Goal: Task Accomplishment & Management: Manage account settings

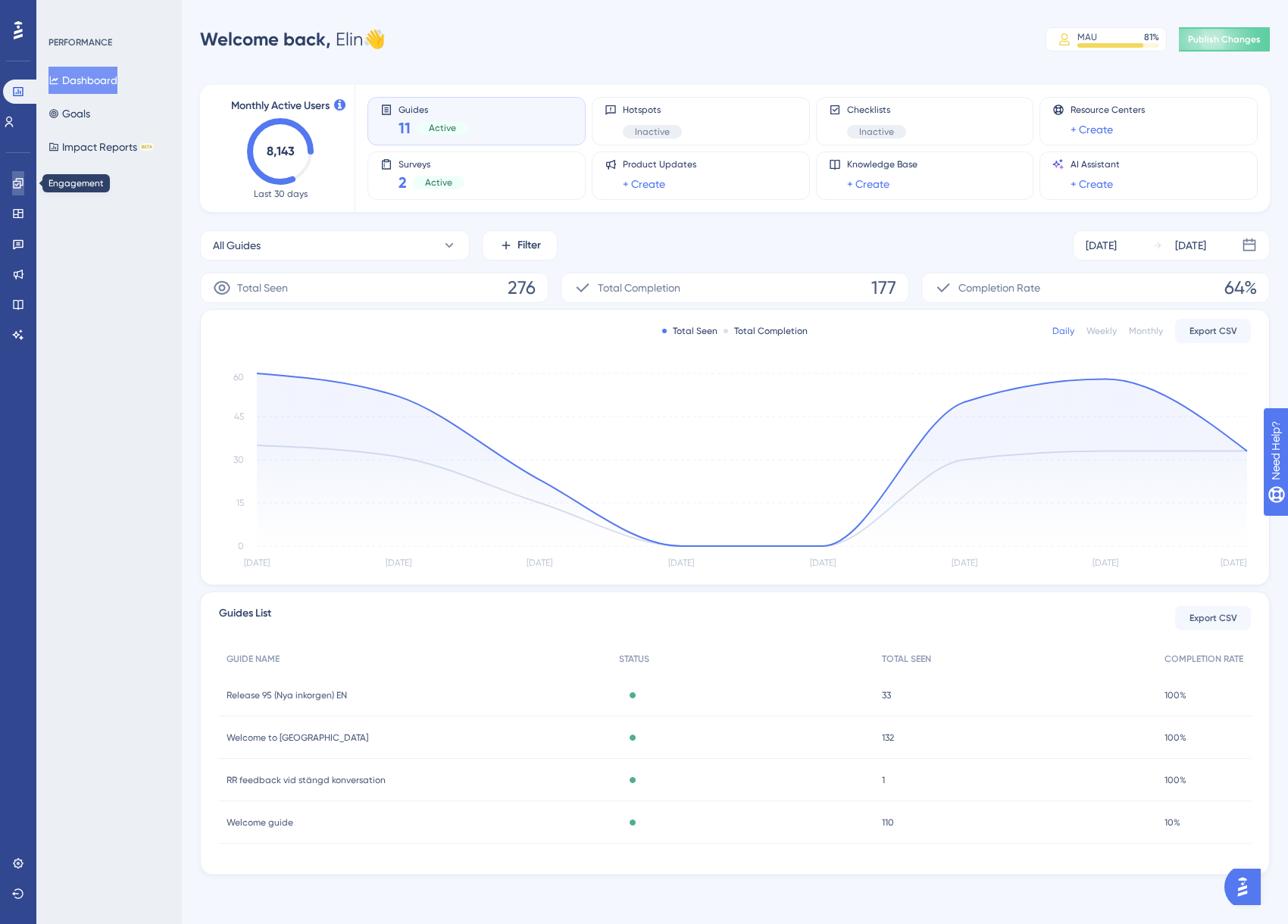
click at [22, 184] on icon at bounding box center [18, 184] width 12 height 12
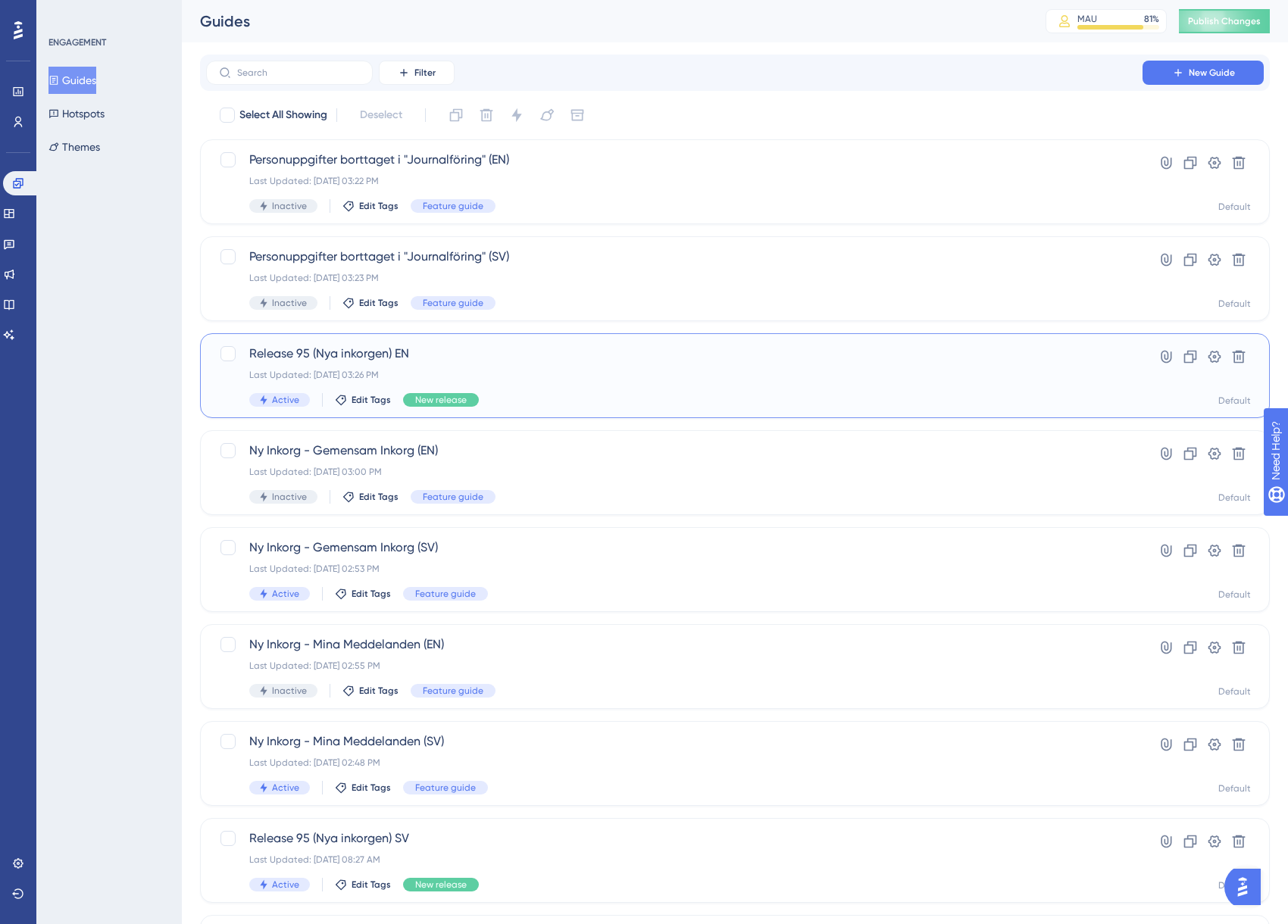
click at [557, 371] on div "Last Updated: Sep 16 2025, 03:26 PM" at bounding box center [674, 375] width 850 height 12
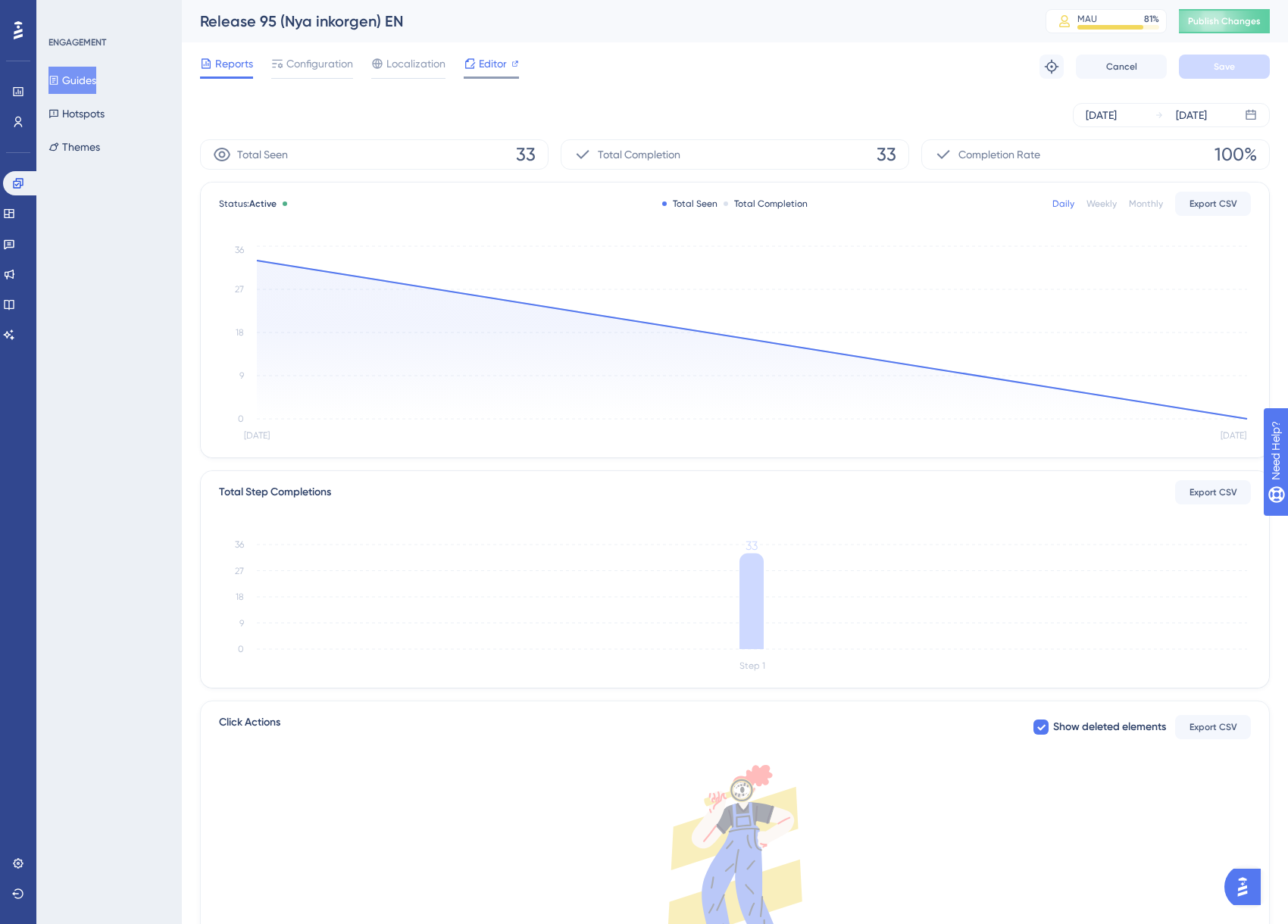
click at [504, 72] on span "Editor" at bounding box center [493, 63] width 28 height 18
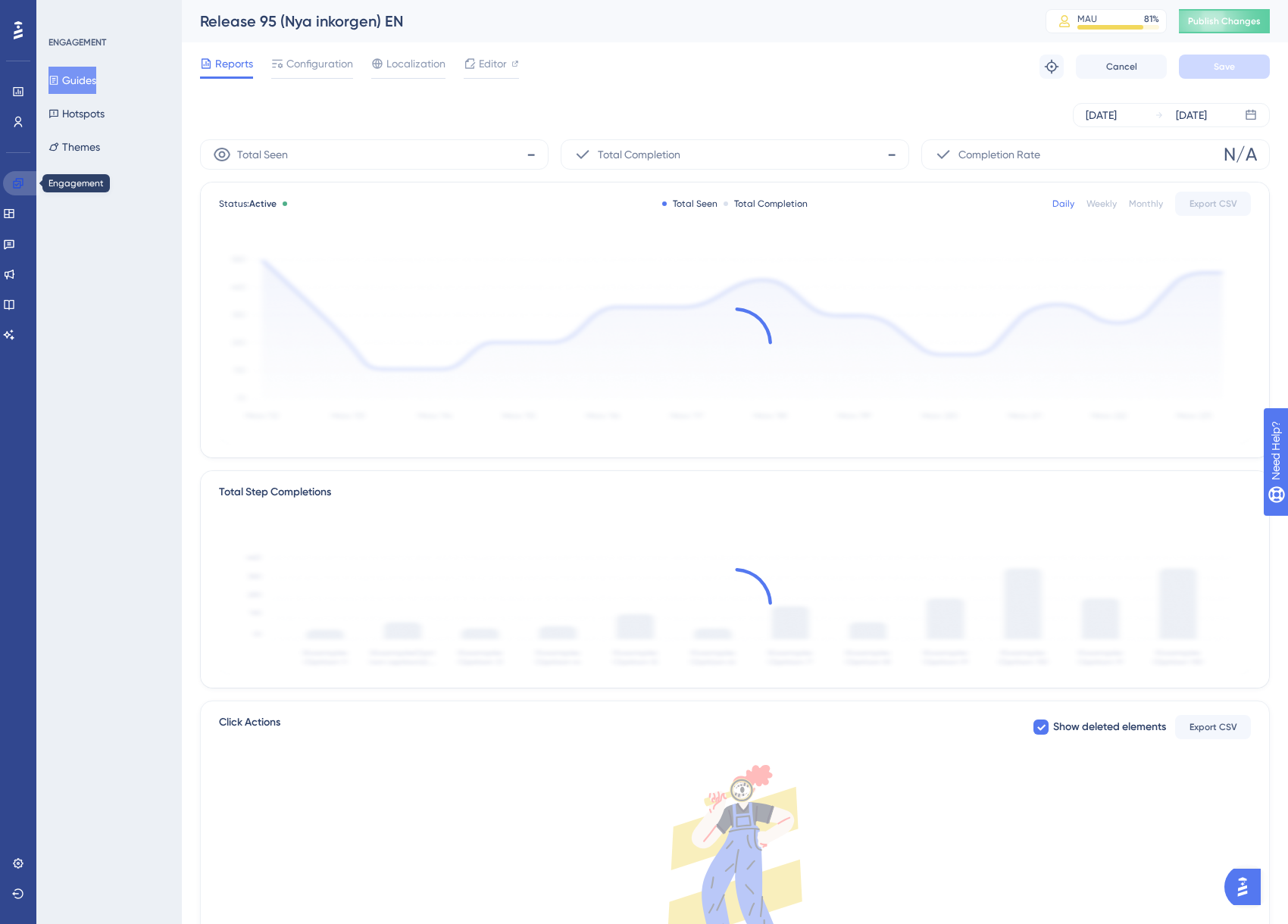
click at [20, 181] on icon at bounding box center [17, 183] width 9 height 9
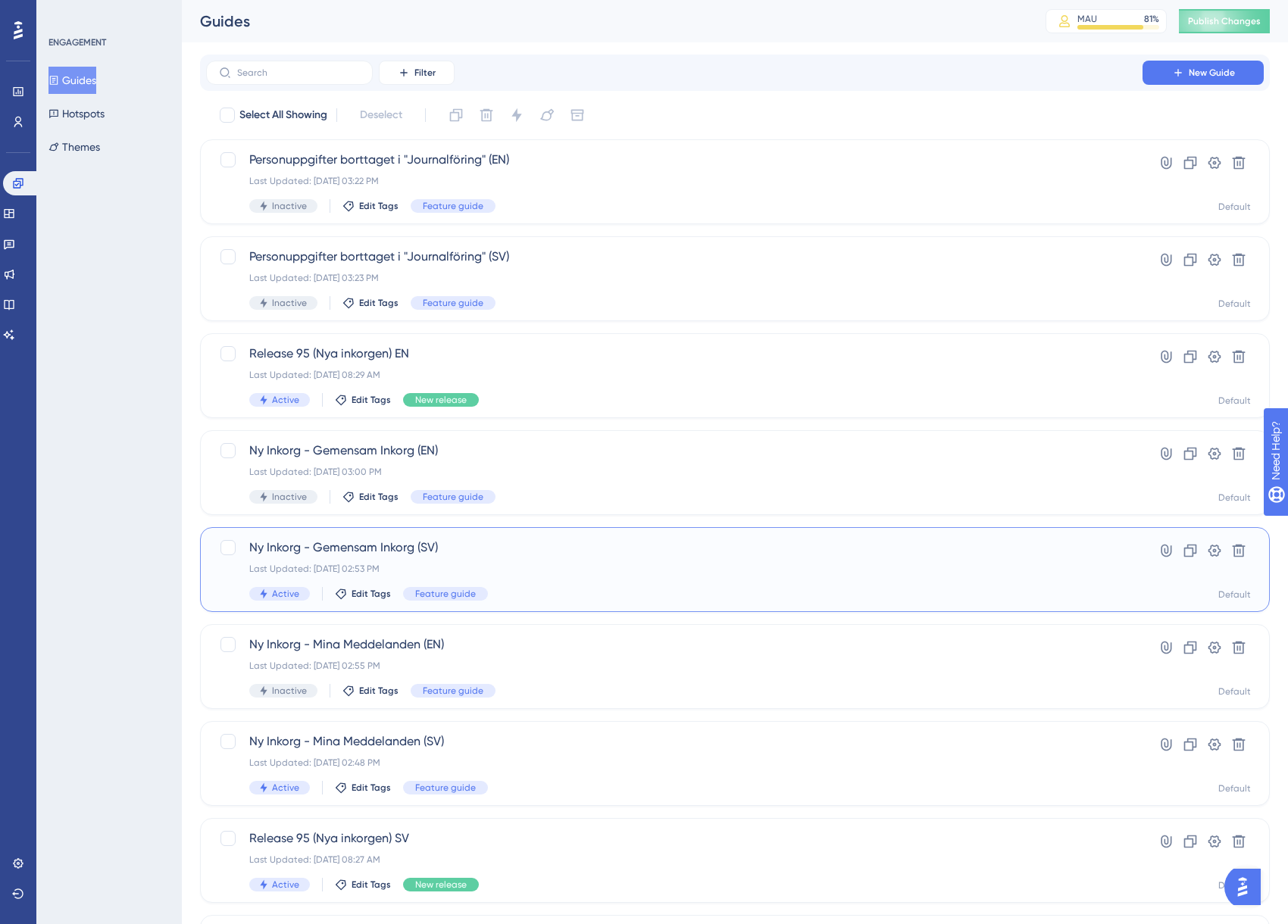
click at [507, 565] on div "Last Updated: Sep 16 2025, 02:53 PM" at bounding box center [674, 569] width 850 height 12
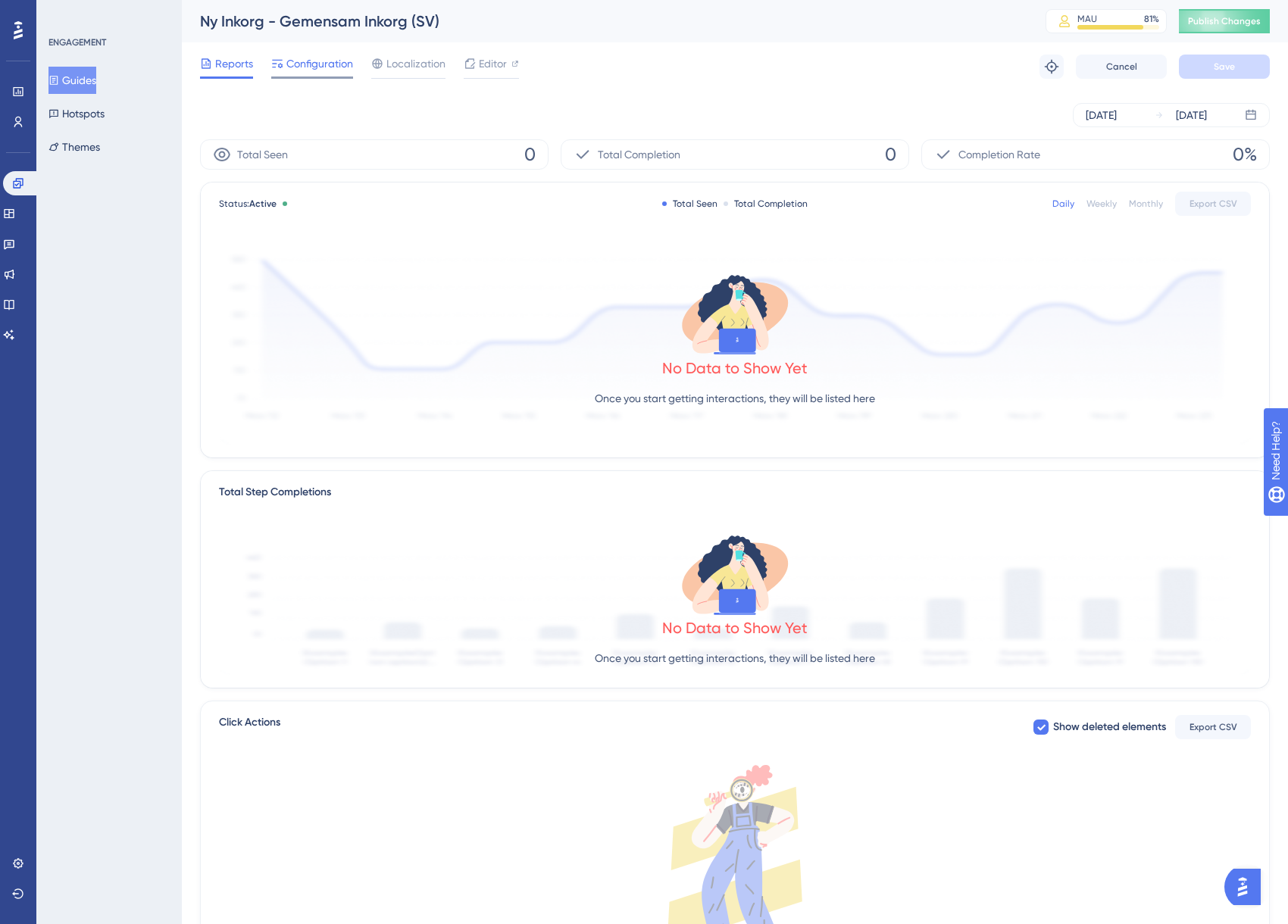
click at [344, 58] on span "Configuration" at bounding box center [319, 63] width 66 height 18
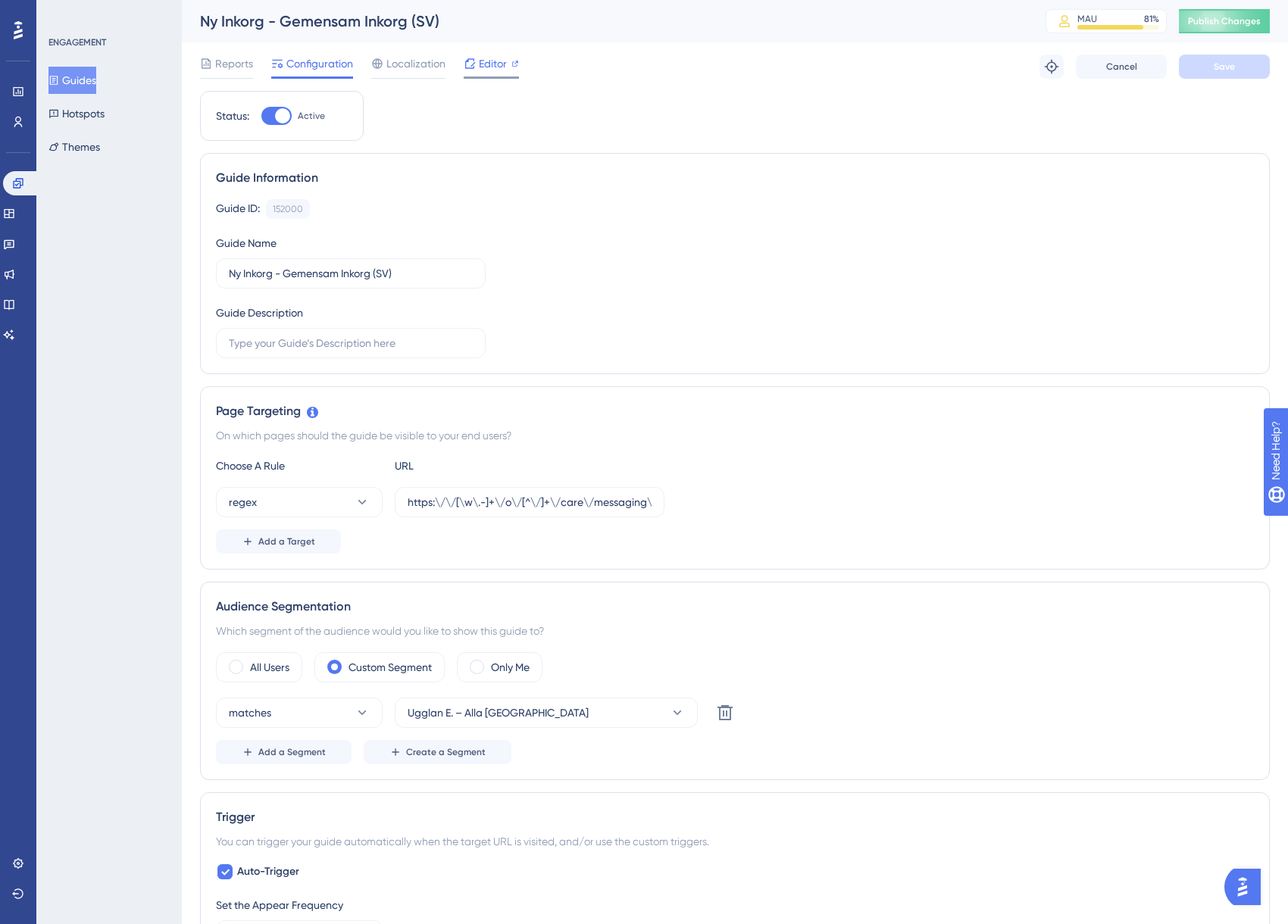
click at [474, 64] on icon at bounding box center [470, 64] width 12 height 12
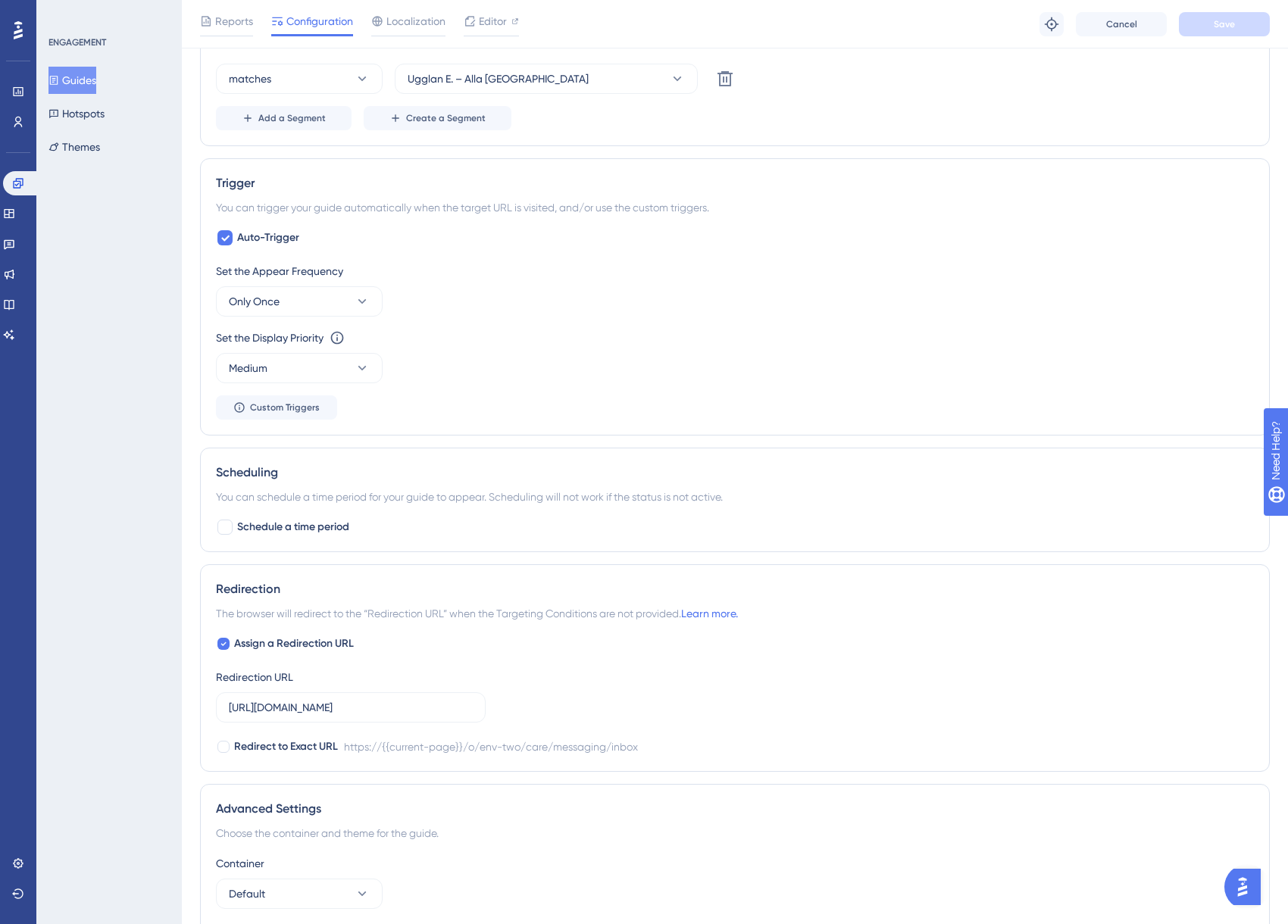
scroll to position [771, 0]
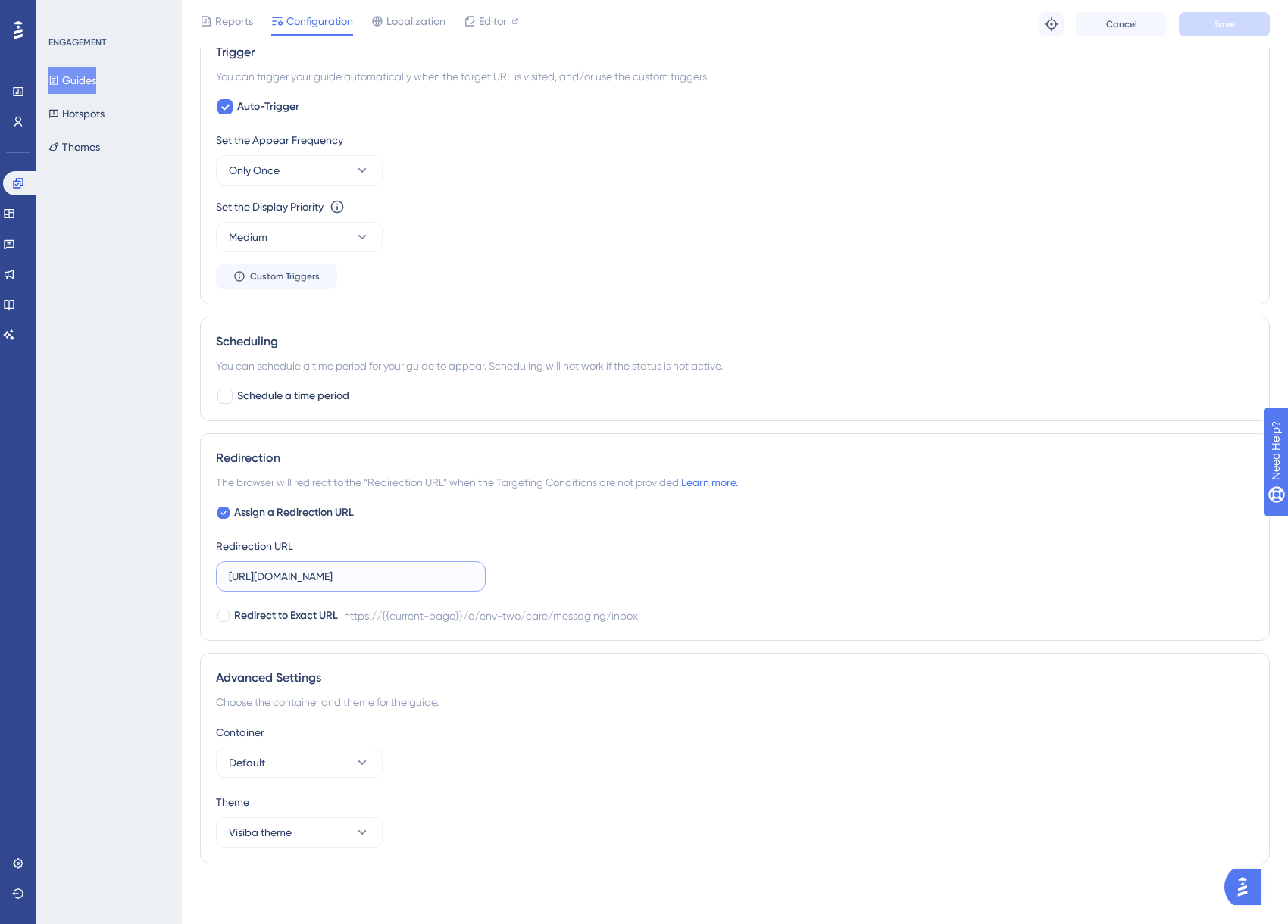
click at [404, 575] on input "[URL][DOMAIN_NAME]" at bounding box center [350, 576] width 244 height 16
paste input "e.visibacare.com/o/ugglan-enterprise/care/messaging"
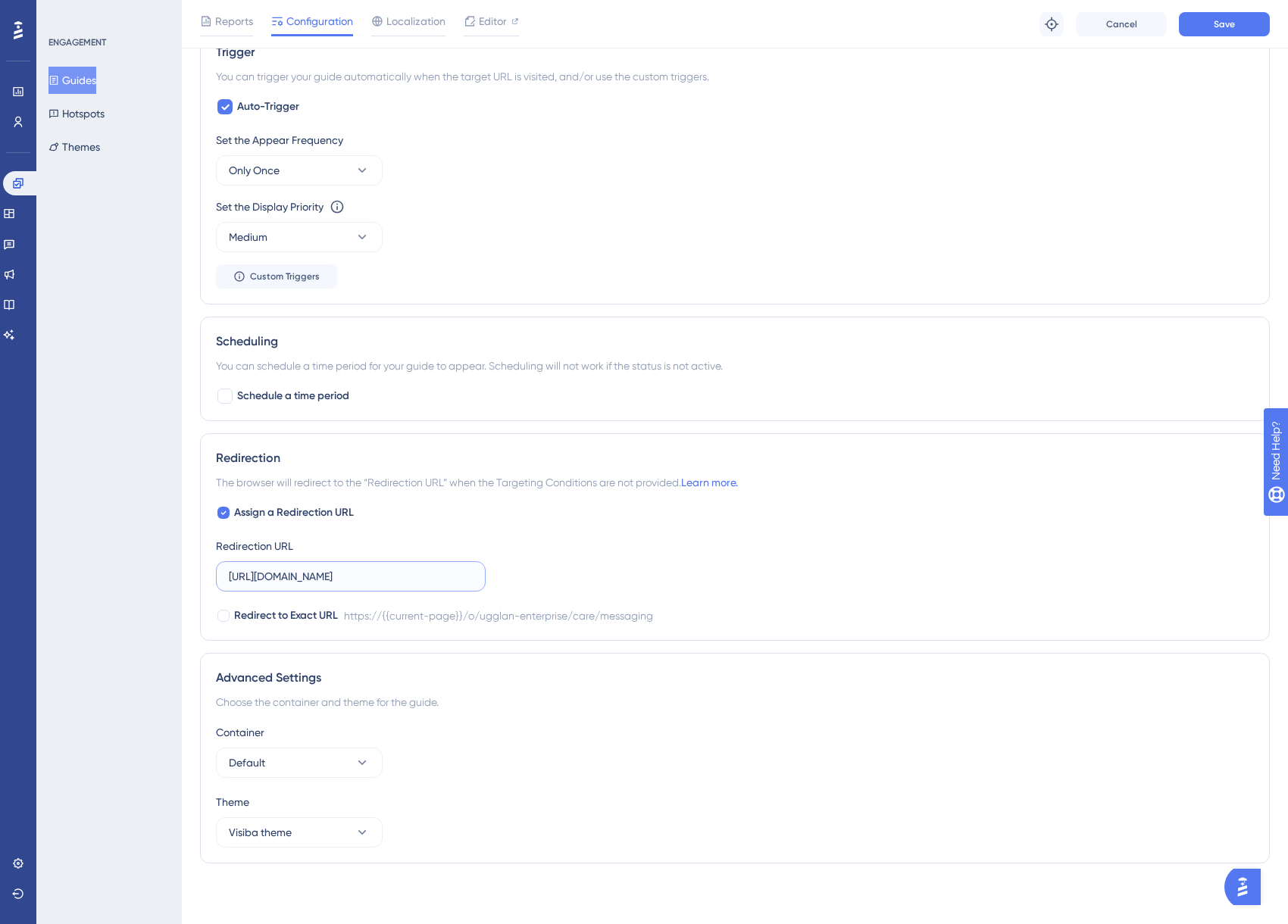
type input "[URL][DOMAIN_NAME]"
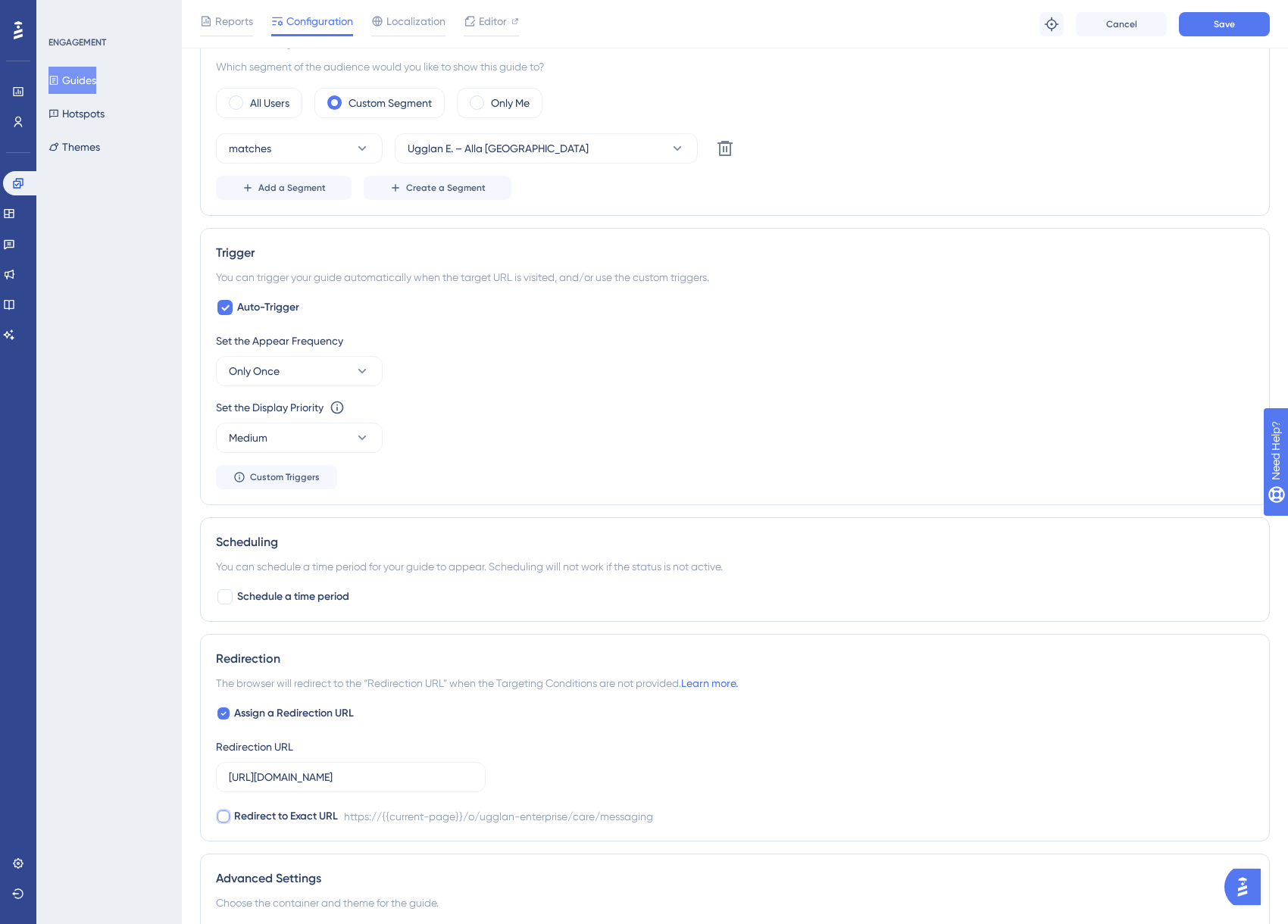
scroll to position [559, 0]
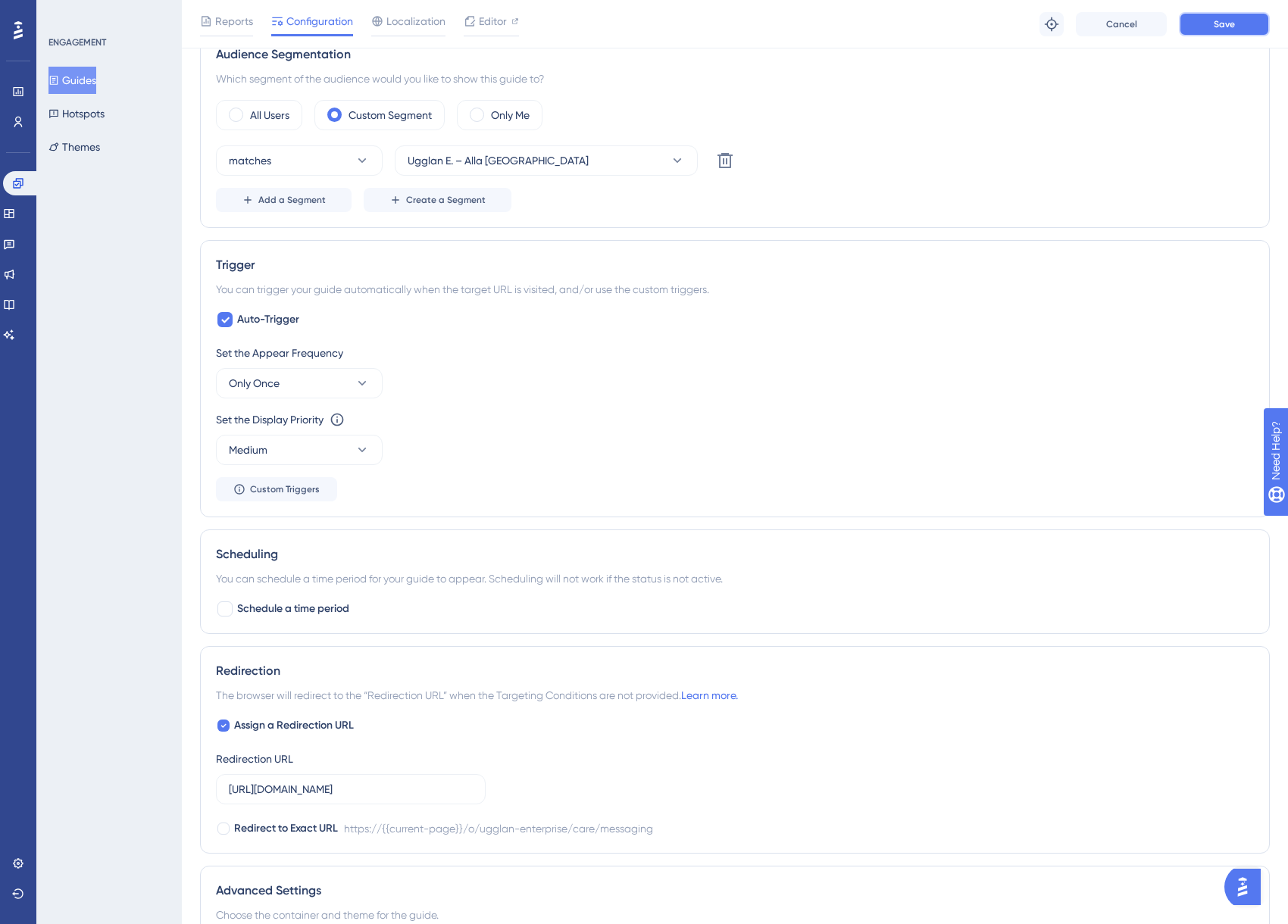
click at [1254, 18] on button "Save" at bounding box center [1224, 24] width 91 height 24
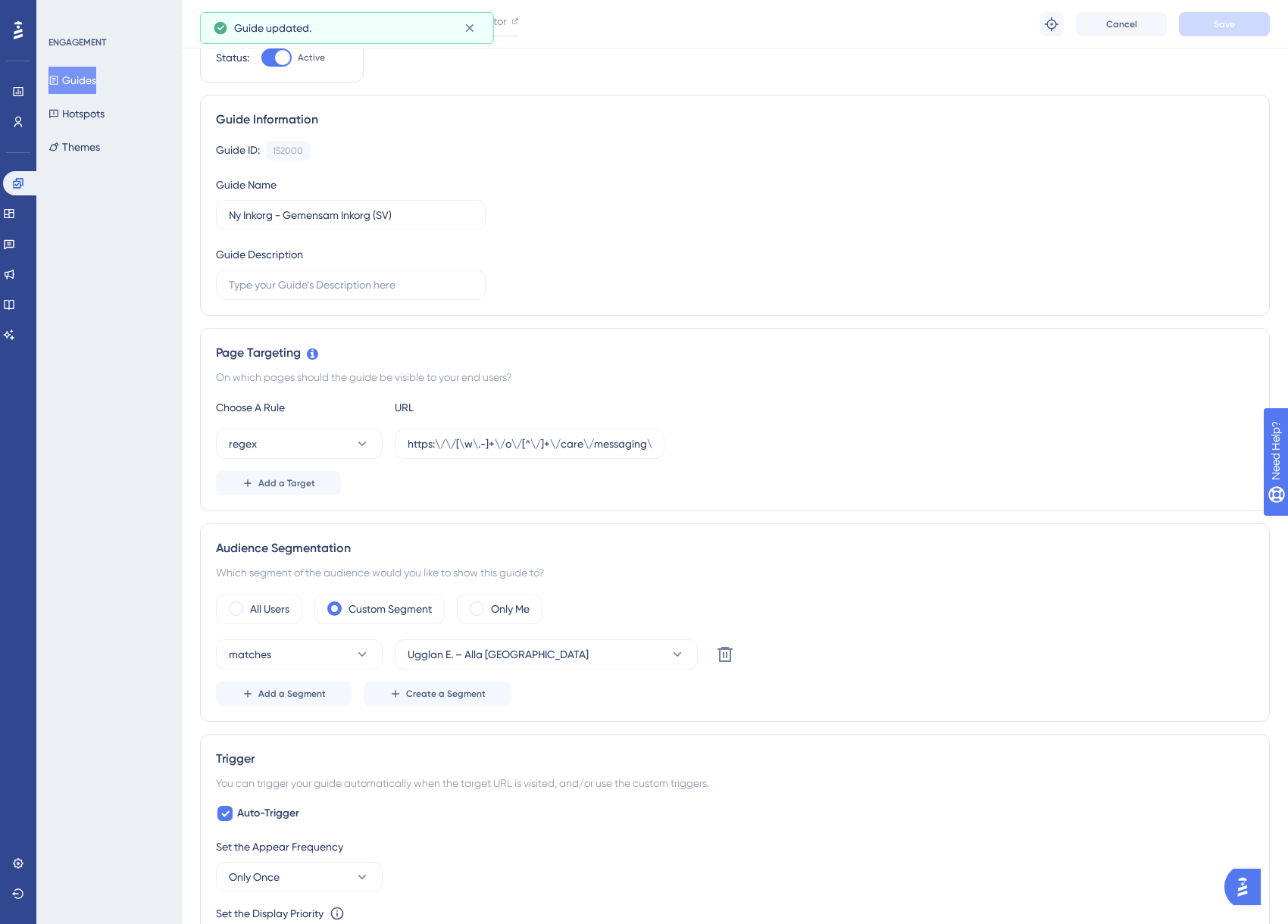
scroll to position [0, 0]
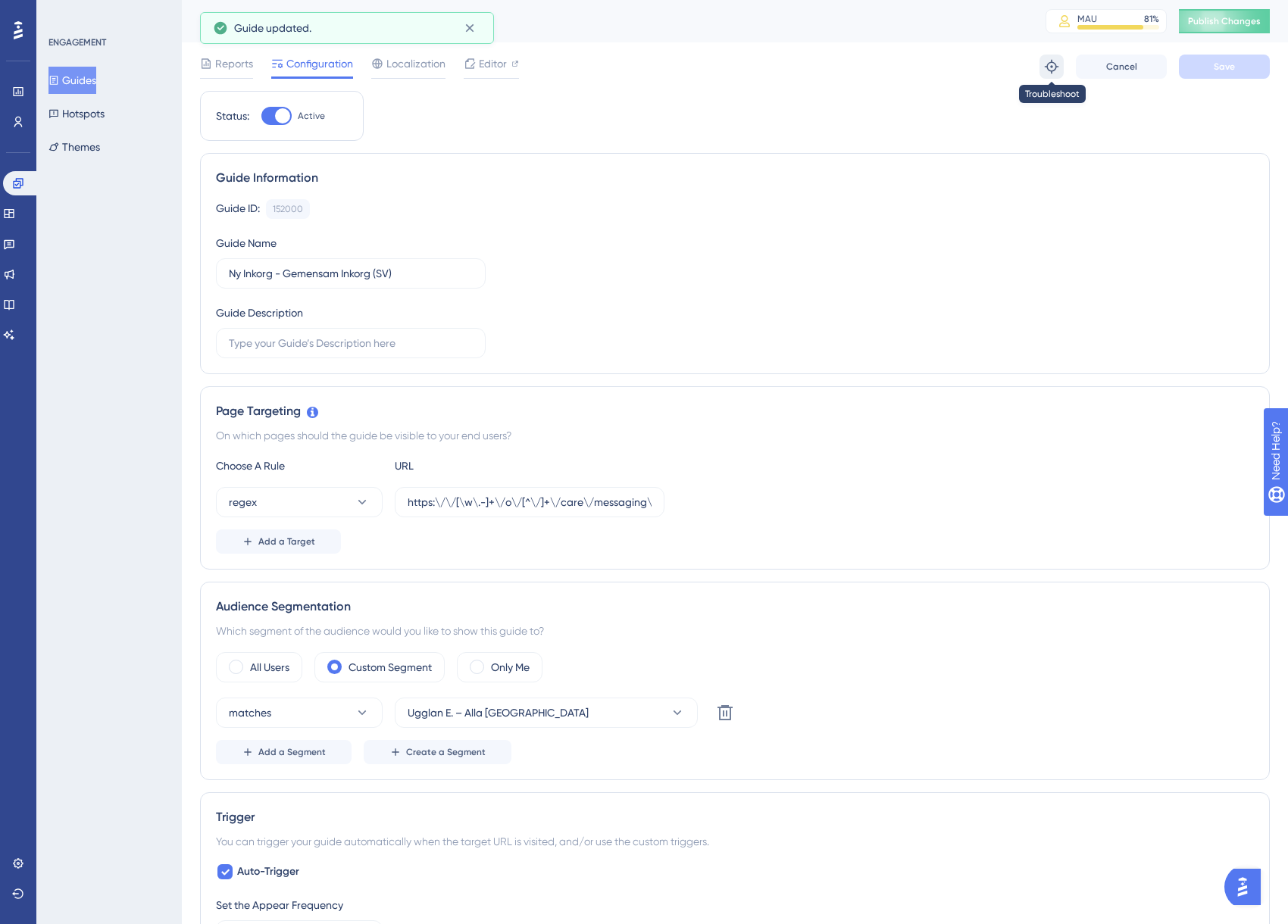
click at [1040, 62] on button at bounding box center [1052, 66] width 24 height 24
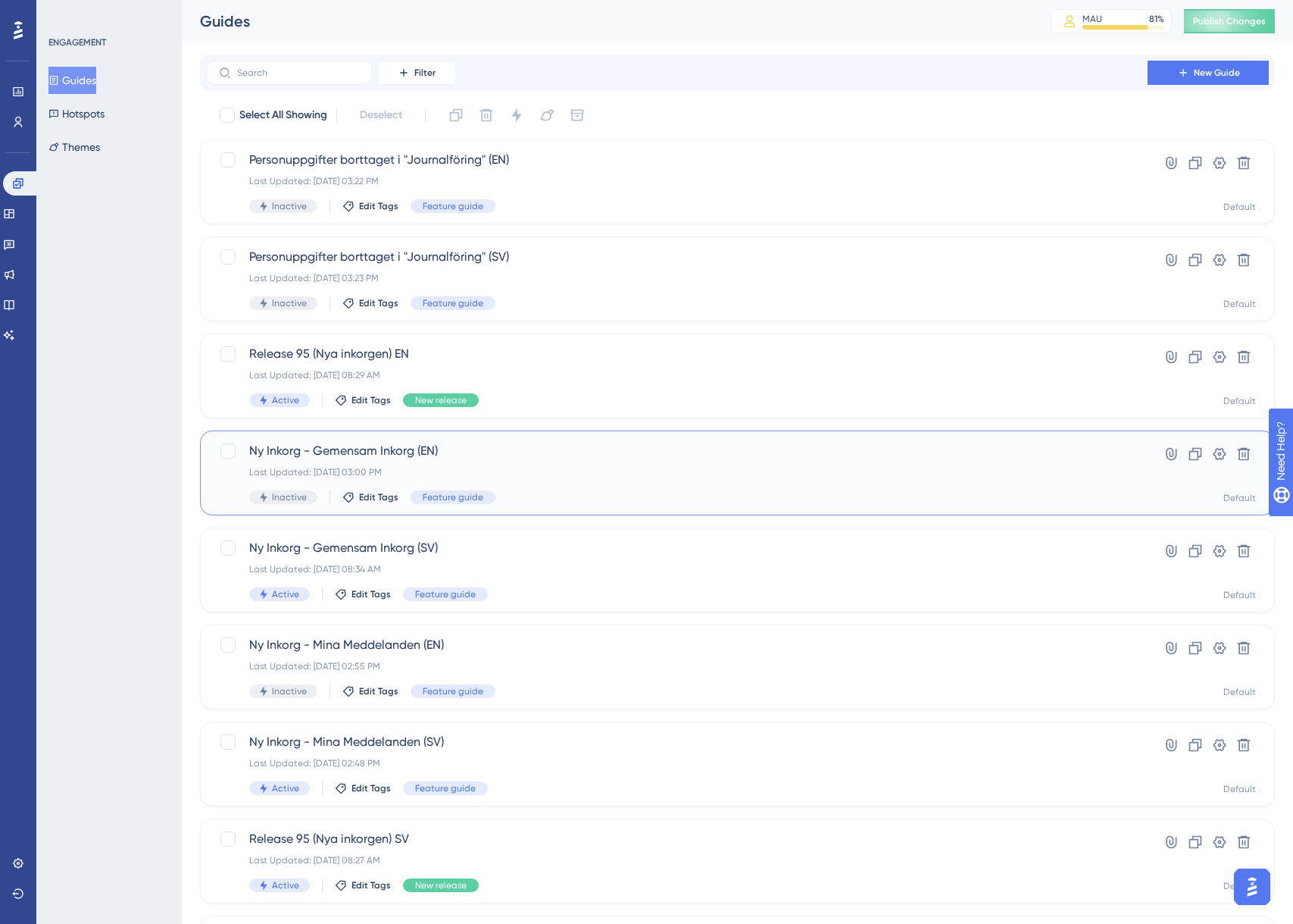
click at [516, 463] on div "Ny Inkorg - Gemensam Inkorg (EN) Last Updated: [DATE] 03:00 PM Inactive Edit Ta…" at bounding box center [677, 472] width 855 height 62
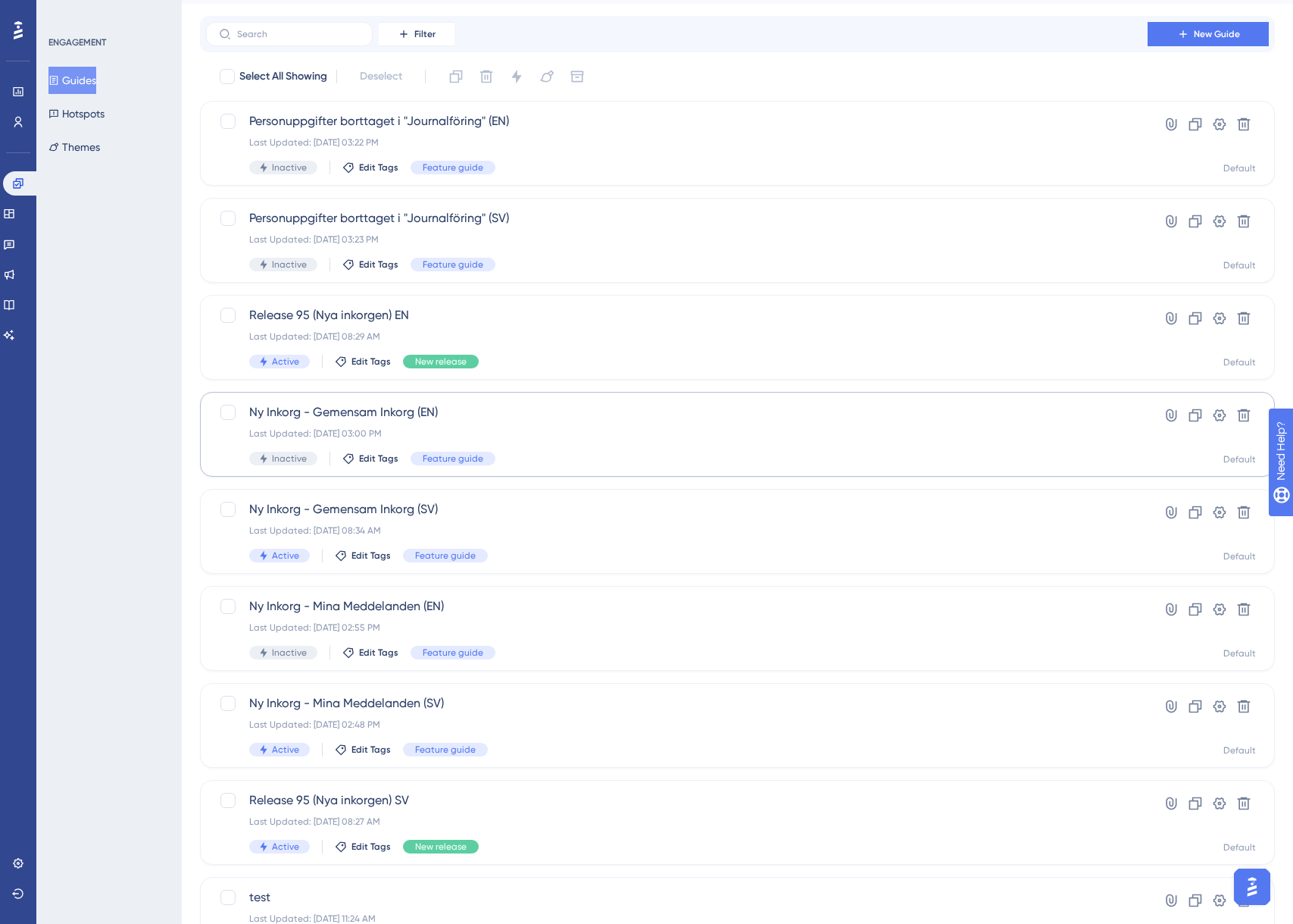
scroll to position [41, 0]
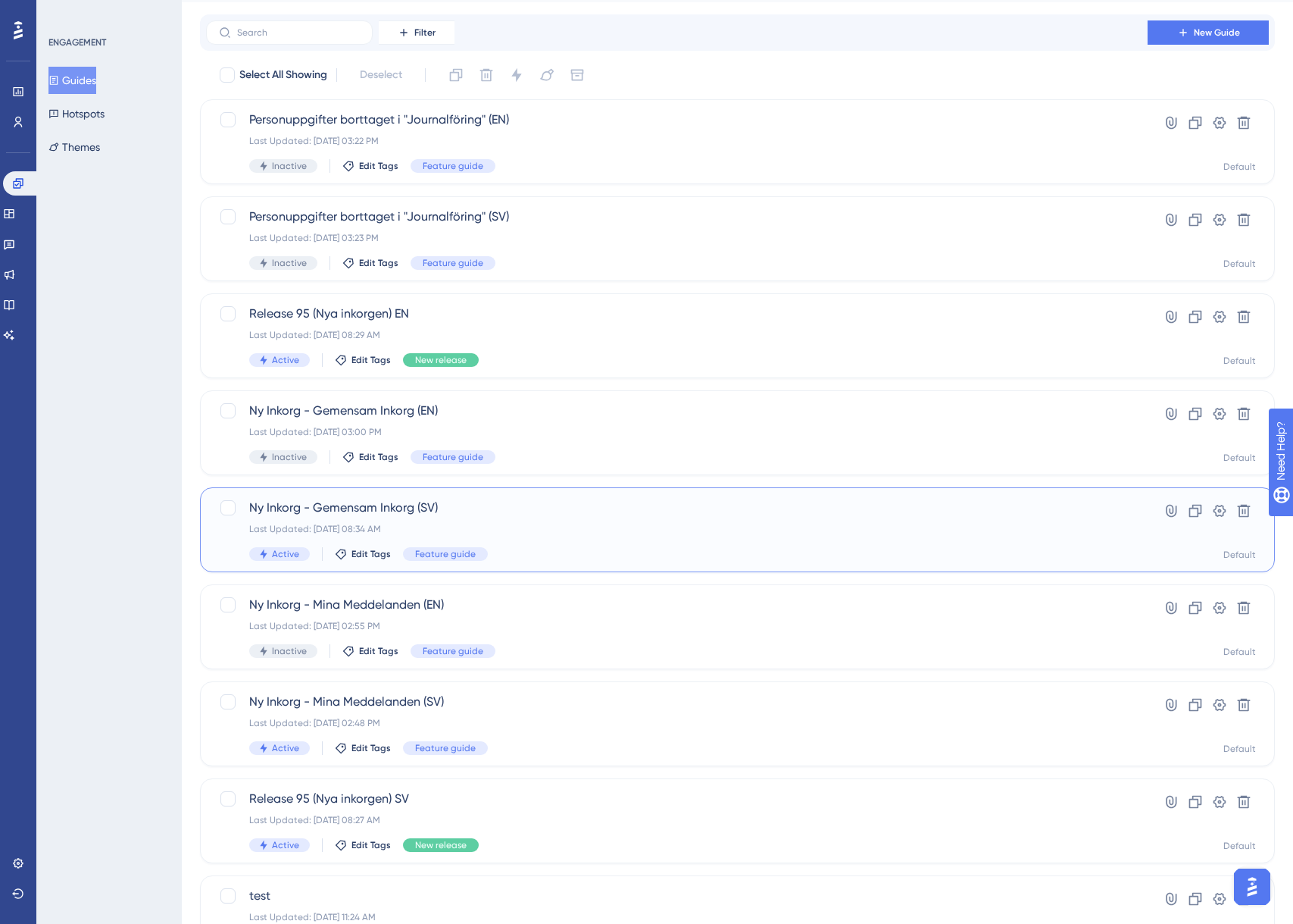
click at [580, 523] on div "Last Updated: [DATE] 08:34 AM" at bounding box center [677, 529] width 855 height 12
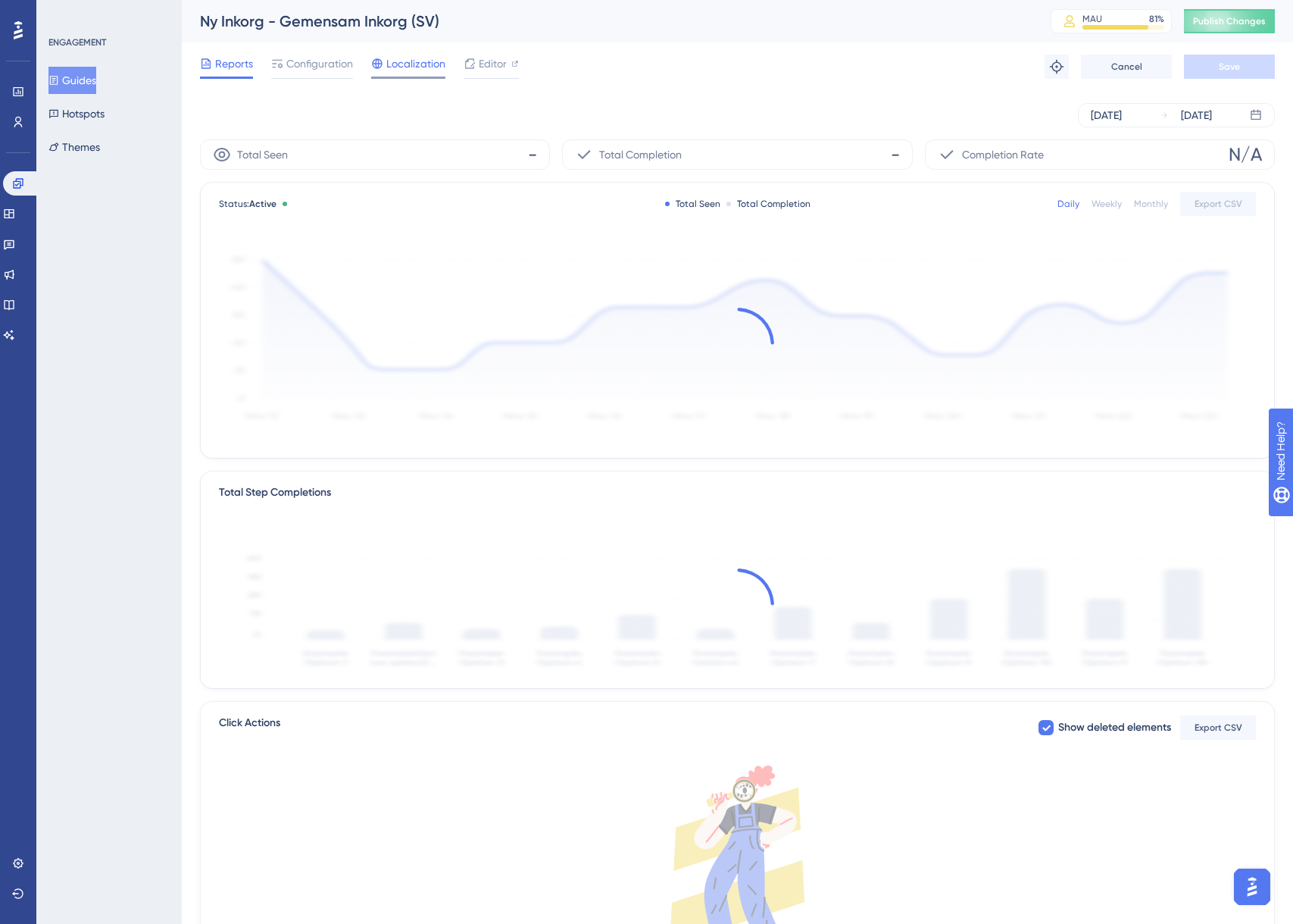
click at [399, 72] on span "Localization" at bounding box center [415, 63] width 59 height 18
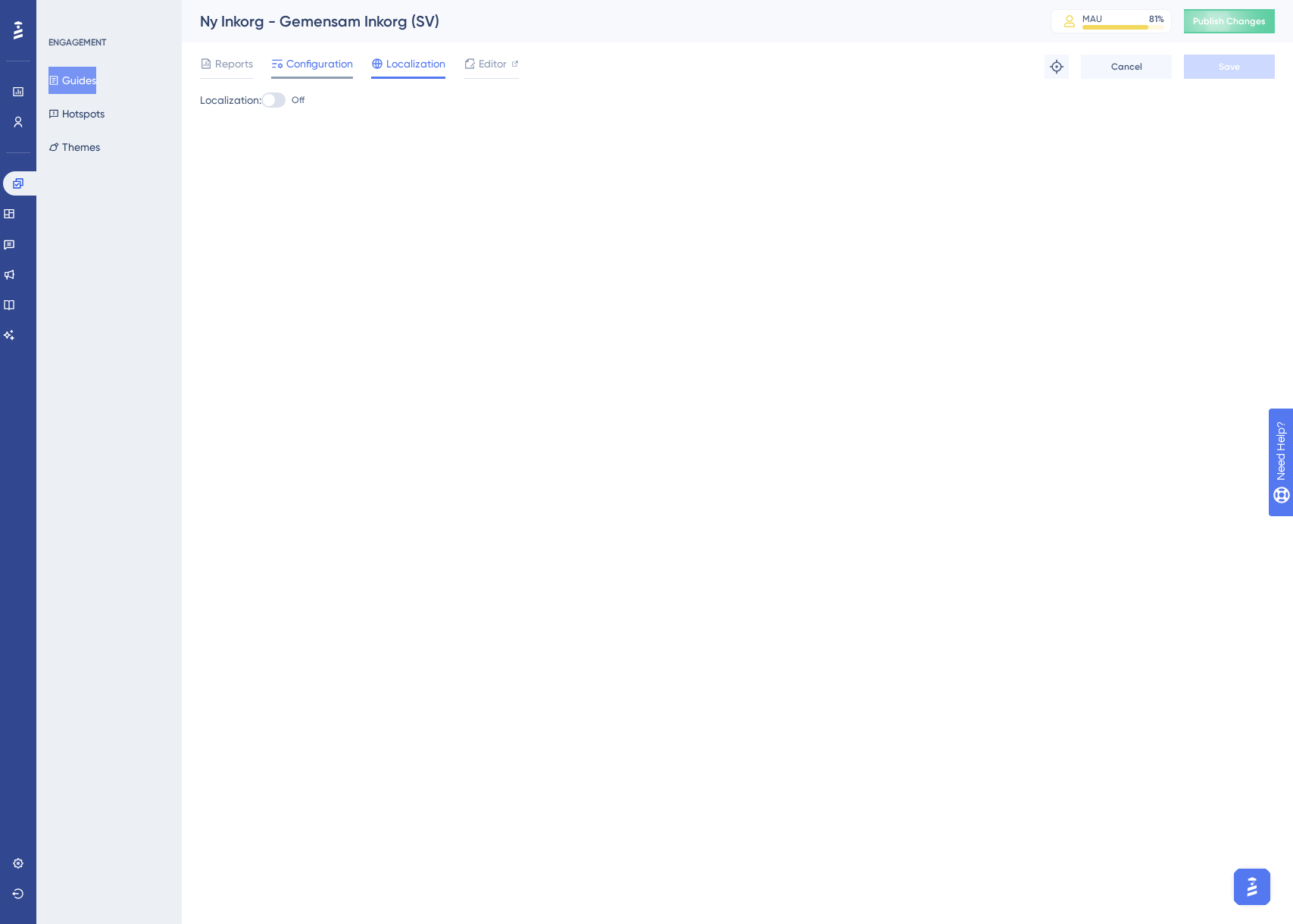
click at [316, 60] on span "Configuration" at bounding box center [319, 63] width 66 height 18
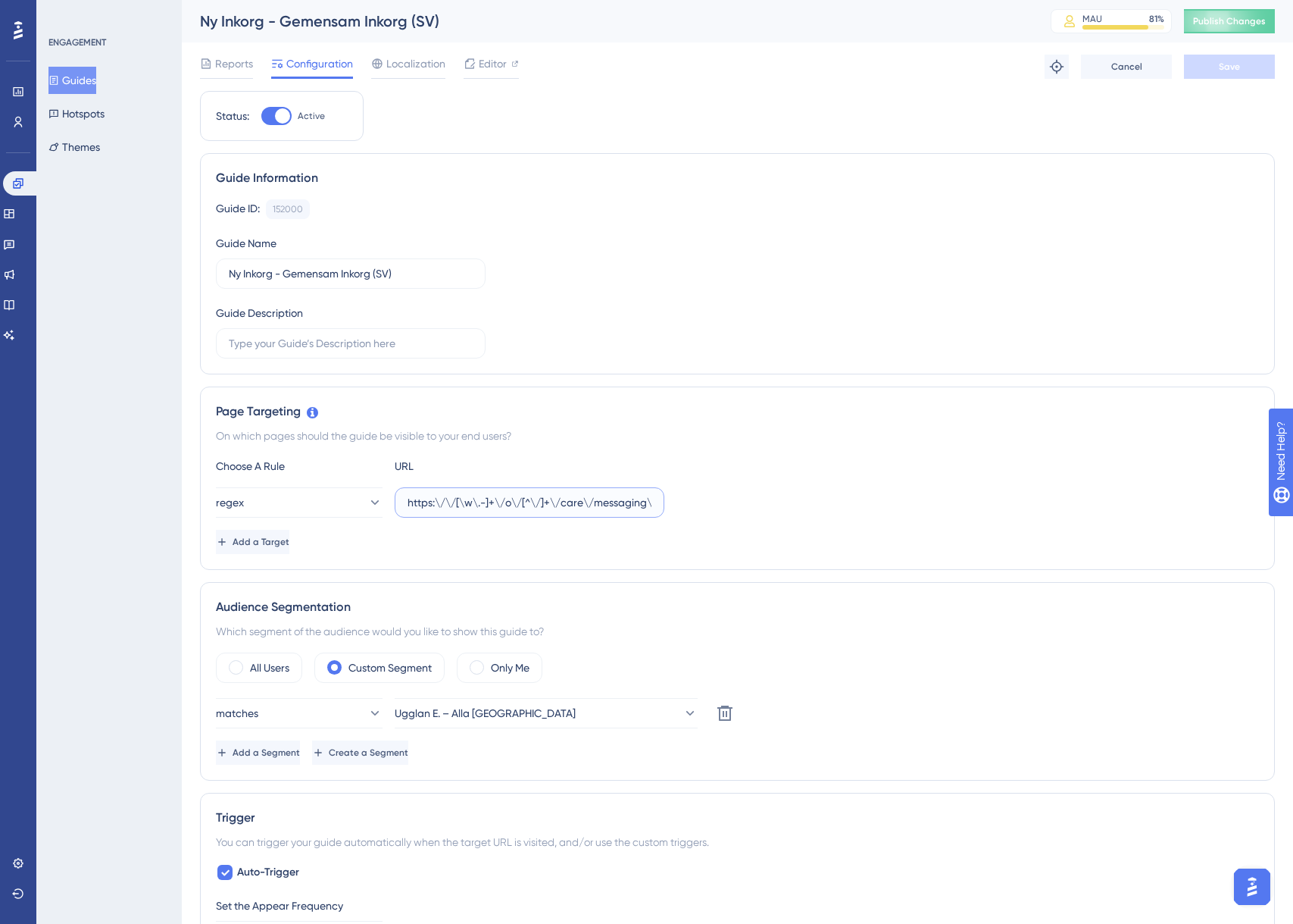
click at [568, 503] on input "https:\/\/[\w\.-]+\/o\/[^\/]+\/care\/messaging\/inbox" at bounding box center [529, 502] width 244 height 16
click at [506, 61] on span "Editor" at bounding box center [493, 63] width 28 height 18
click at [1055, 72] on icon at bounding box center [1057, 66] width 14 height 14
click at [498, 505] on input "https:\/\/[\w\.-]+\/o\/[^\/]+\/care\/messaging\/inbox" at bounding box center [529, 502] width 244 height 16
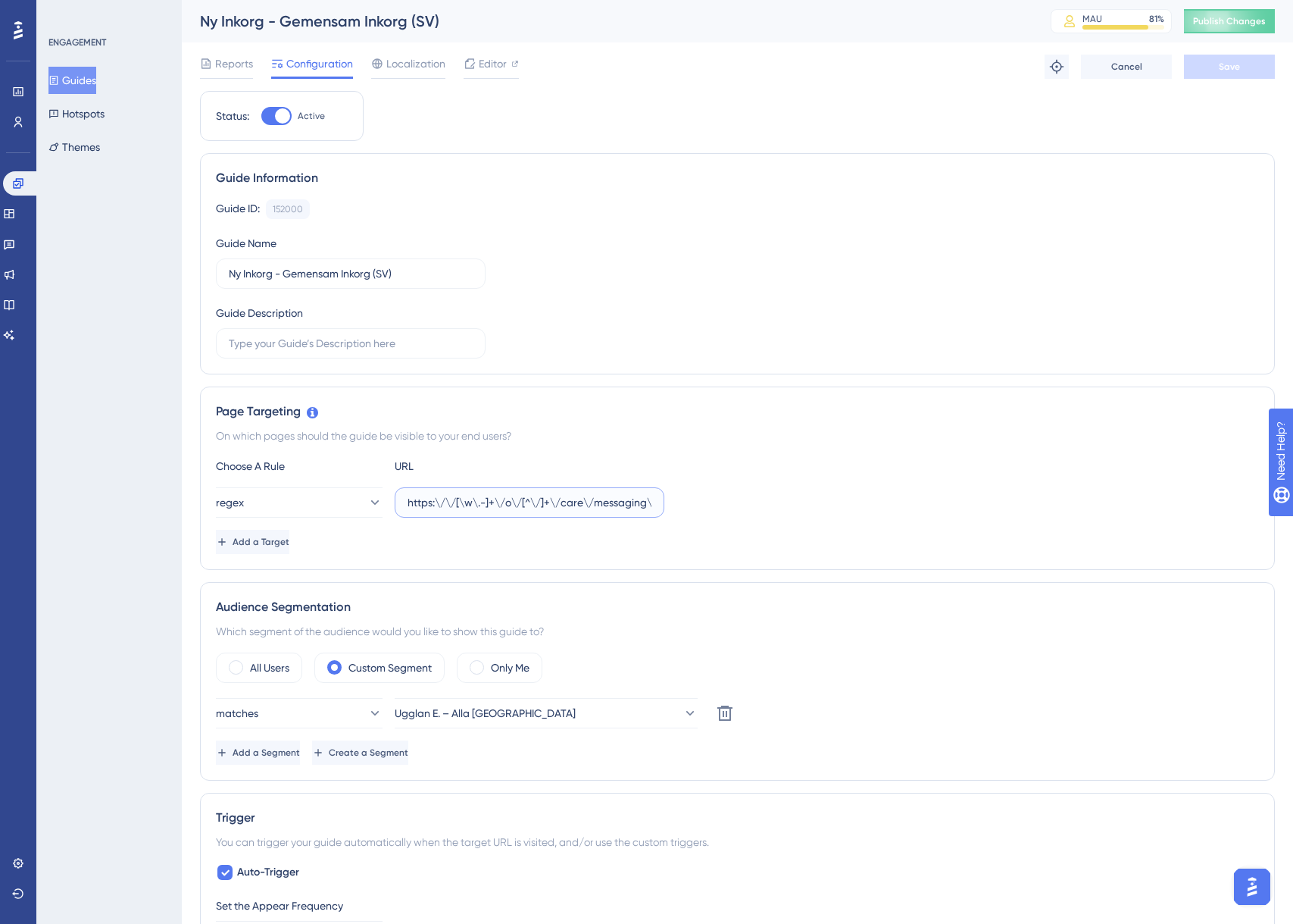
click at [498, 505] on input "https:\/\/[\w\.-]+\/o\/[^\/]+\/care\/messaging\/inbox" at bounding box center [529, 502] width 244 height 16
paste input "text"
type input "https:\/\/[\w\.-]+\/o\/[^\/]+"
click at [1217, 72] on button "Save" at bounding box center [1229, 66] width 91 height 24
click at [1238, 23] on span "Publish Changes" at bounding box center [1229, 22] width 72 height 12
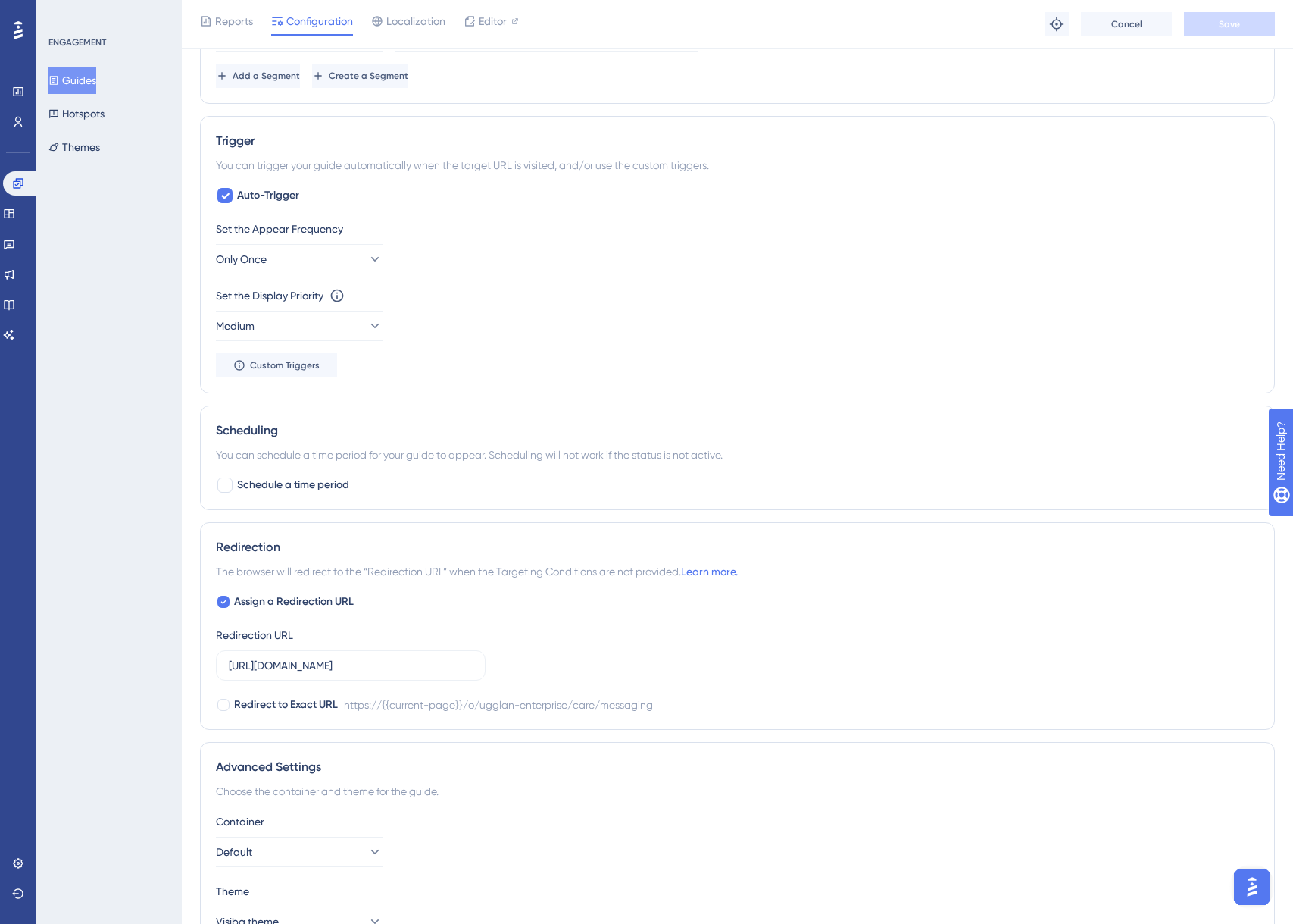
scroll to position [686, 0]
click at [347, 673] on label "[URL][DOMAIN_NAME]" at bounding box center [351, 662] width 270 height 30
click at [347, 671] on input "[URL][DOMAIN_NAME]" at bounding box center [350, 662] width 244 height 16
type input "[URL][DOMAIN_NAME]"
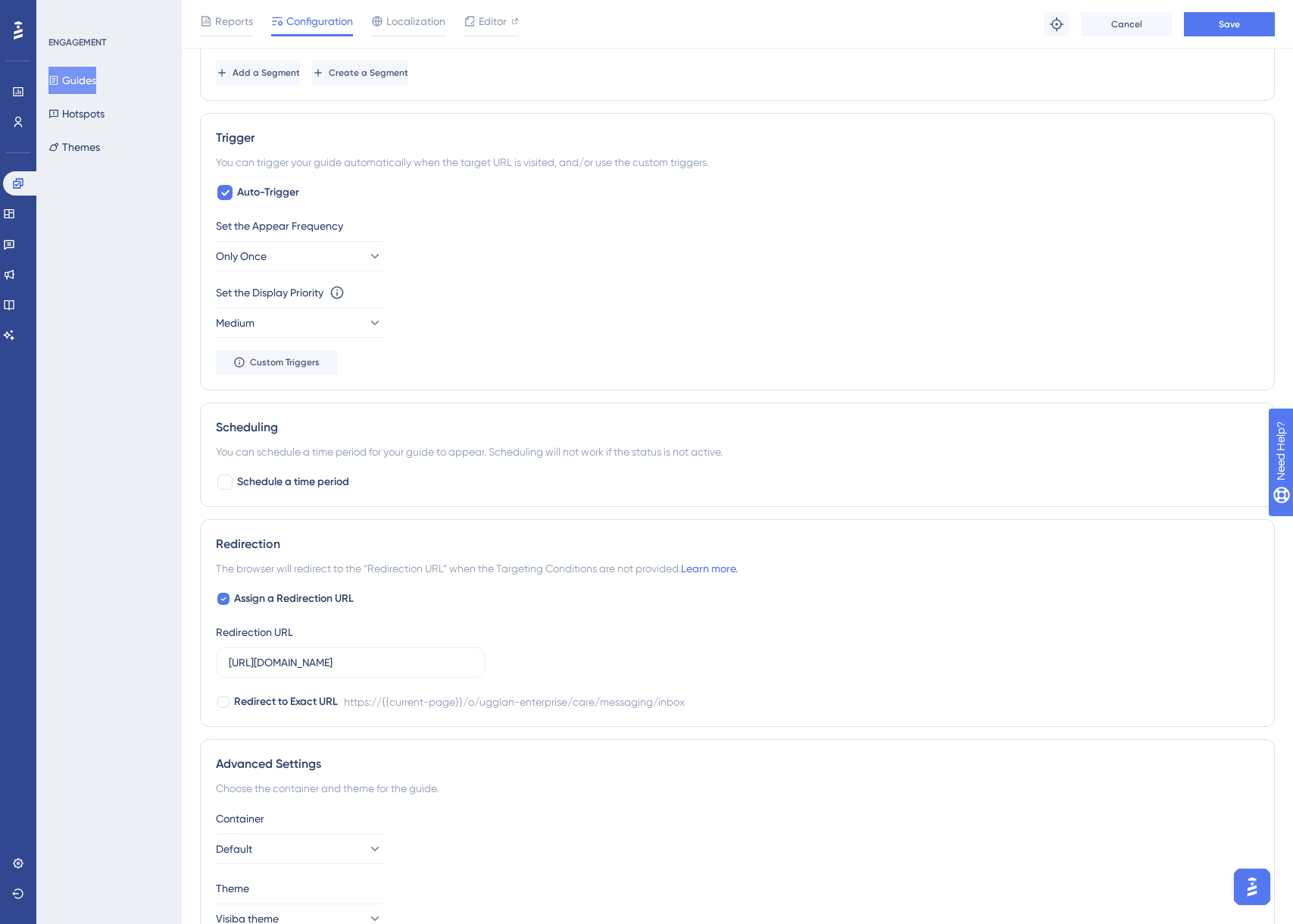
click at [1002, 643] on div "Assign a Redirection URL Redirection URL [URL][DOMAIN_NAME] Redirect to Exact U…" at bounding box center [738, 650] width 1043 height 122
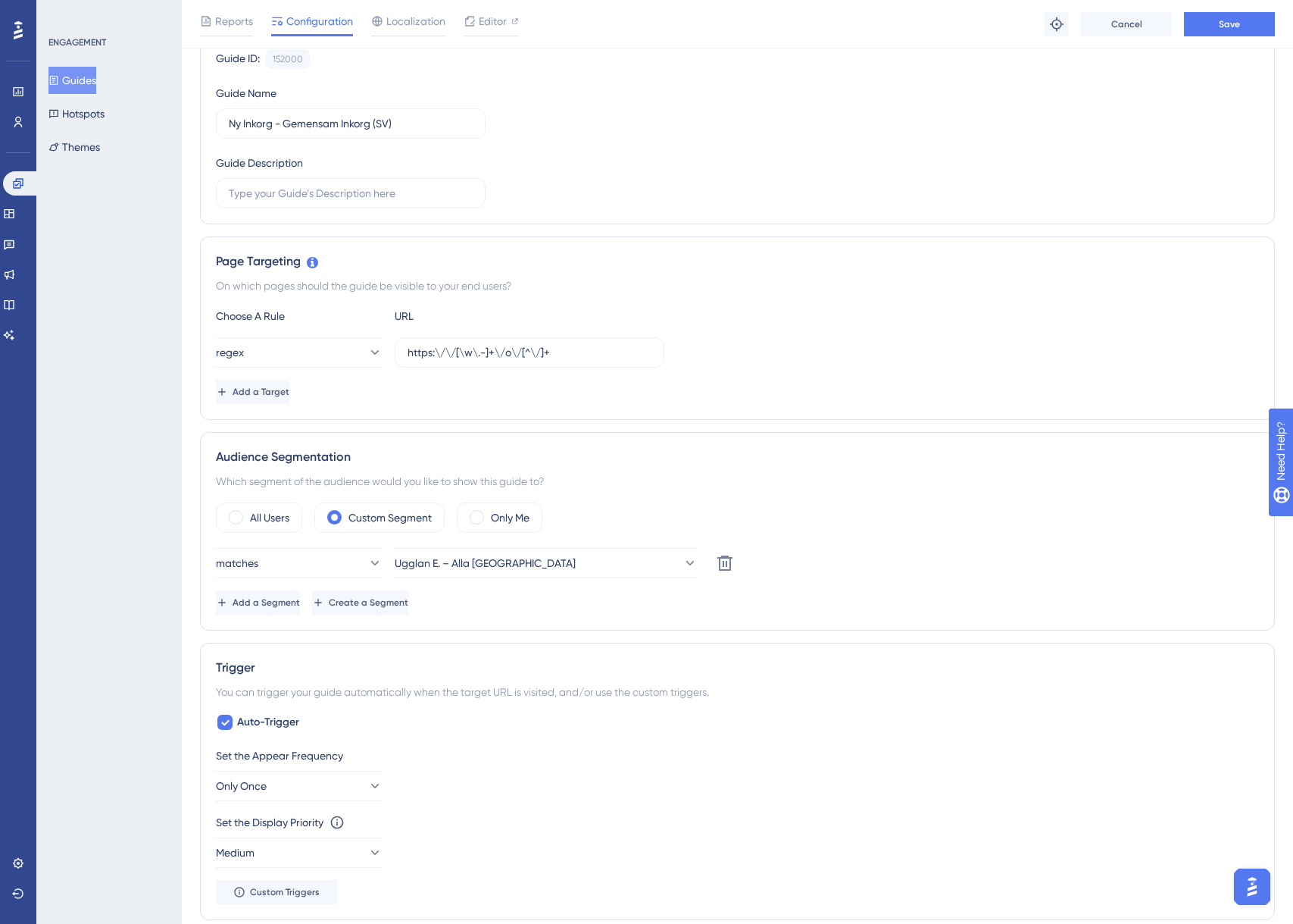
scroll to position [0, 0]
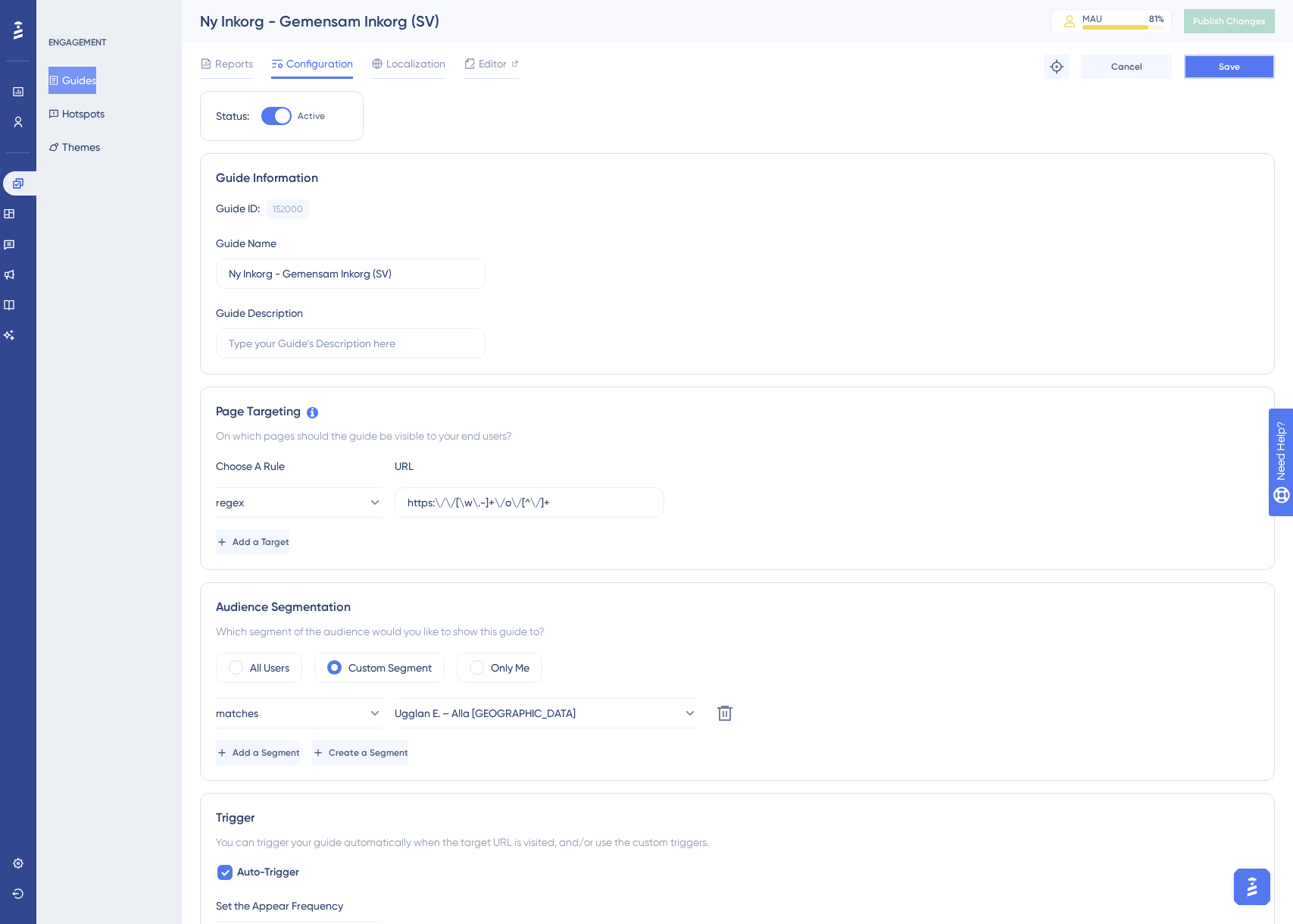
click at [1220, 72] on span "Save" at bounding box center [1229, 66] width 22 height 12
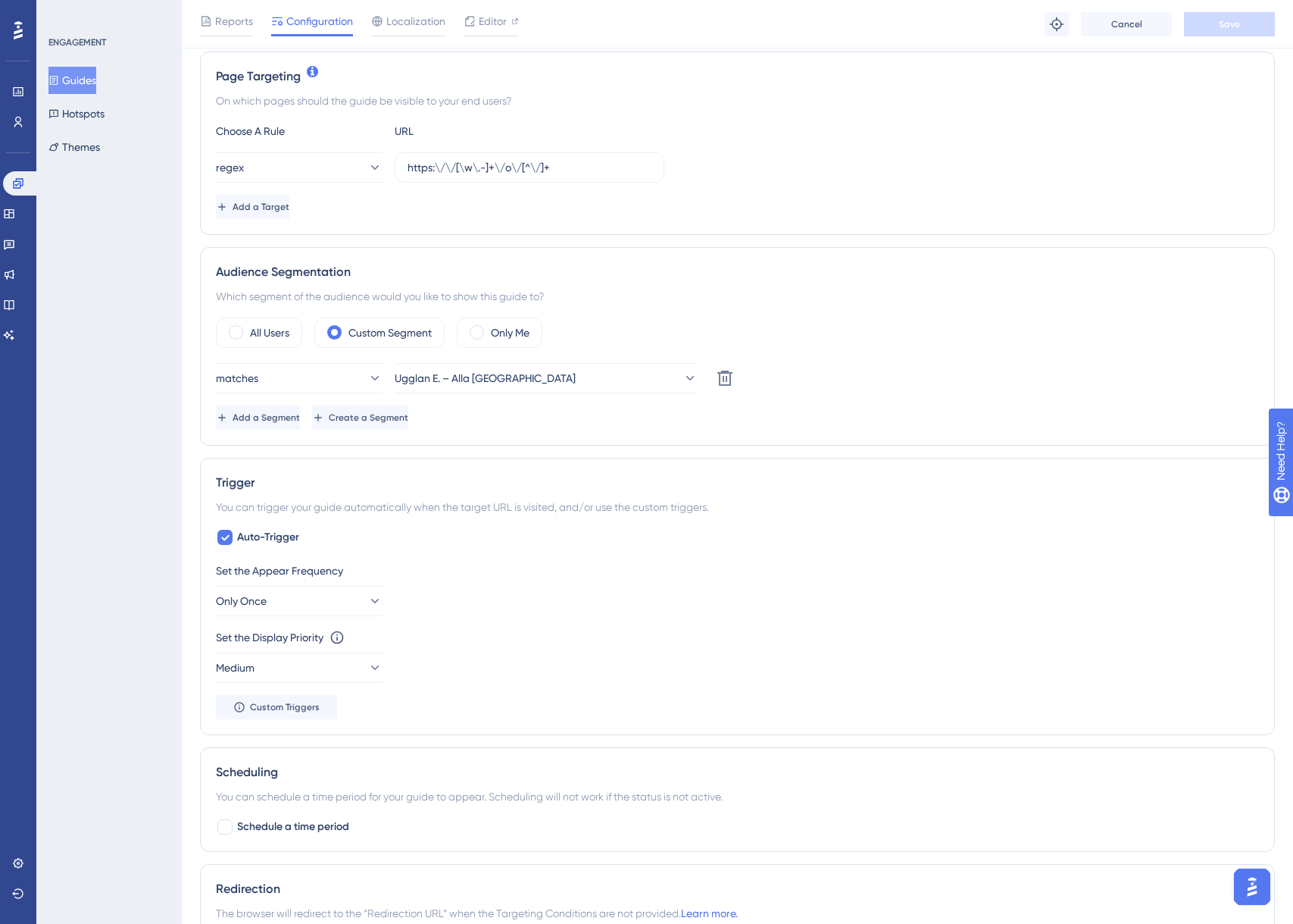
scroll to position [341, 0]
click at [301, 681] on span "Custom Triggers" at bounding box center [284, 706] width 70 height 12
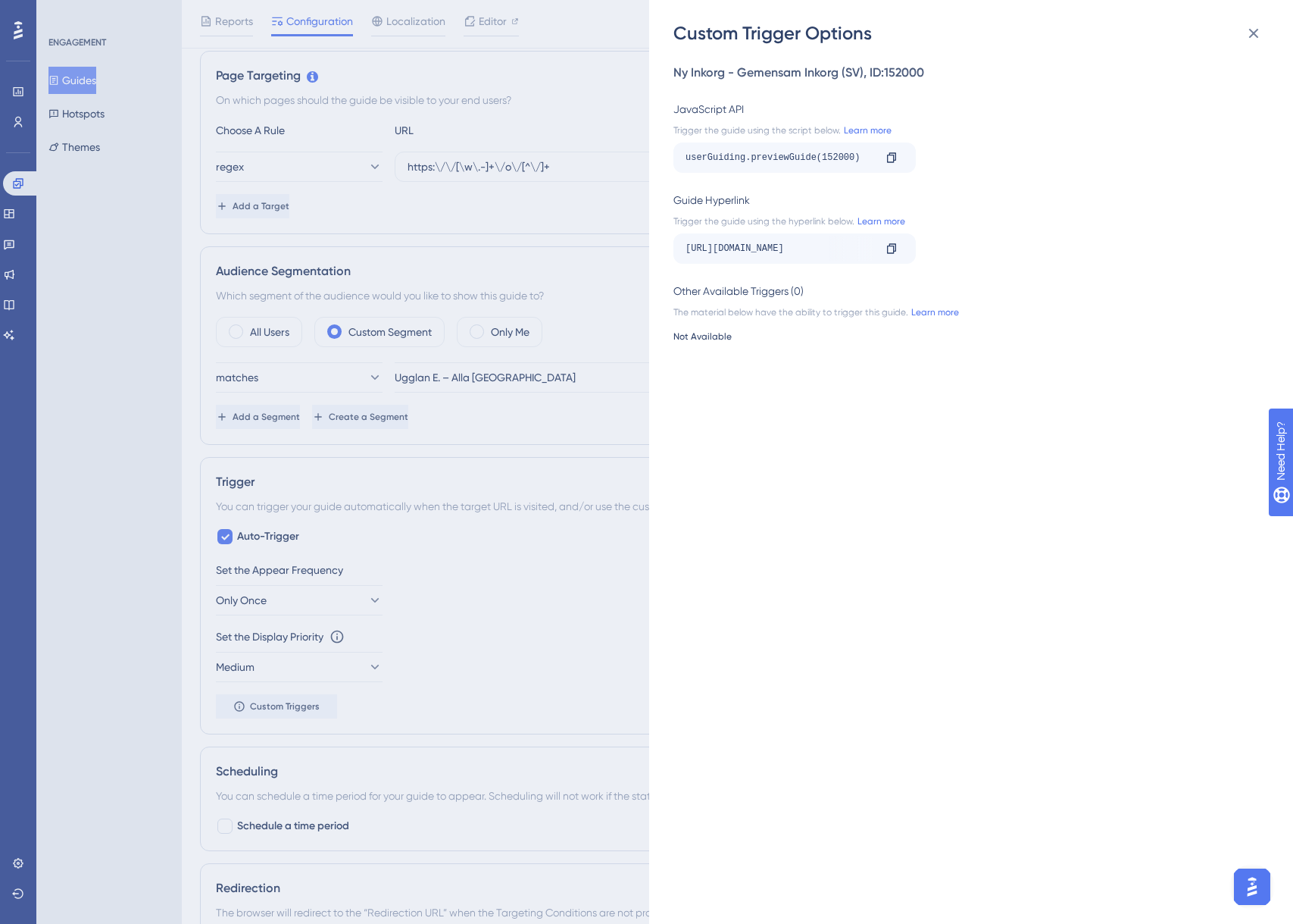
click at [821, 247] on div "[URL][DOMAIN_NAME]" at bounding box center [780, 248] width 188 height 24
click at [905, 253] on div "[URL][DOMAIN_NAME] Copy" at bounding box center [794, 248] width 242 height 30
click at [892, 248] on icon at bounding box center [892, 248] width 12 height 12
click at [424, 681] on div "Custom Trigger Options Ny Inkorg - Gemensam Inkorg (SV) , ID: 152000 JavaScript…" at bounding box center [646, 462] width 1293 height 924
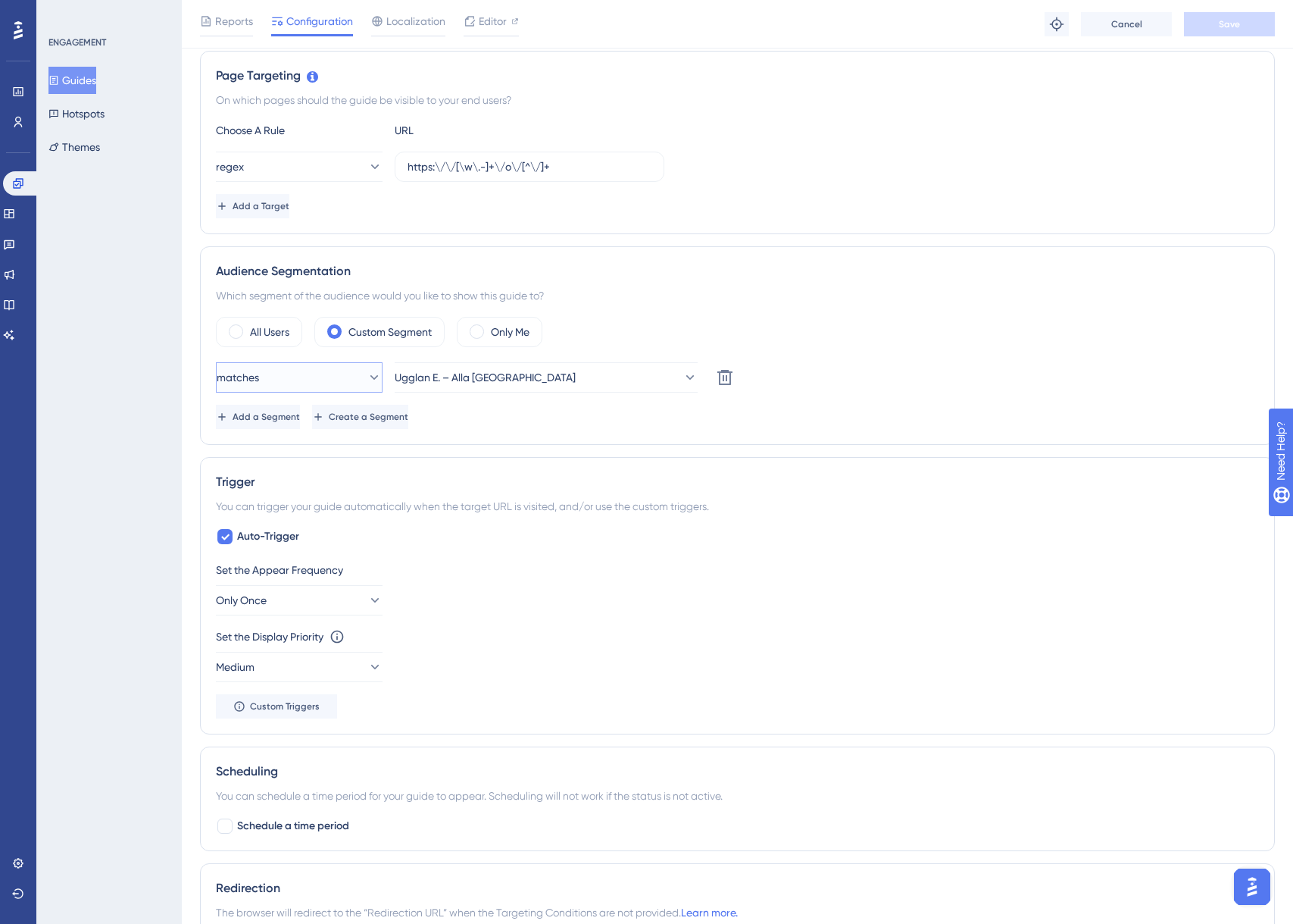
click at [301, 379] on button "matches" at bounding box center [299, 377] width 166 height 30
click at [539, 621] on div "Set the Appear Frequency Only Once Set the Display Priority This option will se…" at bounding box center [738, 639] width 1043 height 158
click at [330, 158] on button "regex" at bounding box center [299, 166] width 166 height 30
click at [1099, 602] on div "Set the Appear Frequency Only Once" at bounding box center [738, 587] width 1043 height 54
click at [323, 173] on button "regex" at bounding box center [299, 166] width 166 height 30
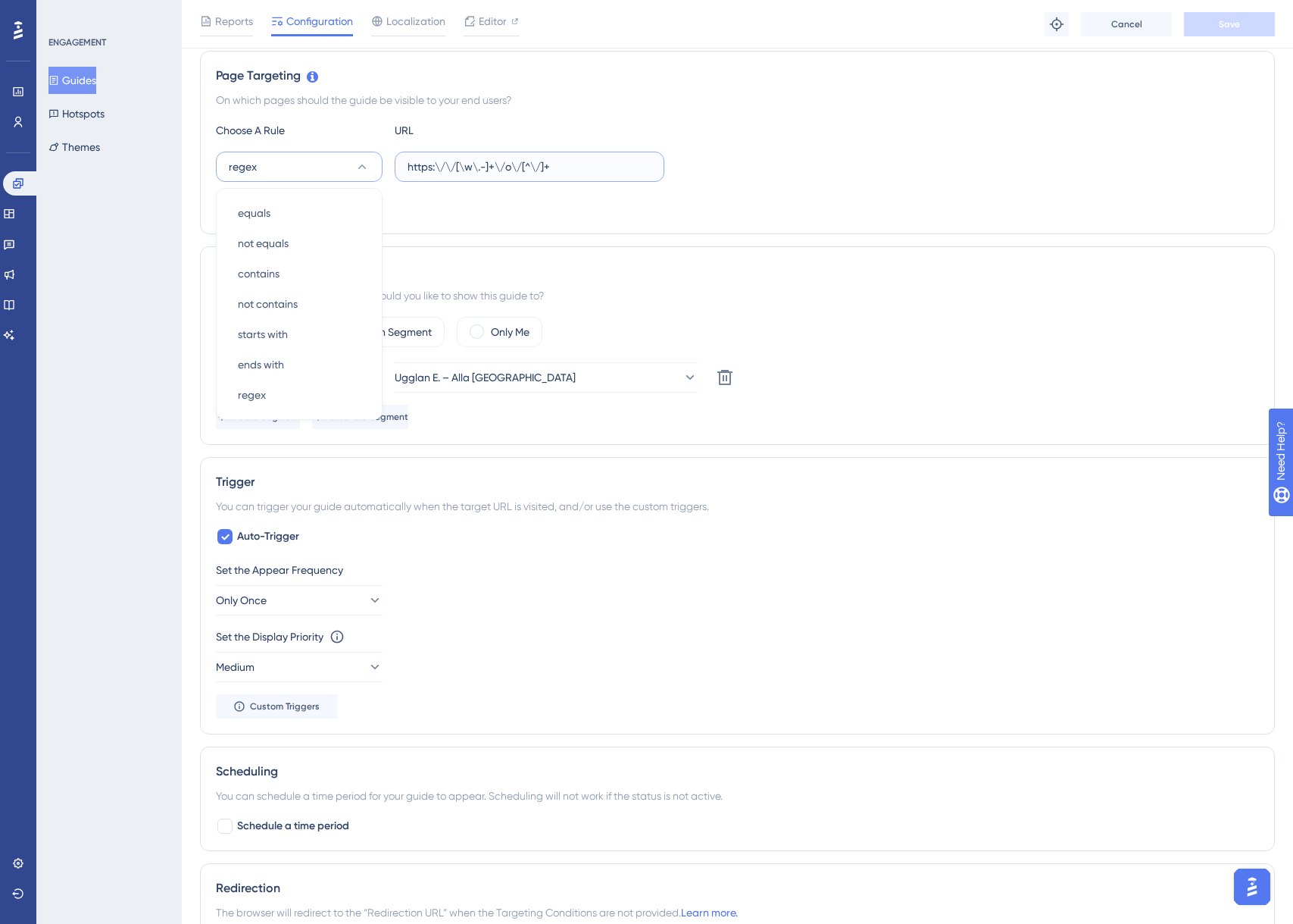
click at [510, 166] on input "https:\/\/[\w\.-]+\/o\/[^\/]+" at bounding box center [529, 166] width 244 height 16
paste input "/care/messaging/inbox"
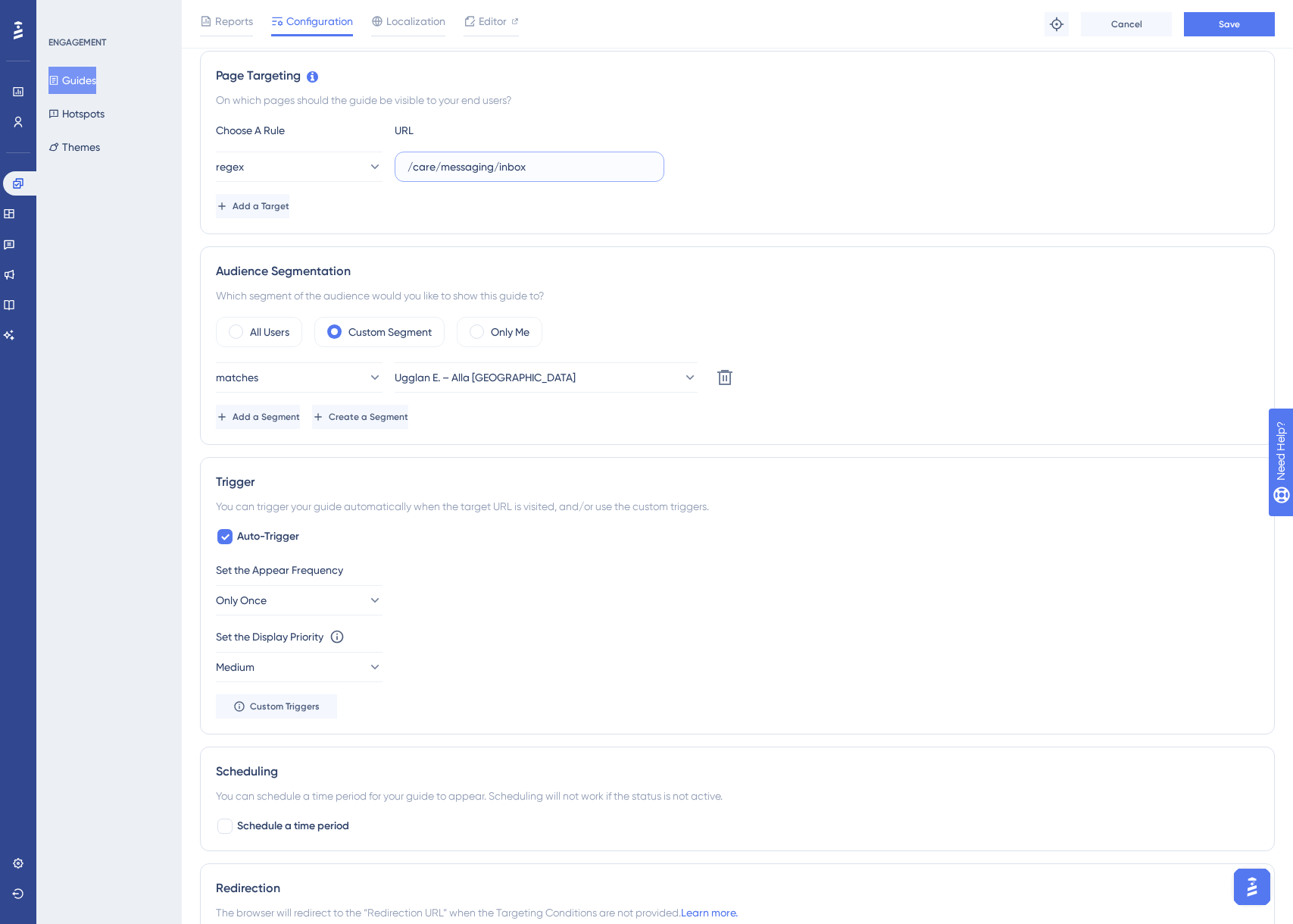
click at [411, 161] on input "/care/messaging/inbox" at bounding box center [529, 166] width 244 height 16
type input "/care/messaging/inbox"
click at [332, 183] on div "Choose A Rule URL regex /care/messaging/inbox Add a Target" at bounding box center [738, 170] width 1043 height 97
click at [335, 166] on button "regex" at bounding box center [299, 166] width 166 height 30
click at [294, 276] on div "contains contains" at bounding box center [299, 273] width 122 height 30
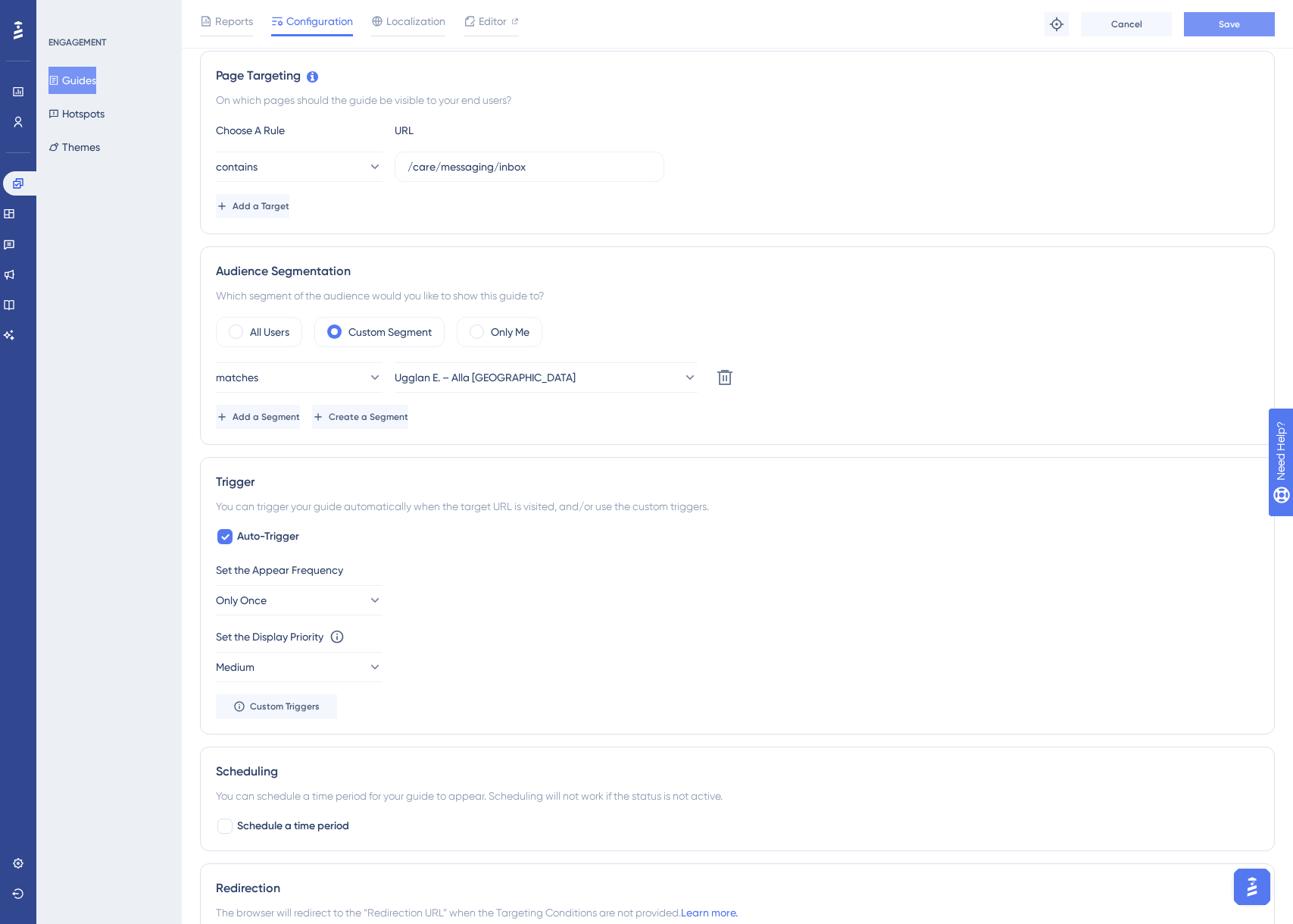
click at [1245, 20] on button "Save" at bounding box center [1229, 24] width 91 height 24
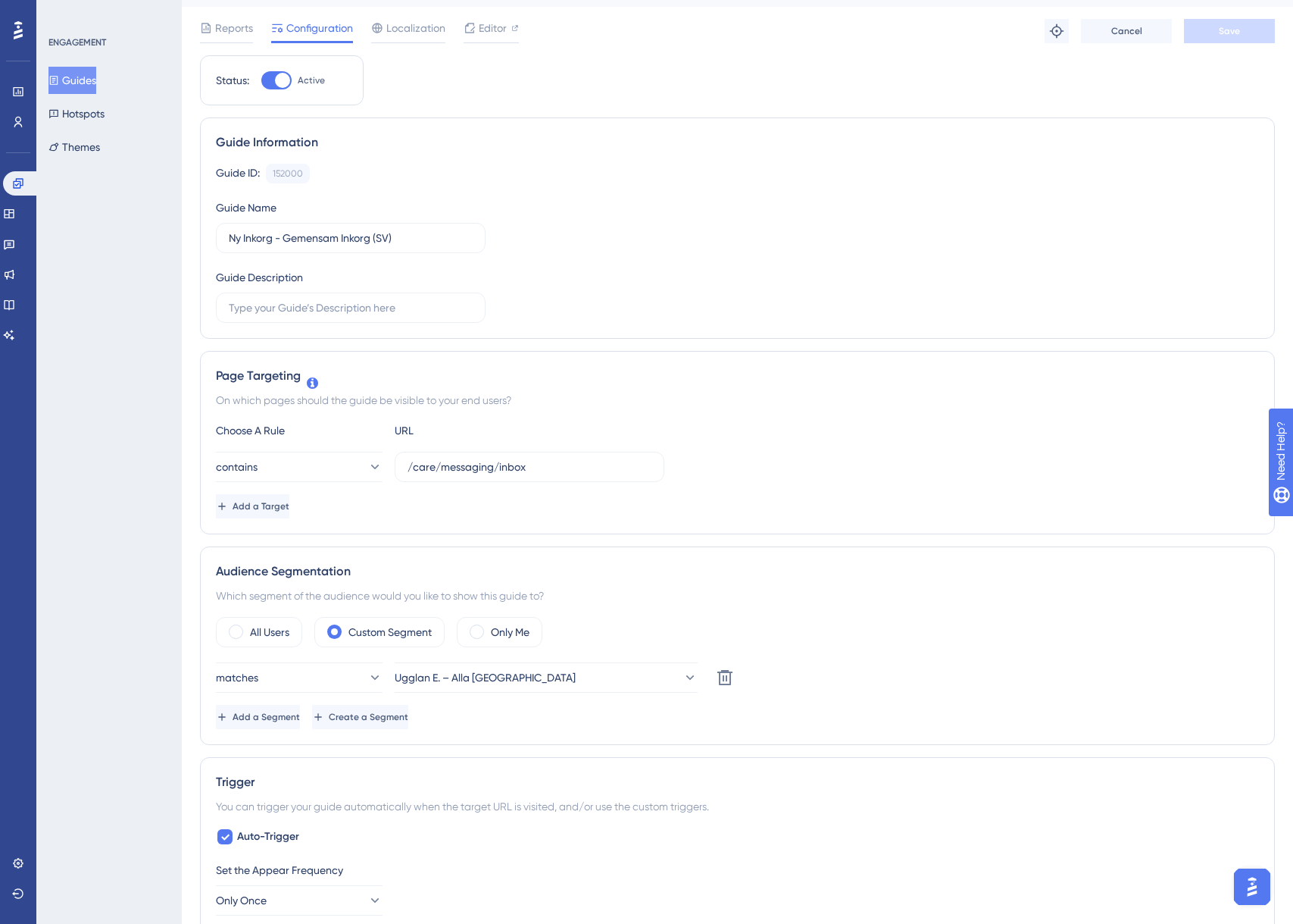
scroll to position [0, 0]
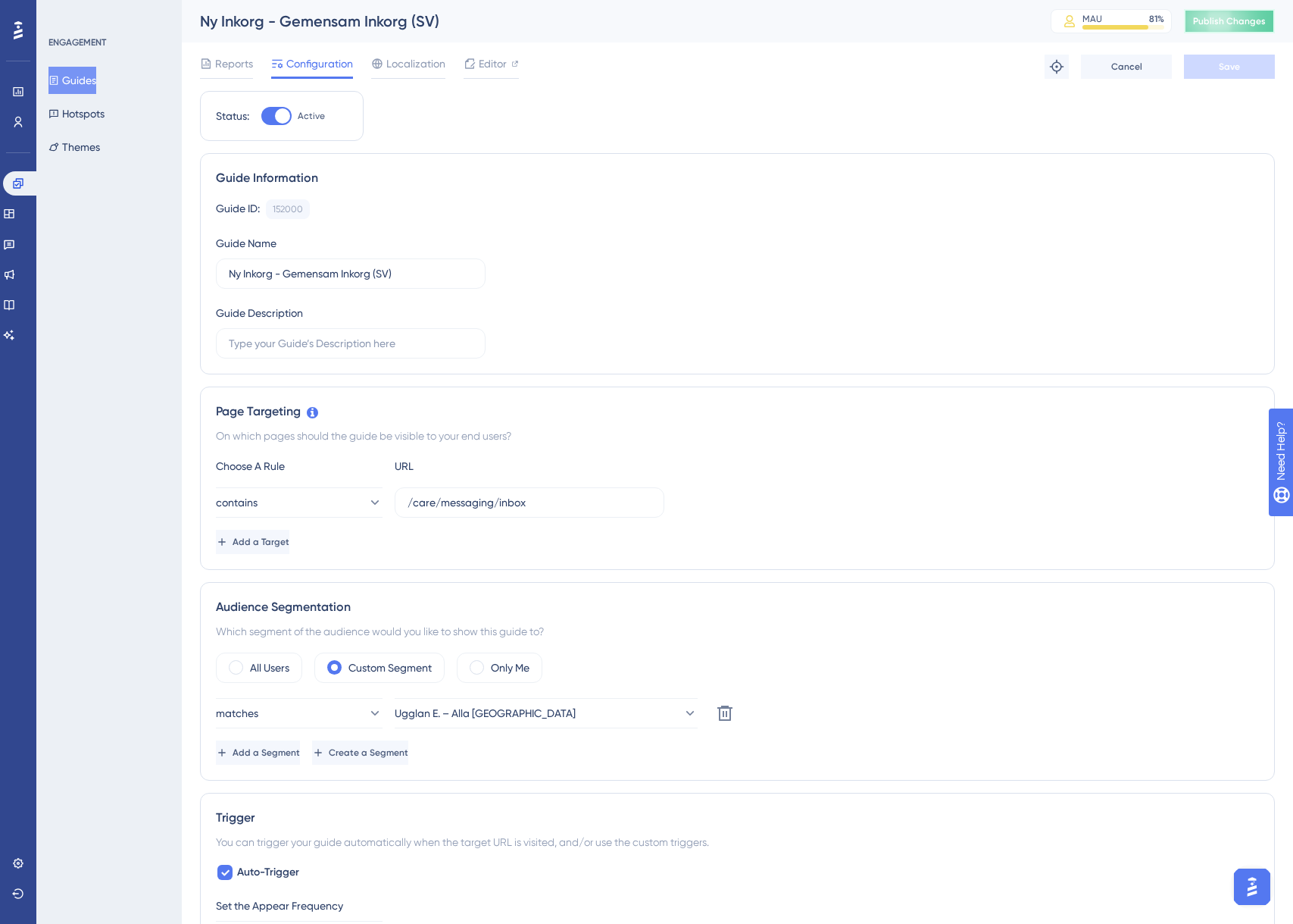
click at [1231, 14] on button "Publish Changes" at bounding box center [1229, 22] width 91 height 24
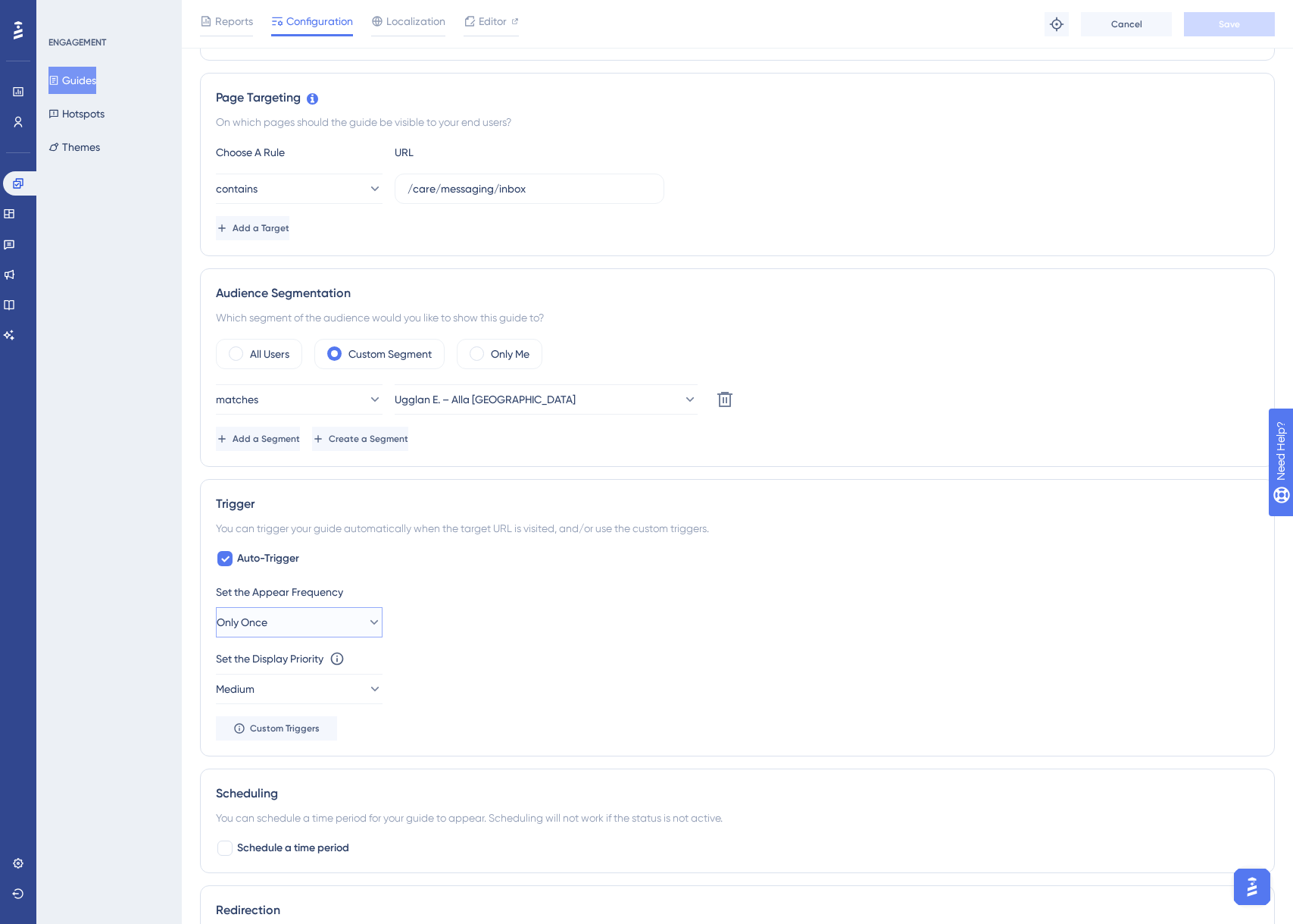
click at [280, 612] on button "Only Once" at bounding box center [299, 621] width 166 height 30
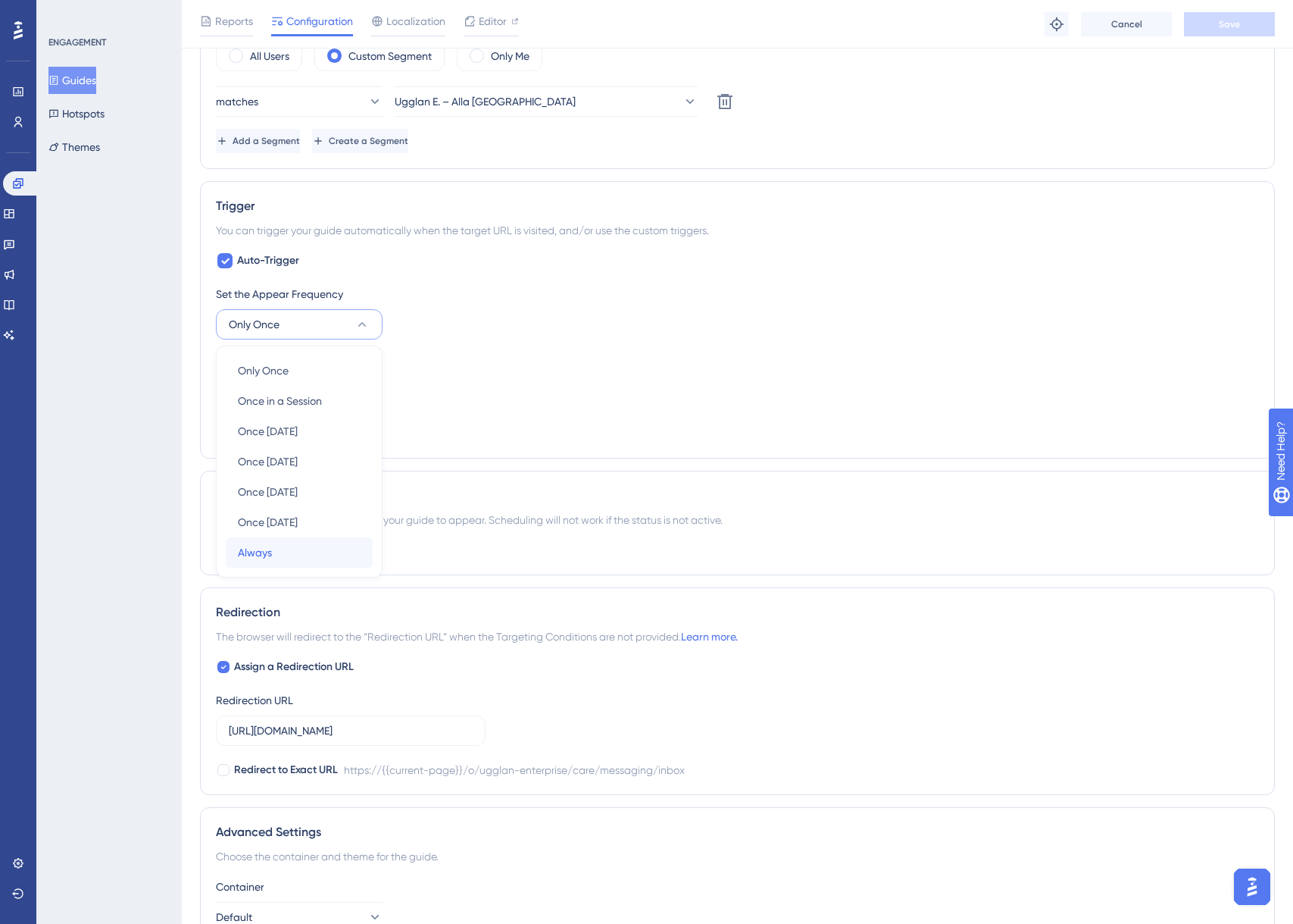
click at [303, 559] on div "Always Always" at bounding box center [299, 552] width 122 height 30
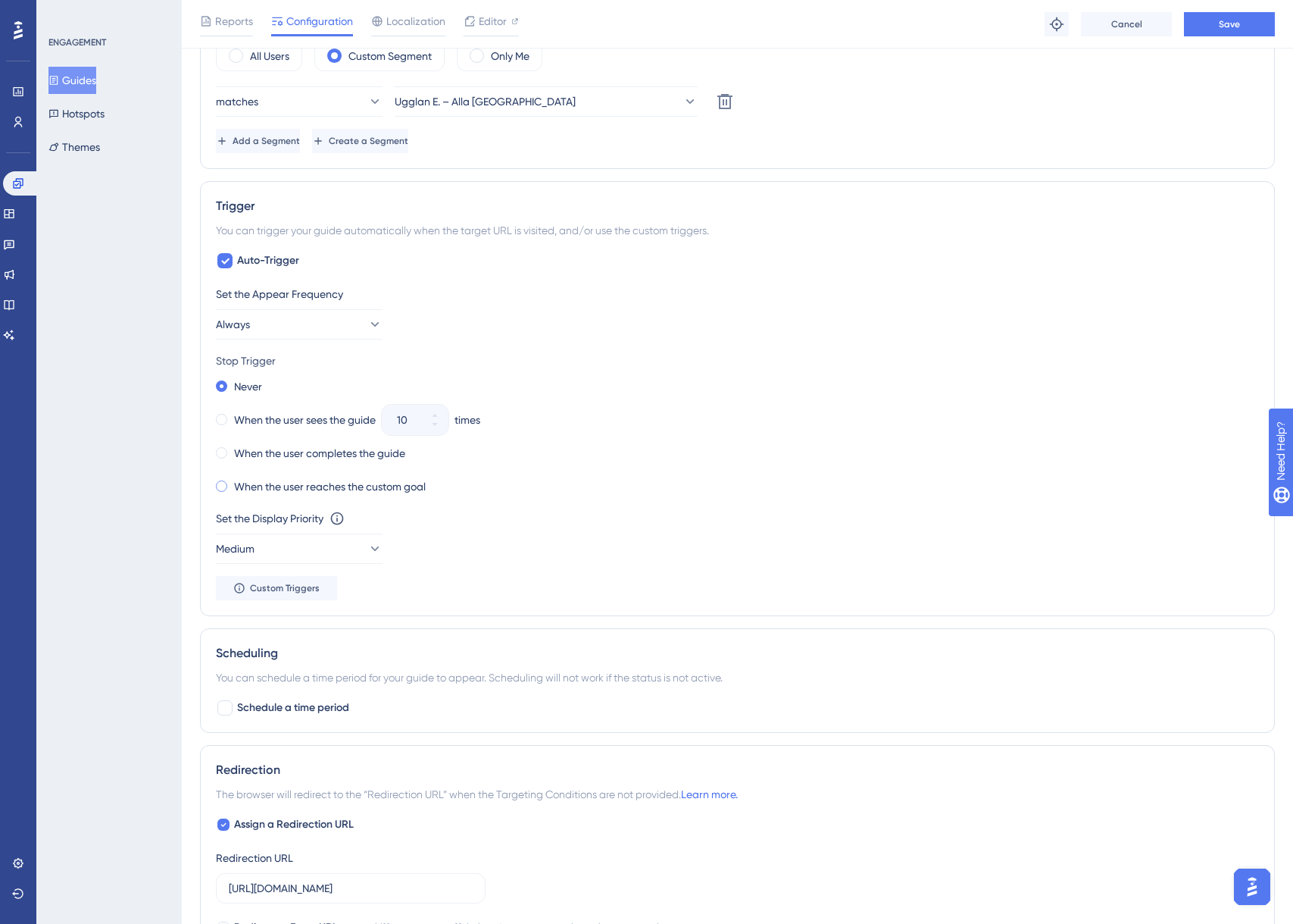
click at [403, 484] on label "When the user reaches the custom goal" at bounding box center [330, 486] width 191 height 18
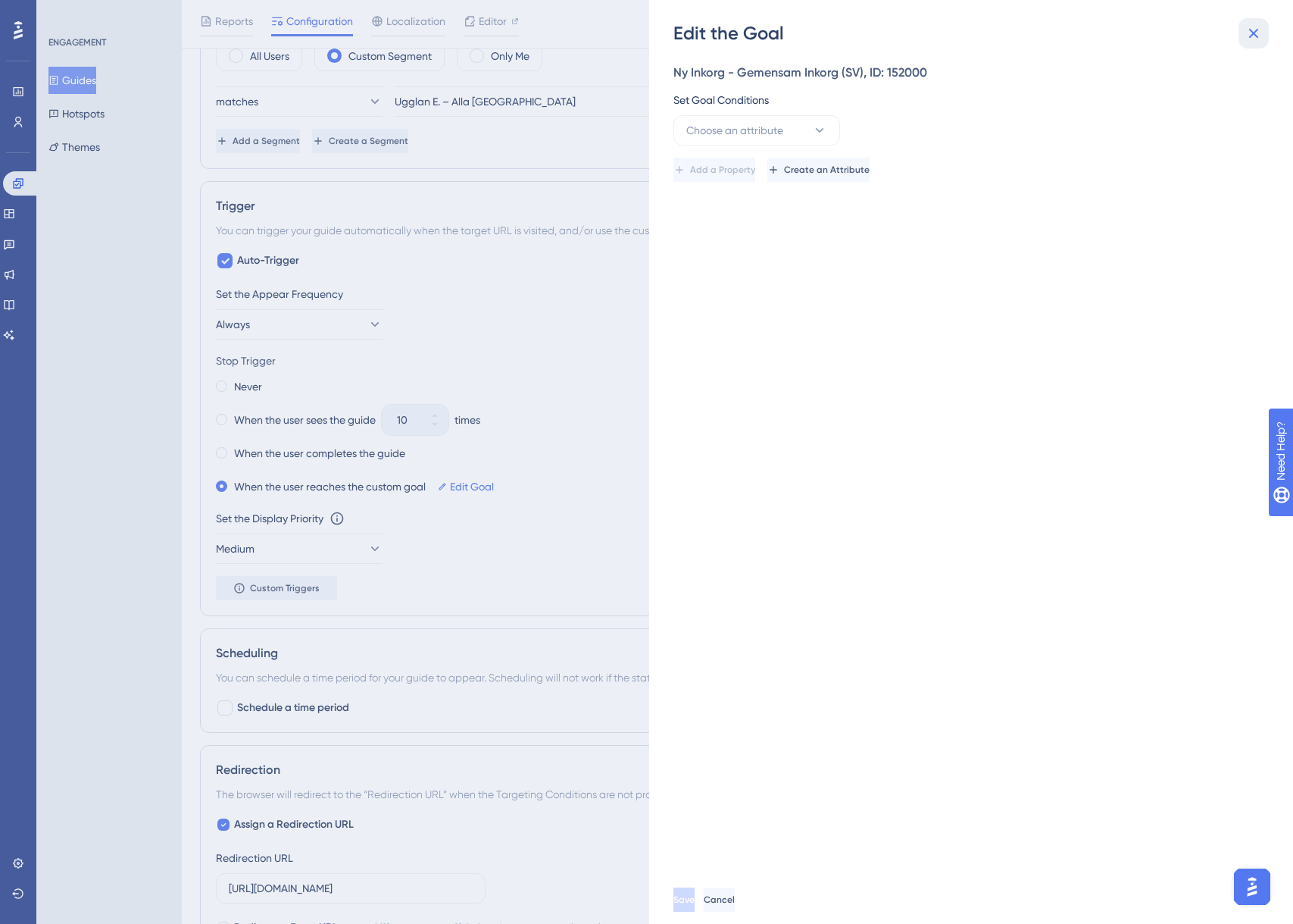
click at [1263, 41] on button at bounding box center [1253, 33] width 30 height 30
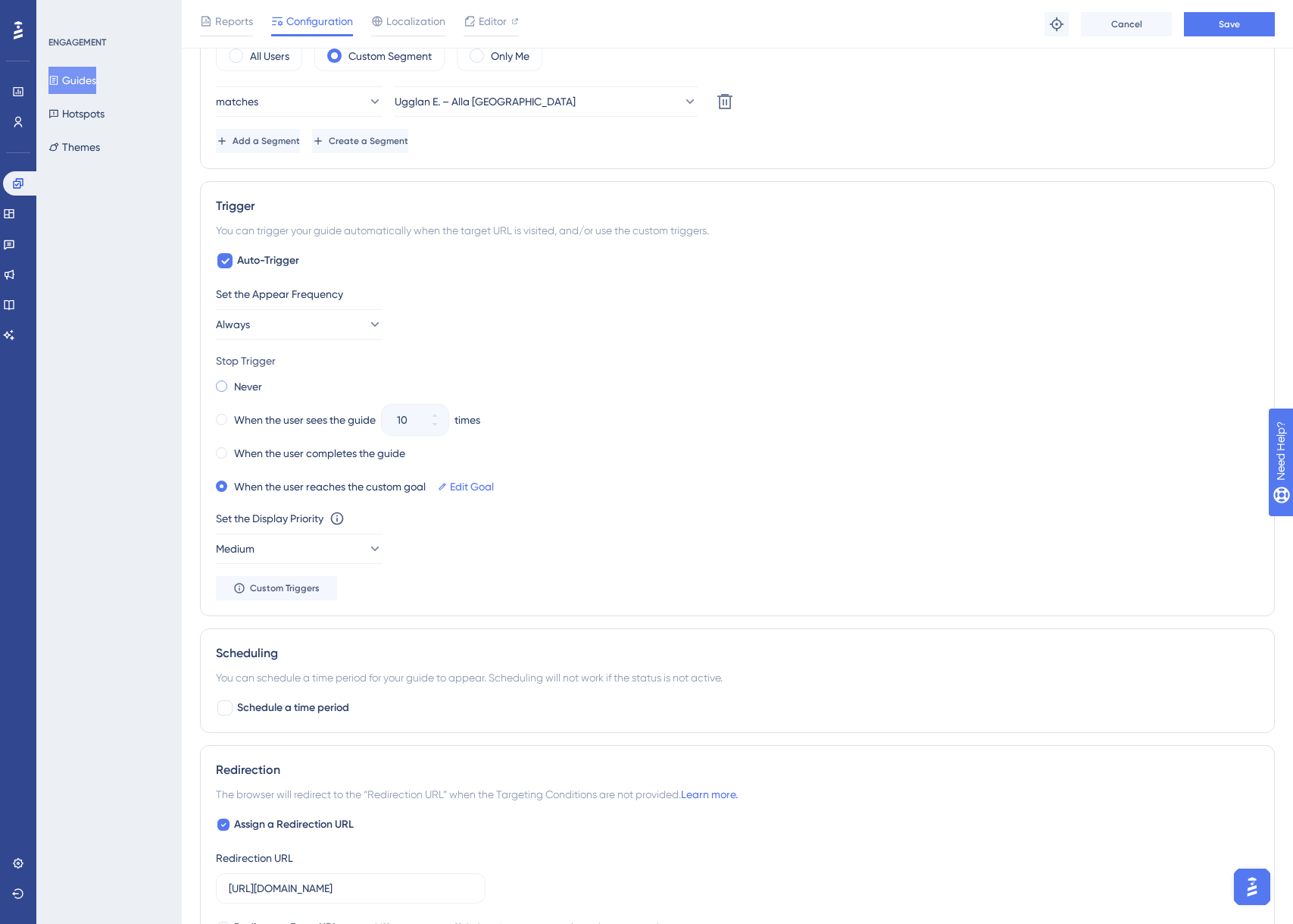
click at [228, 390] on div "Never" at bounding box center [240, 386] width 47 height 22
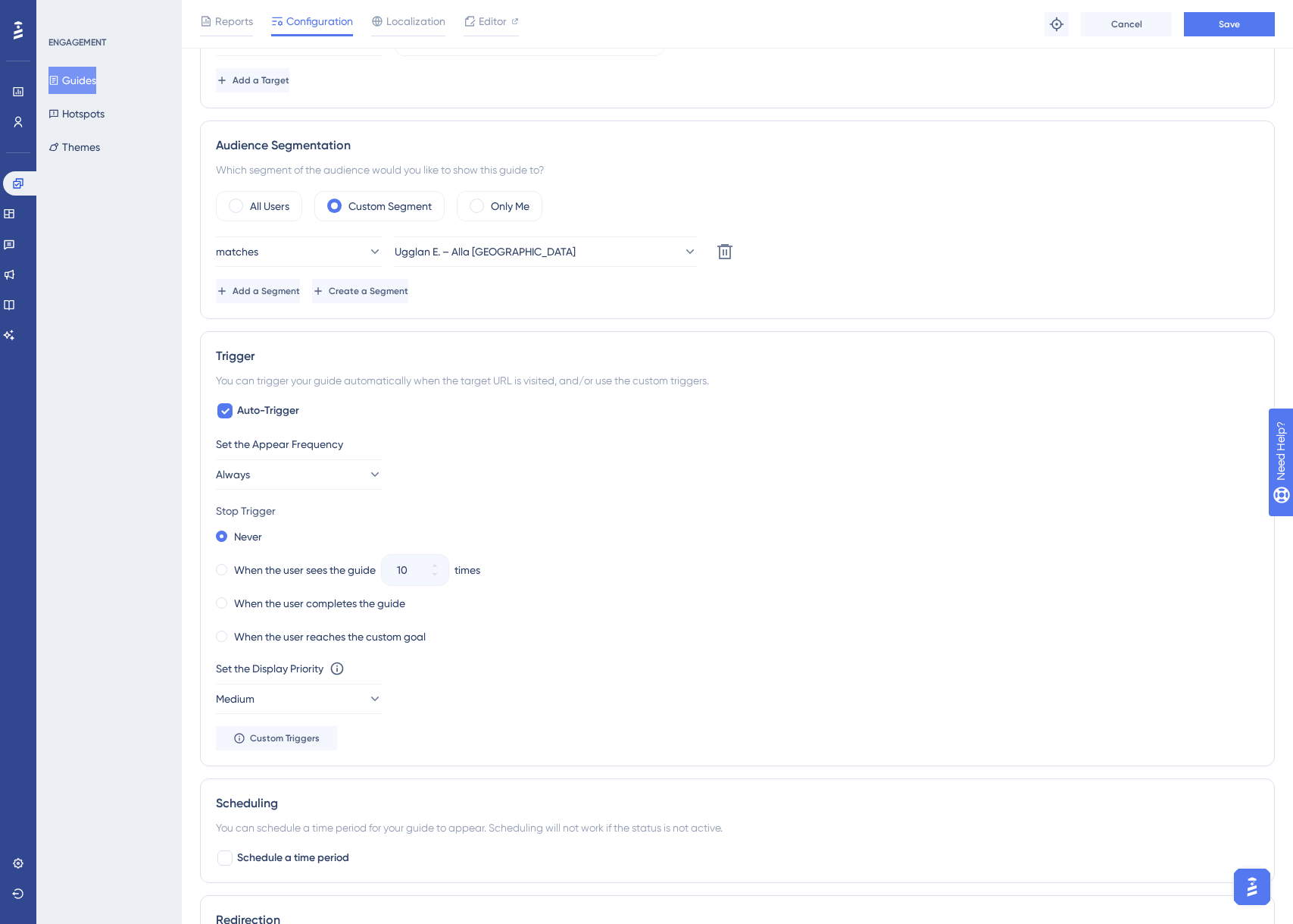
scroll to position [441, 0]
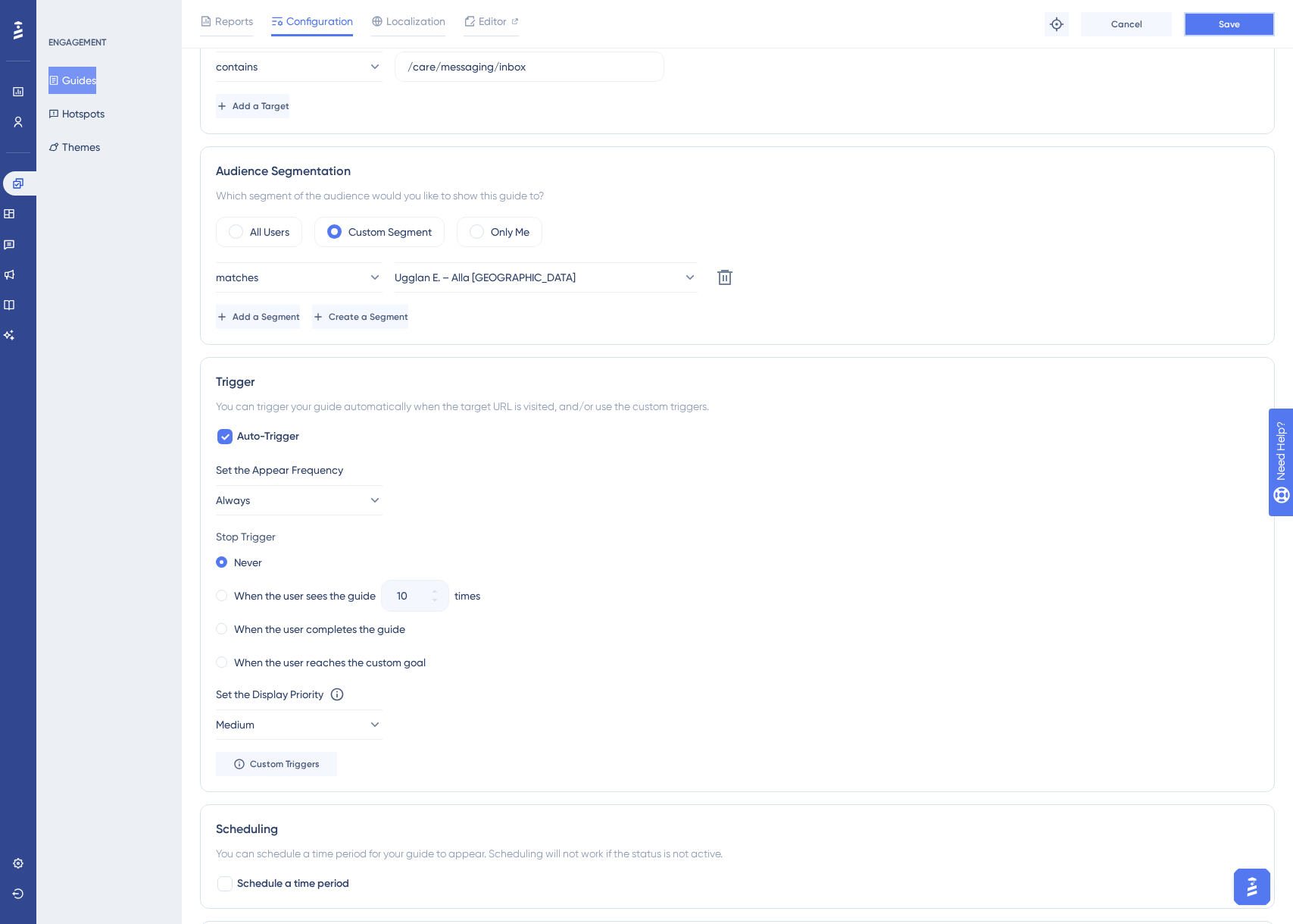
click at [1223, 31] on button "Save" at bounding box center [1229, 24] width 91 height 24
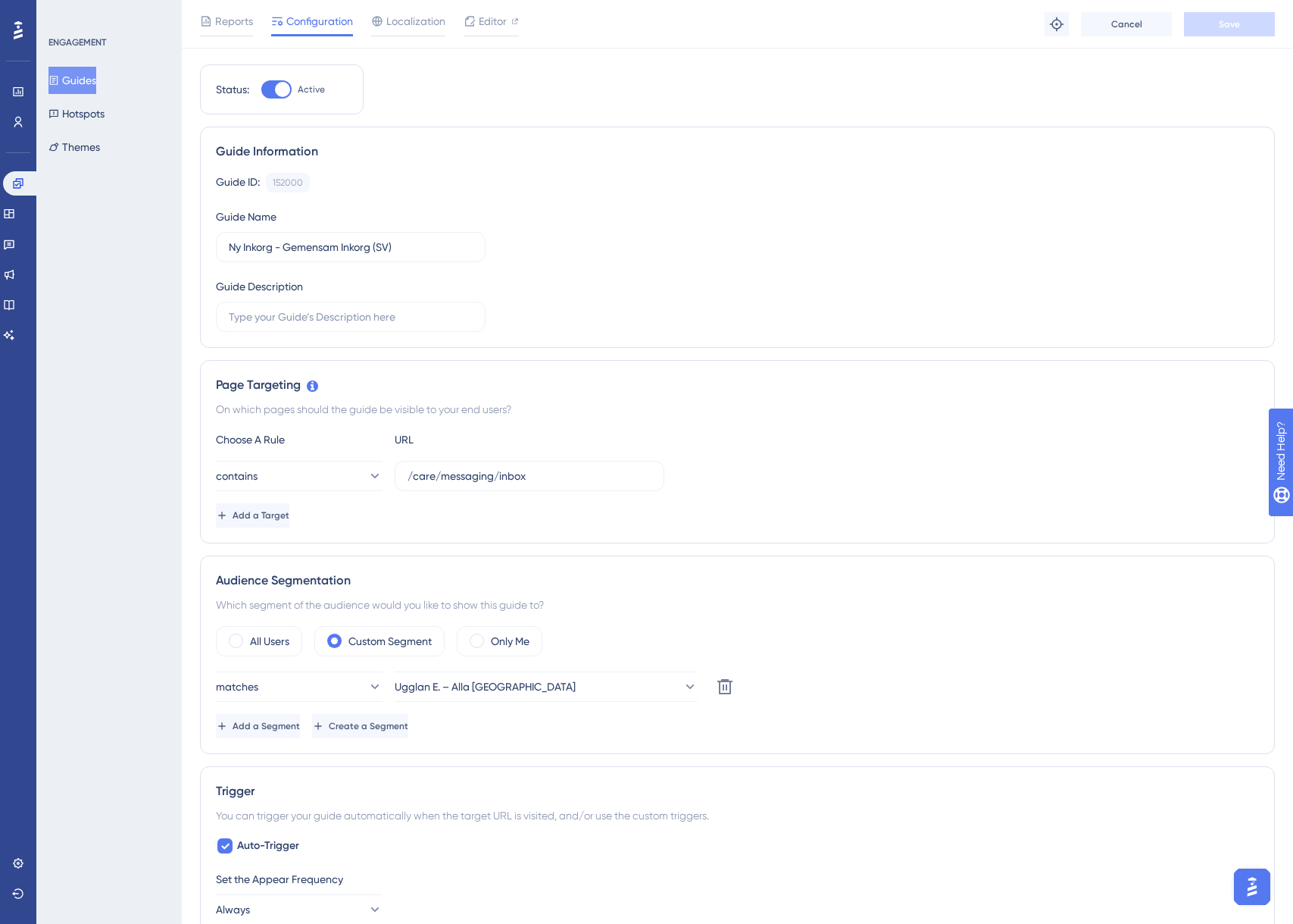
scroll to position [0, 0]
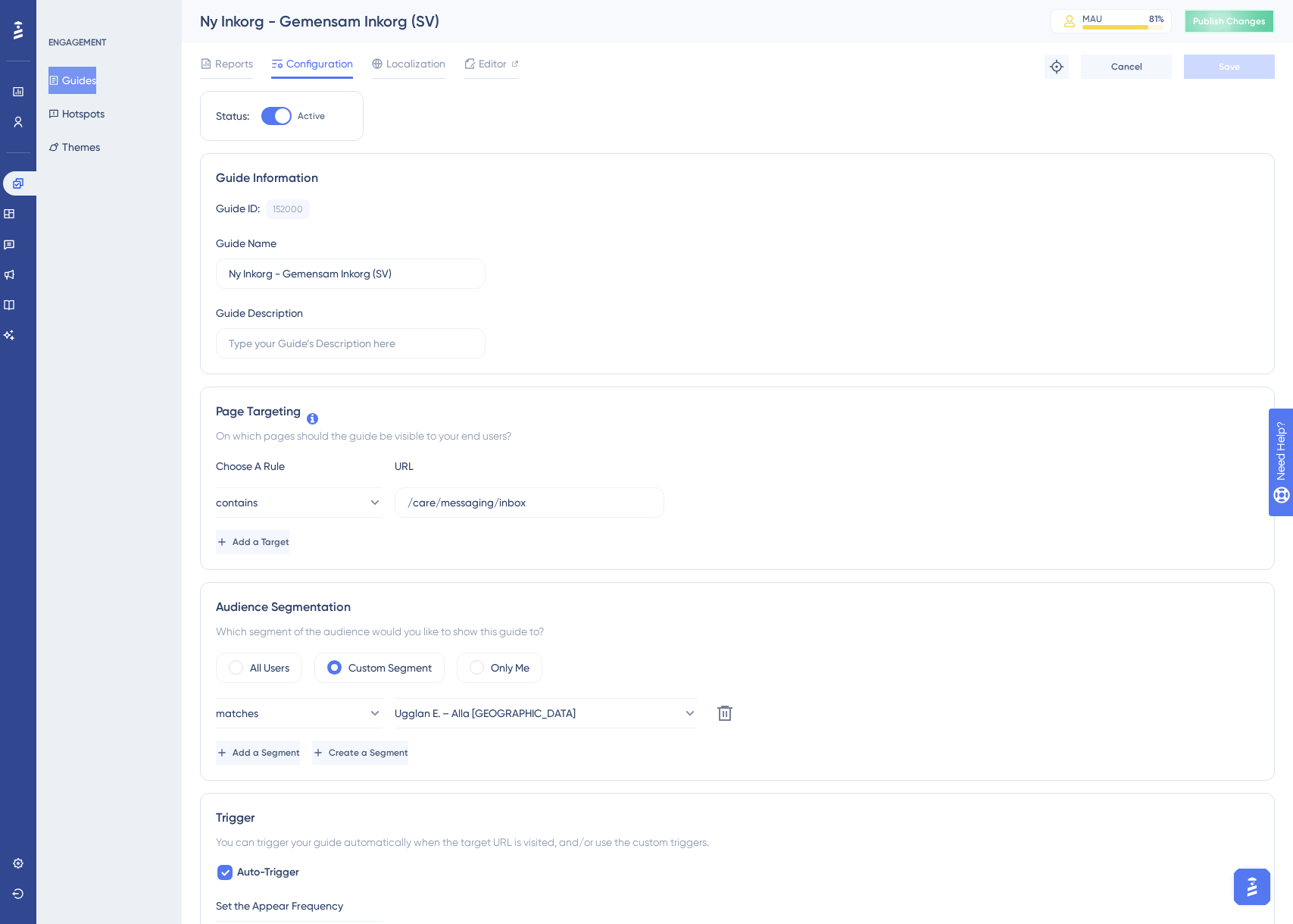
click at [1221, 24] on span "Publish Changes" at bounding box center [1229, 22] width 72 height 12
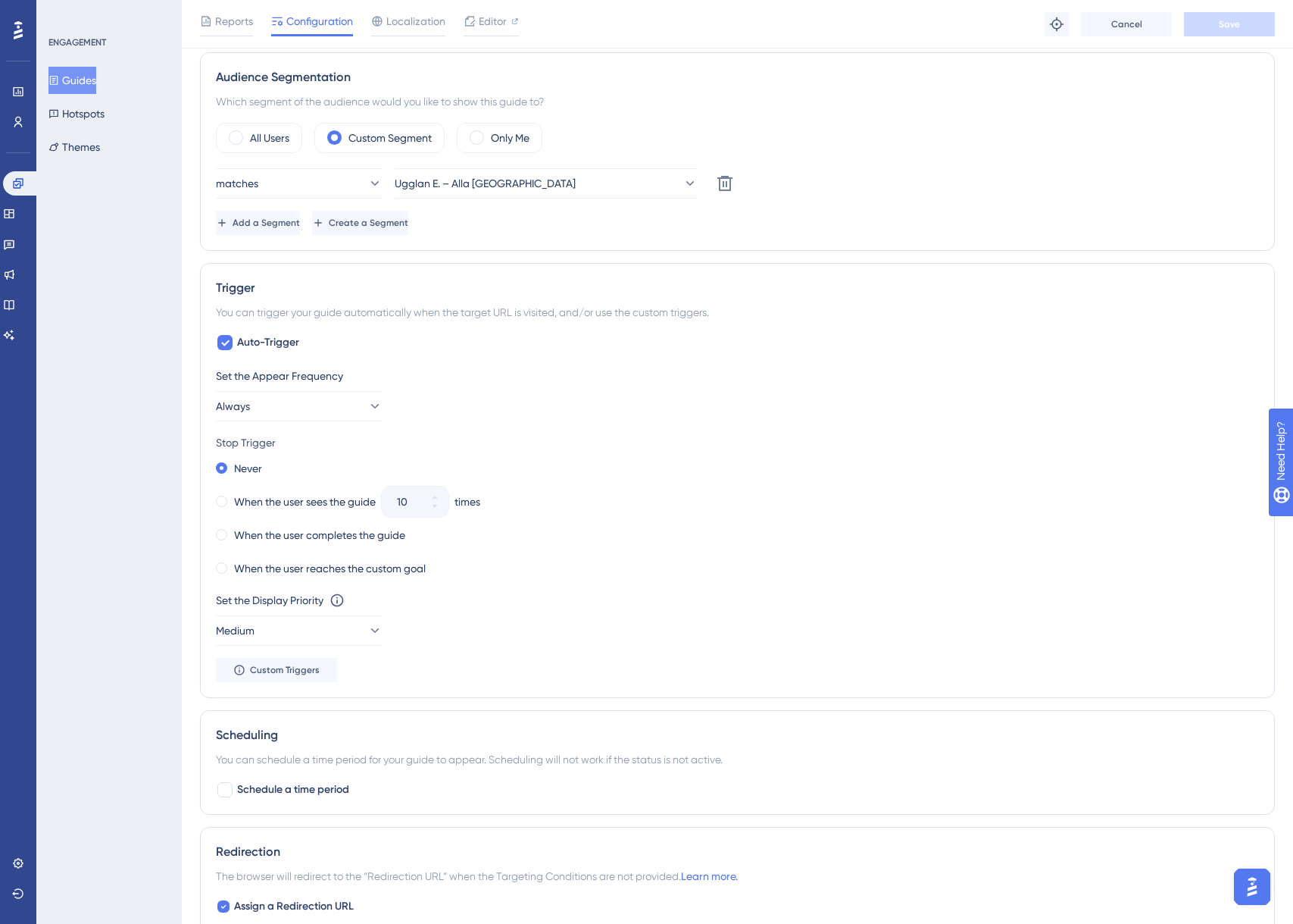
scroll to position [545, 0]
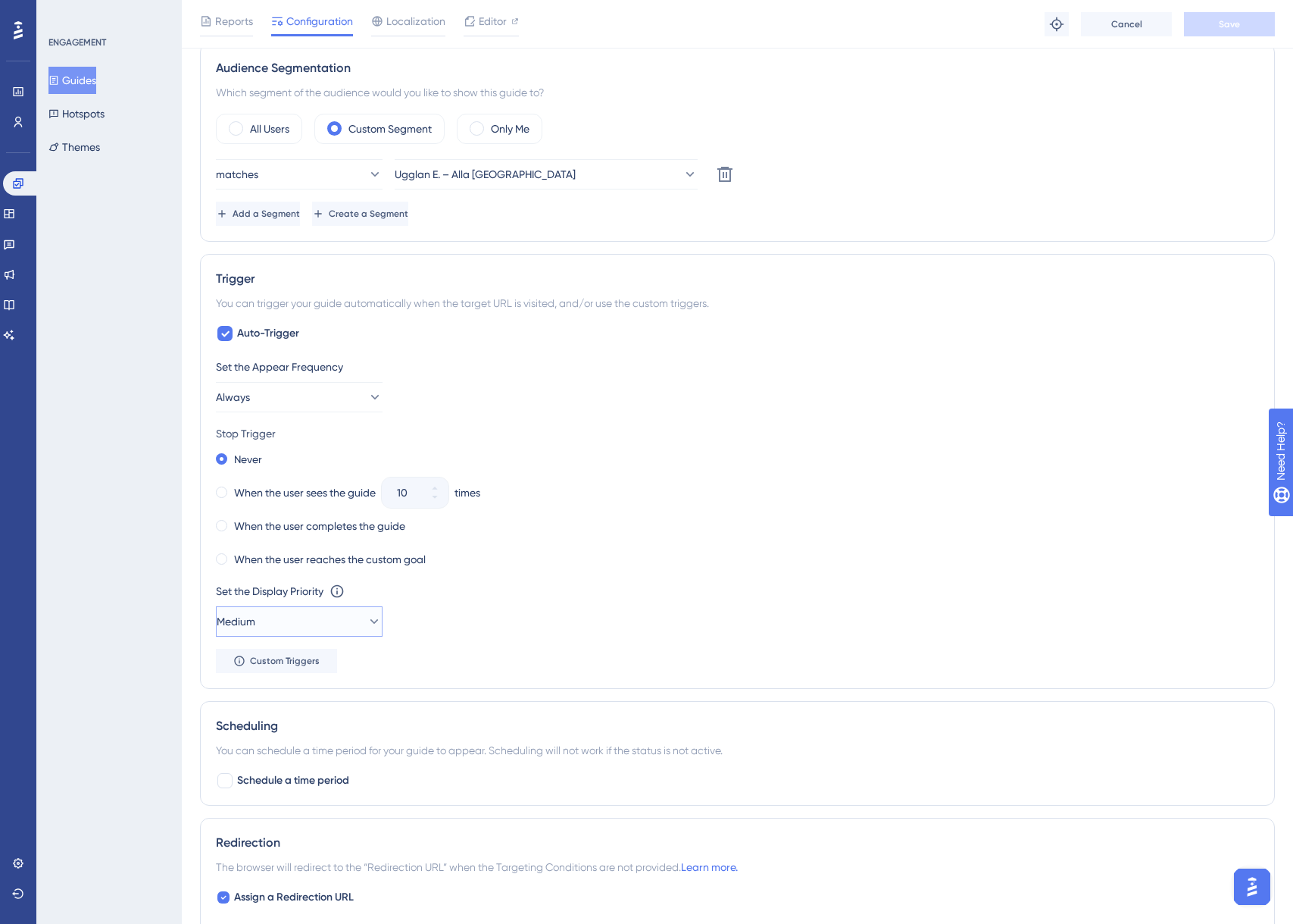
click at [310, 624] on button "Medium" at bounding box center [299, 621] width 166 height 30
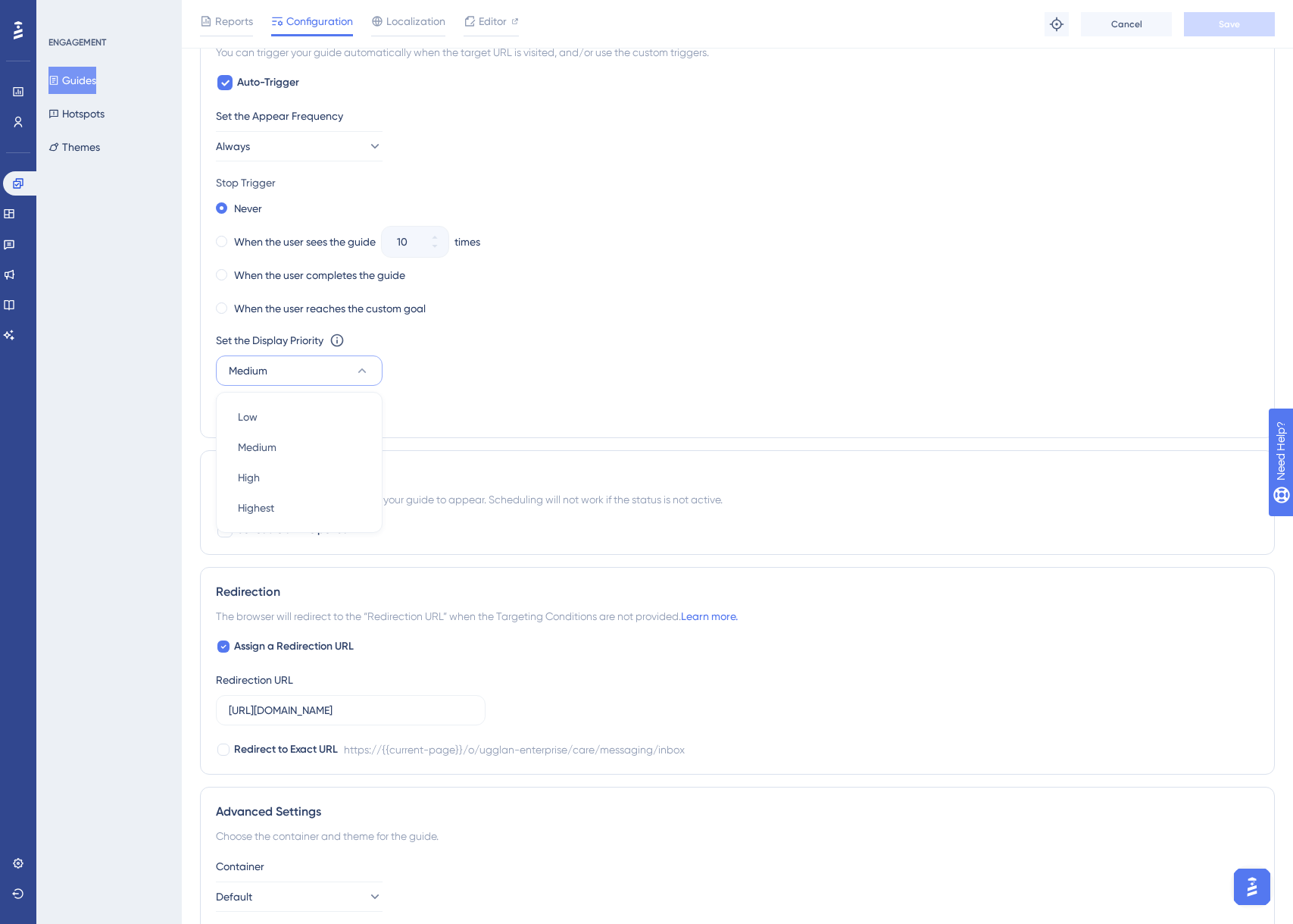
click at [564, 365] on div "Set the Display Priority This option will set the display priority between auto…" at bounding box center [738, 358] width 1043 height 54
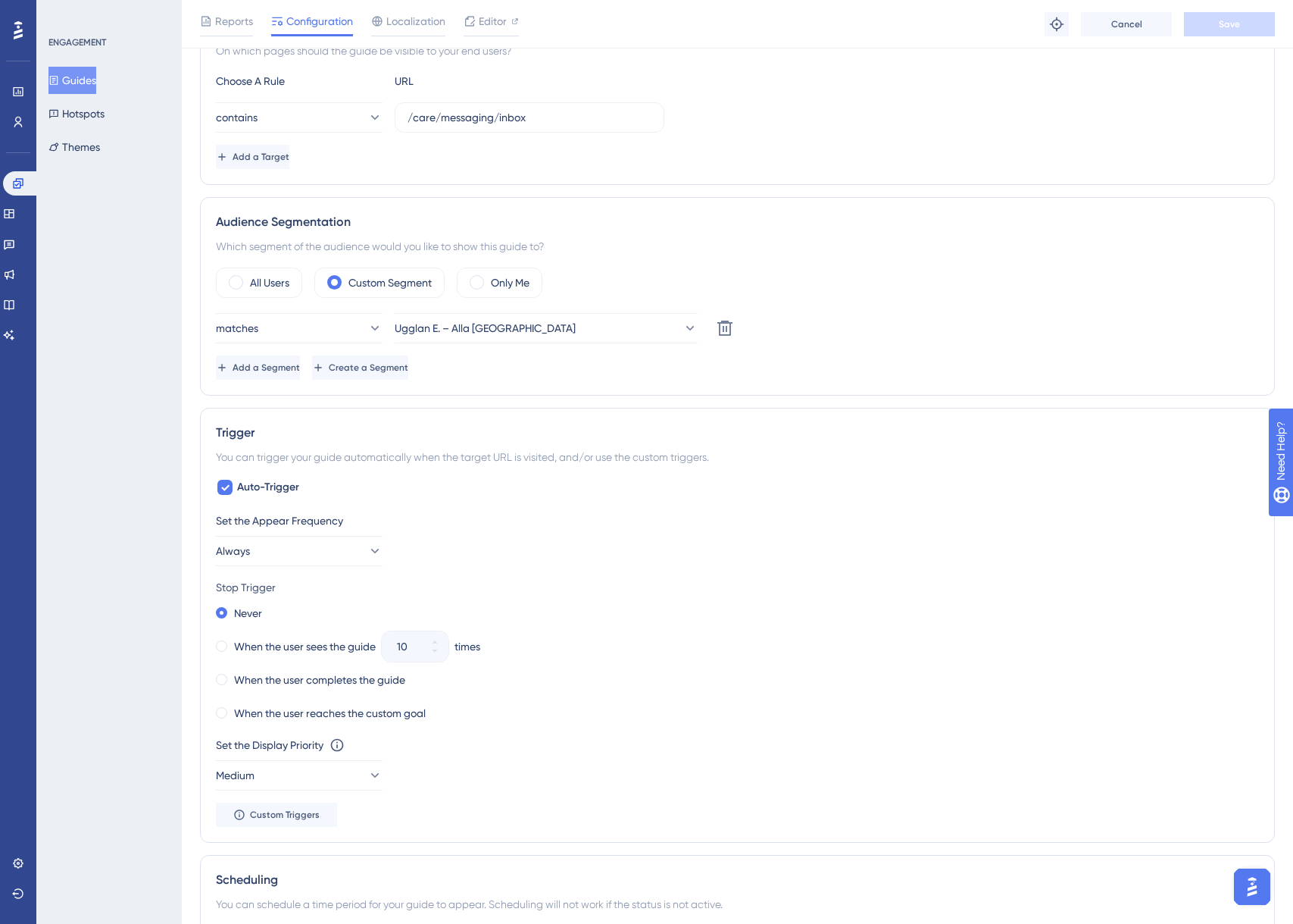
scroll to position [402, 0]
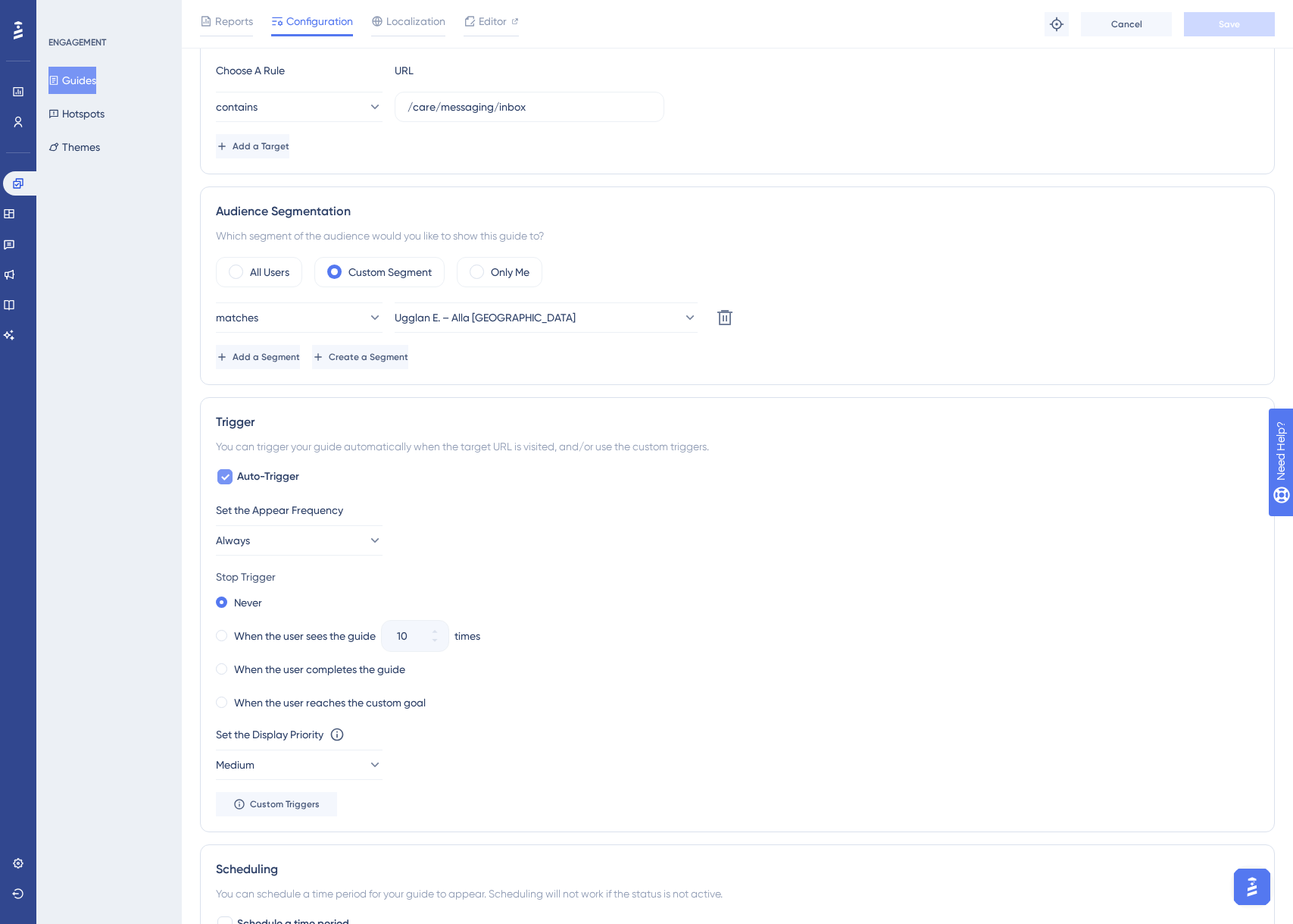
click at [226, 475] on icon at bounding box center [225, 477] width 9 height 12
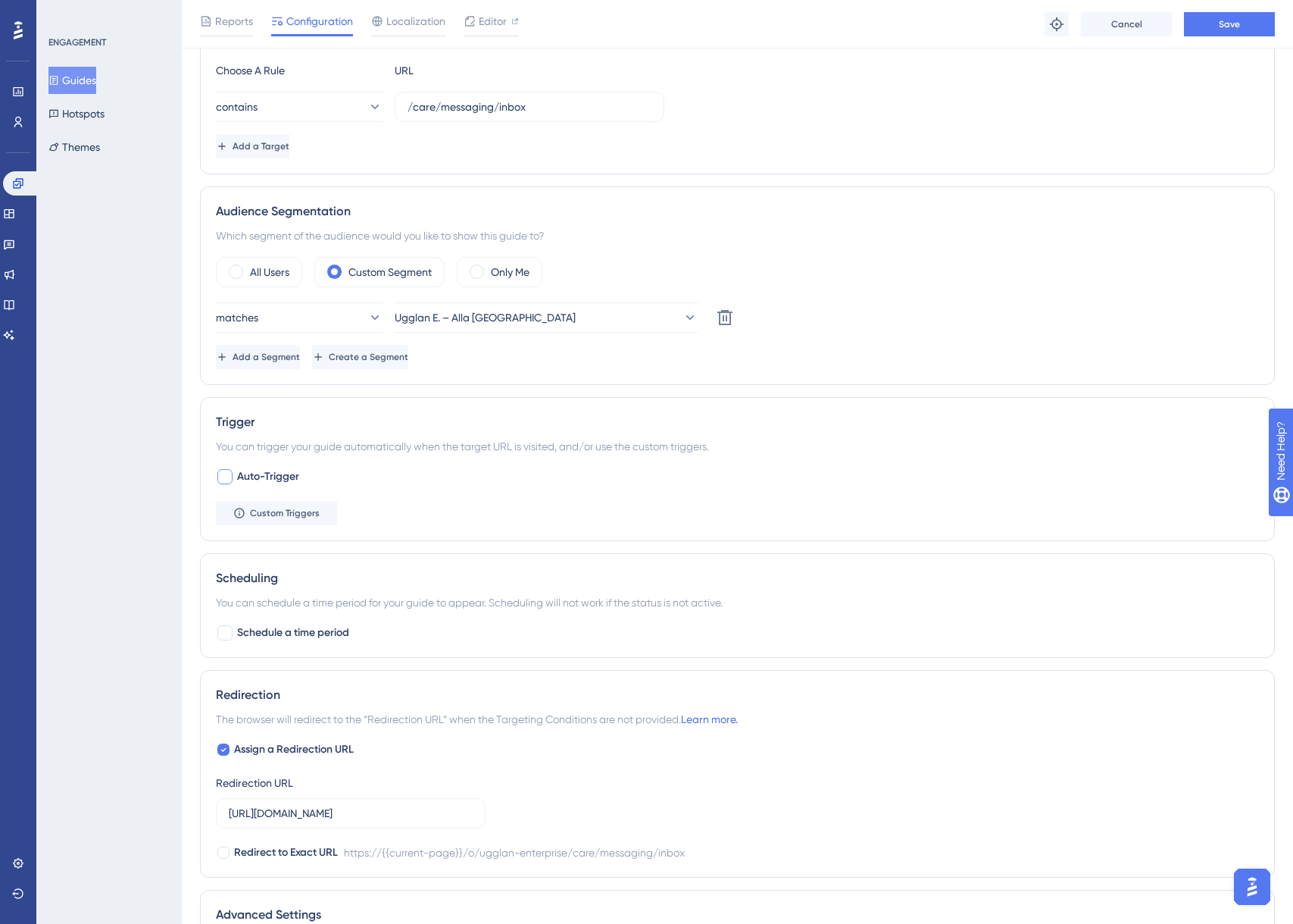
click at [226, 475] on div at bounding box center [225, 477] width 16 height 16
checkbox input "true"
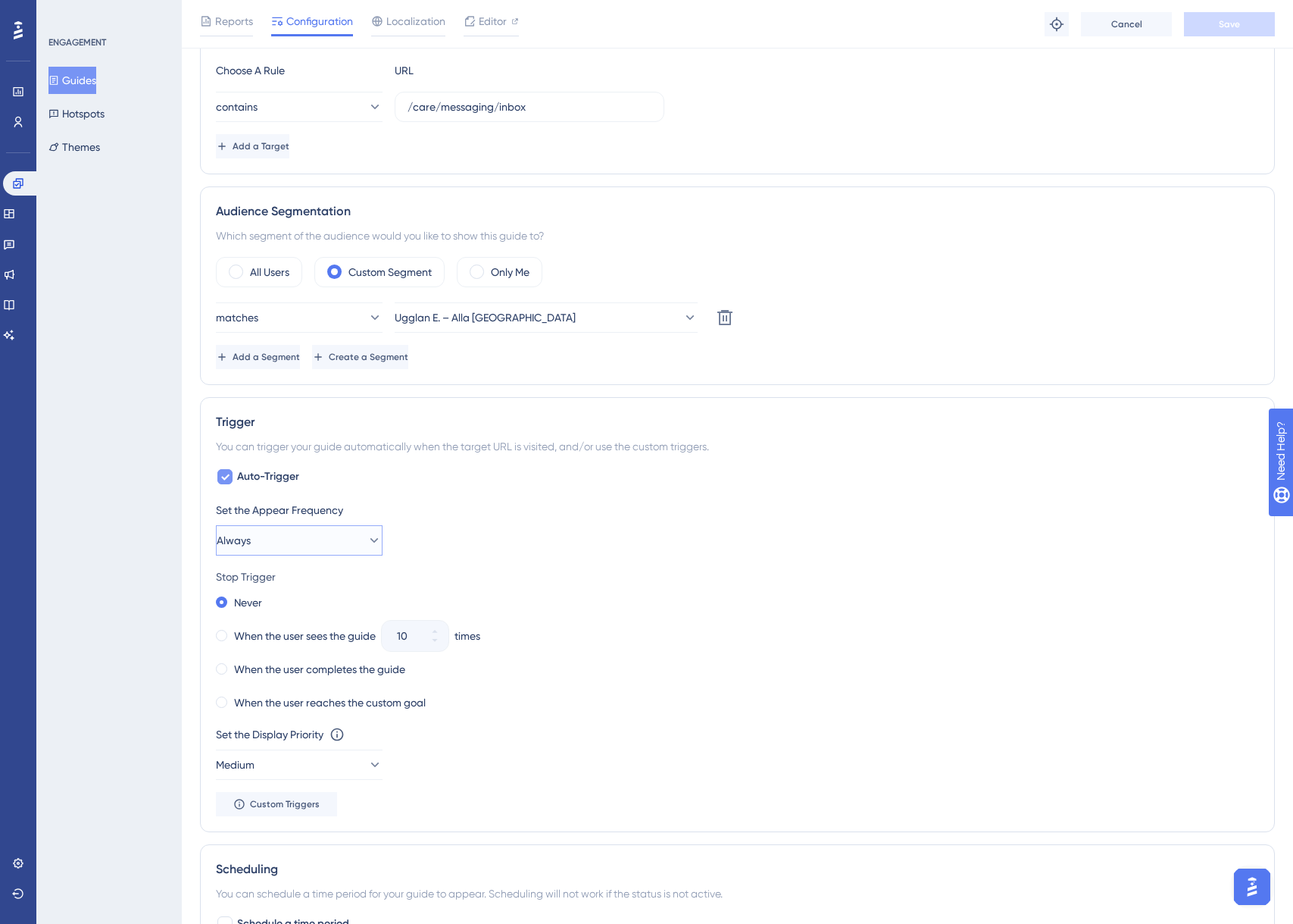
click at [267, 535] on button "Always" at bounding box center [299, 540] width 166 height 30
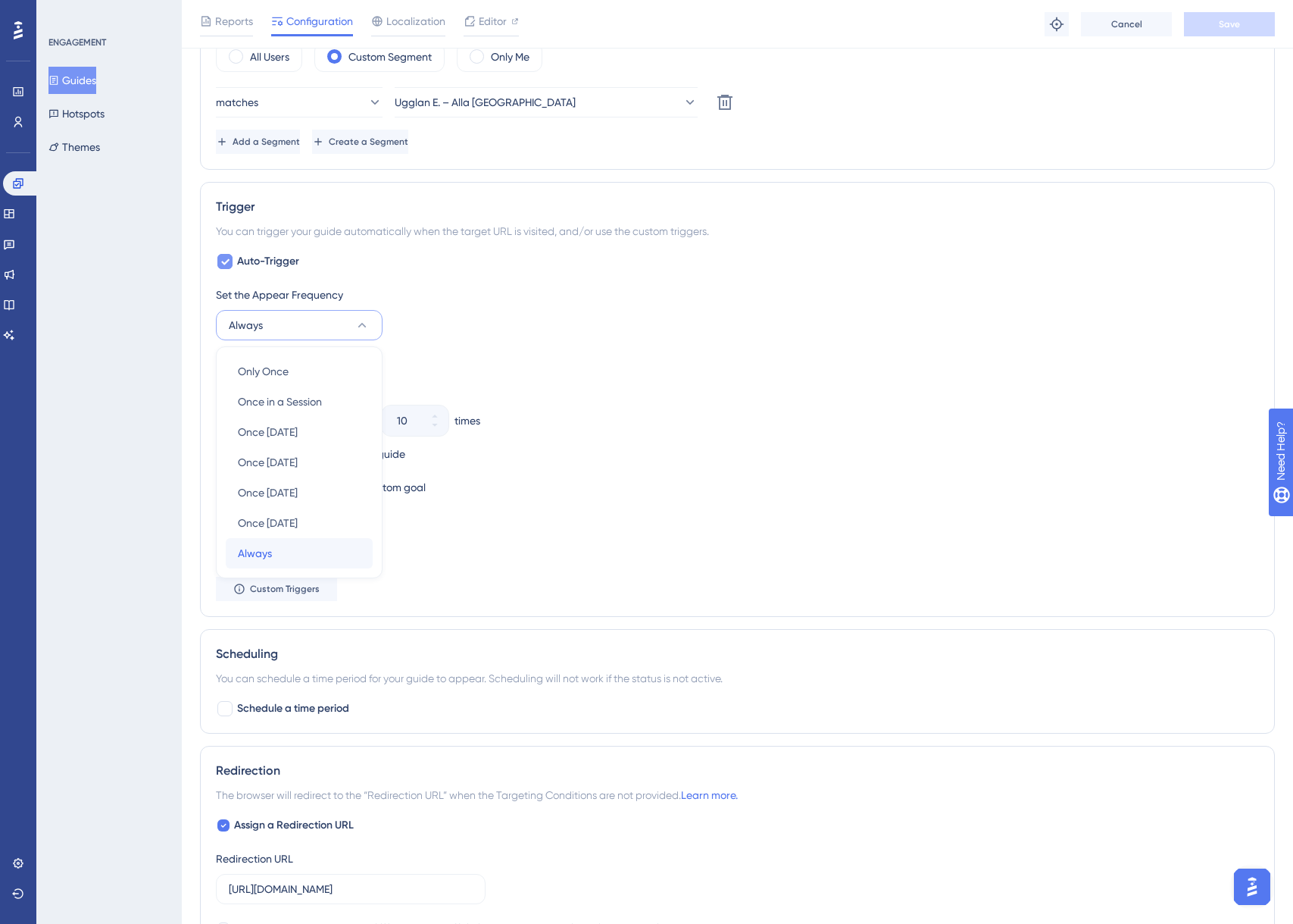
click at [258, 554] on span "Always" at bounding box center [255, 553] width 34 height 18
click at [366, 554] on icon at bounding box center [374, 550] width 16 height 16
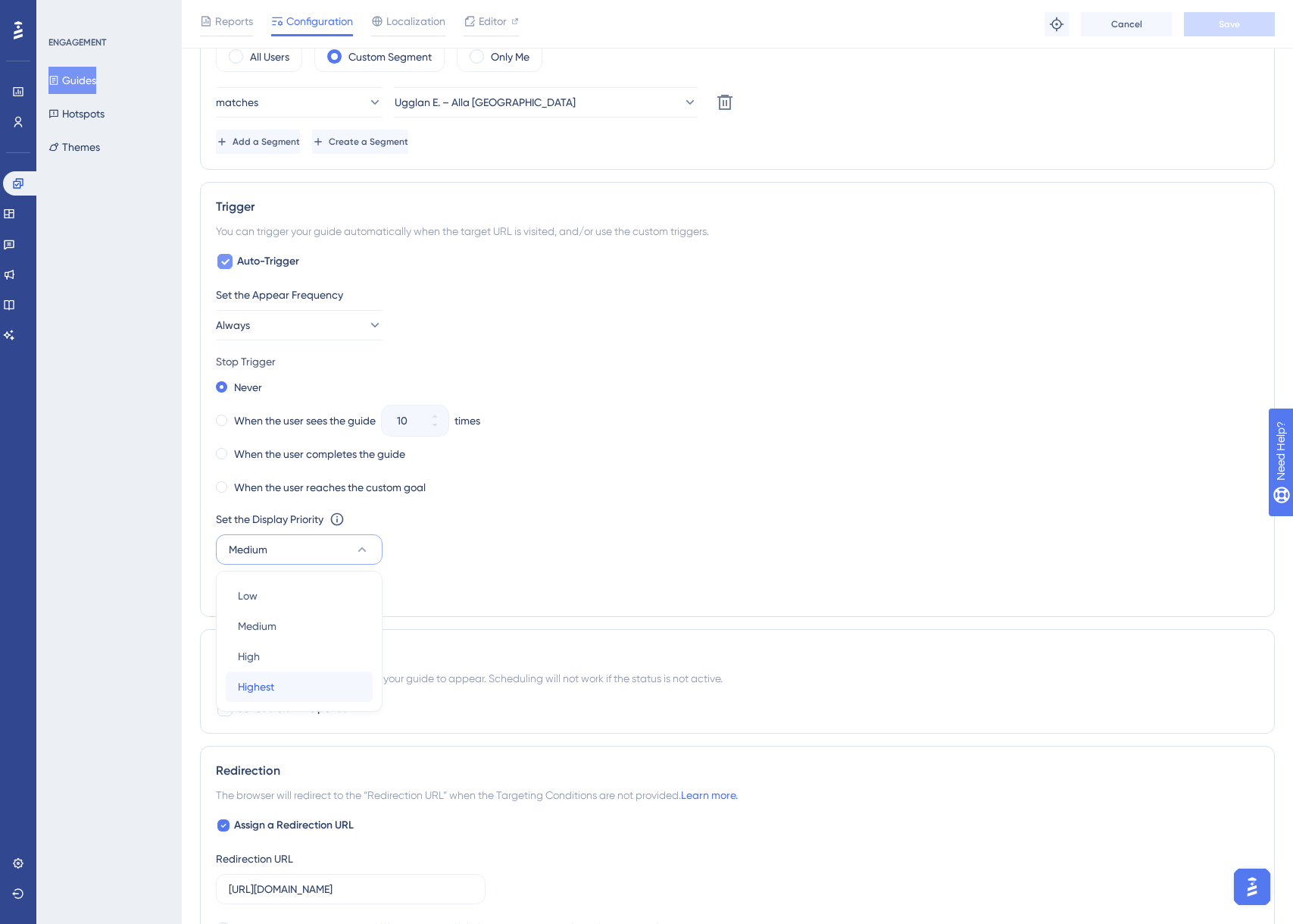
click at [256, 680] on span "Highest" at bounding box center [256, 686] width 36 height 18
click at [1206, 22] on button "Save" at bounding box center [1229, 24] width 91 height 24
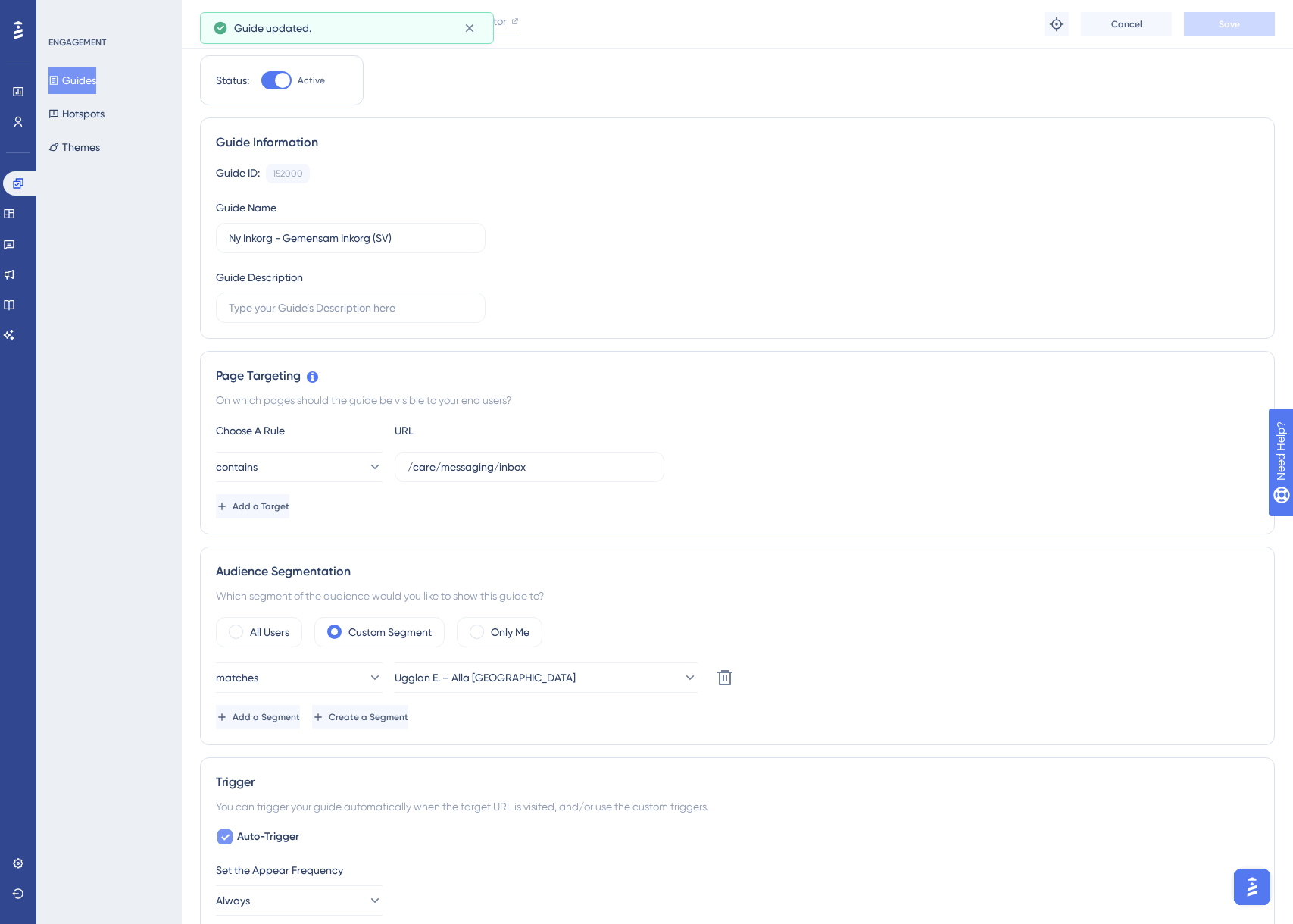
scroll to position [0, 0]
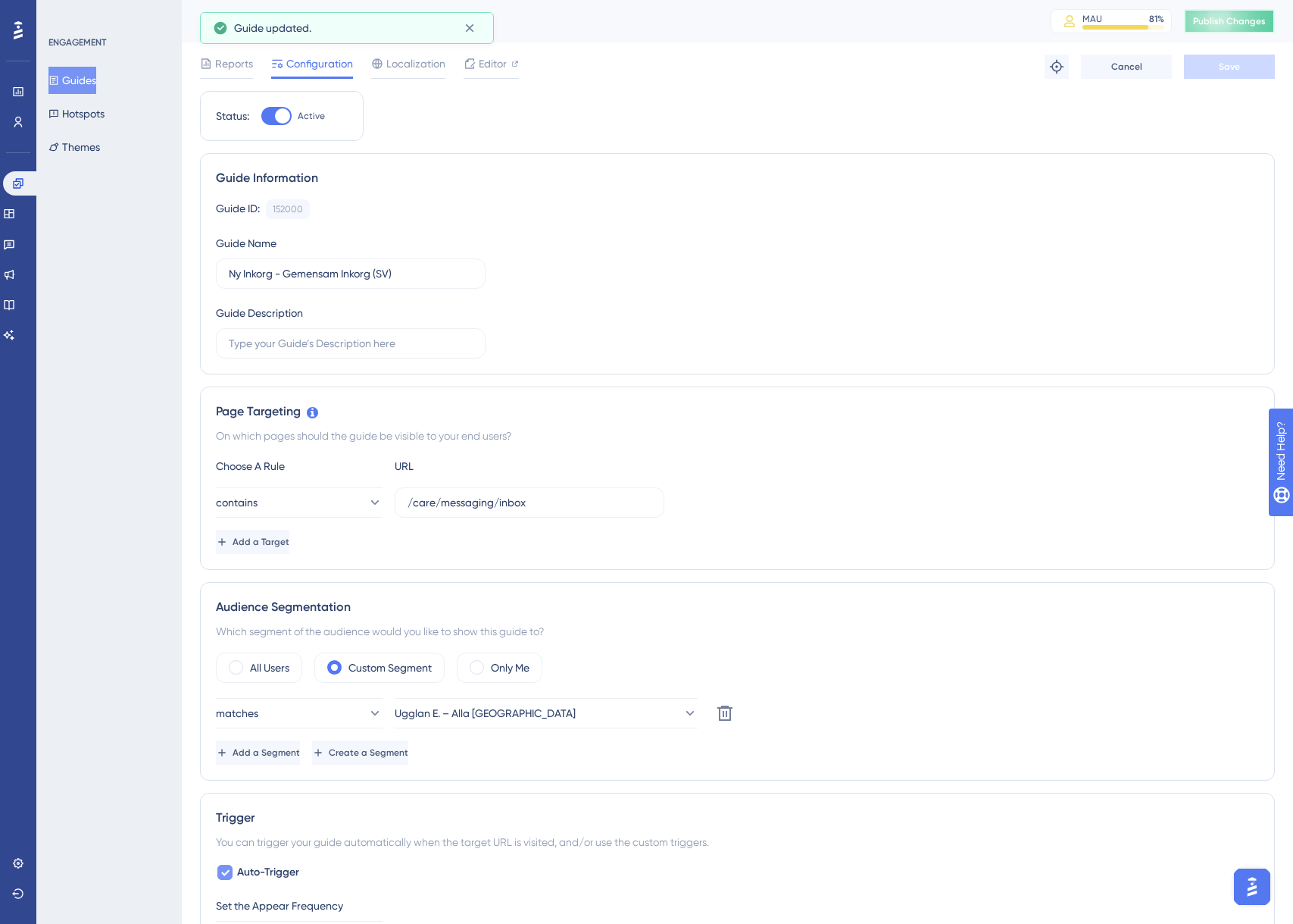
click at [1234, 25] on span "Publish Changes" at bounding box center [1229, 22] width 72 height 12
click at [1052, 72] on icon at bounding box center [1057, 67] width 16 height 16
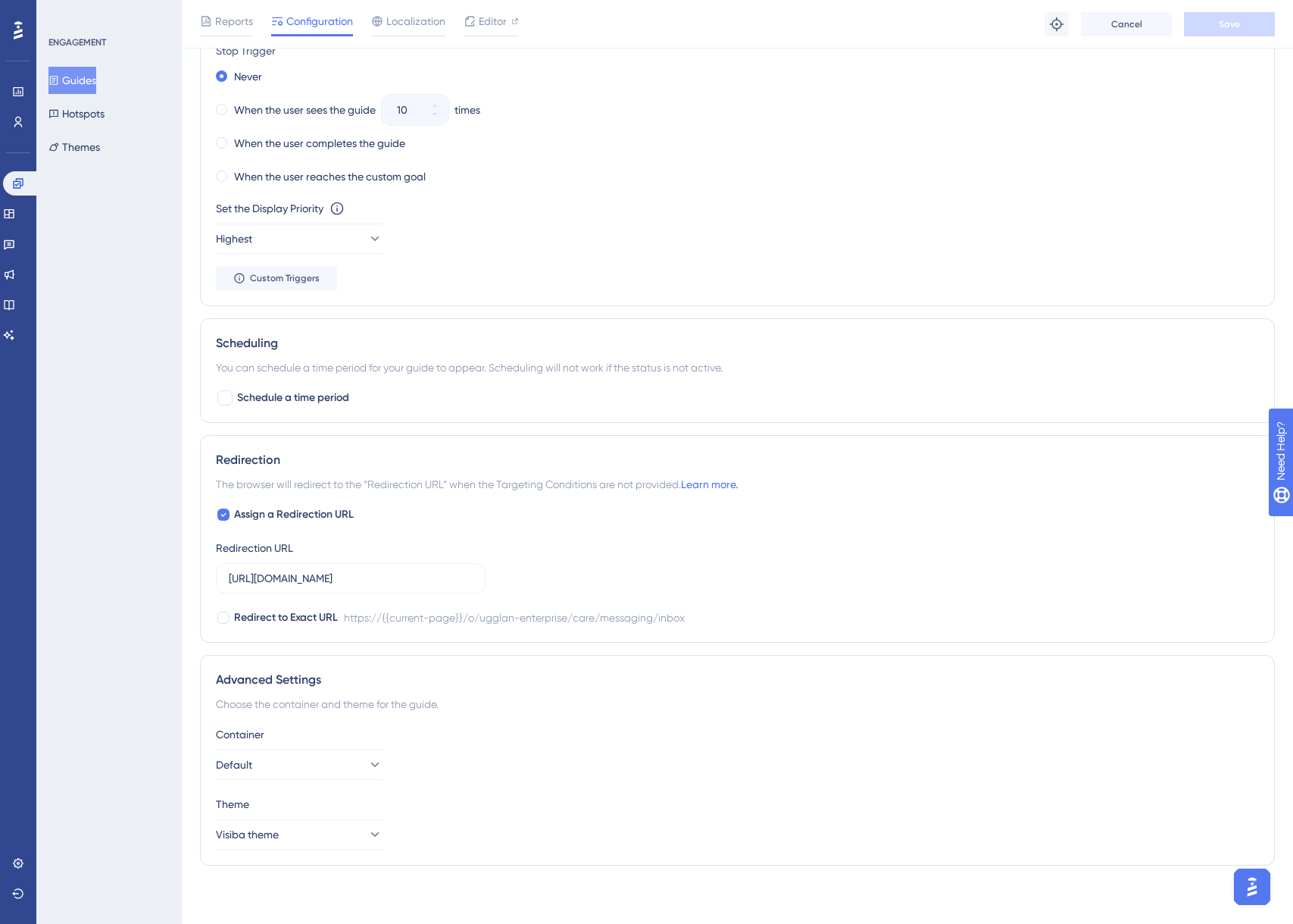
scroll to position [930, 0]
click at [433, 580] on input "[URL][DOMAIN_NAME]" at bounding box center [350, 575] width 244 height 16
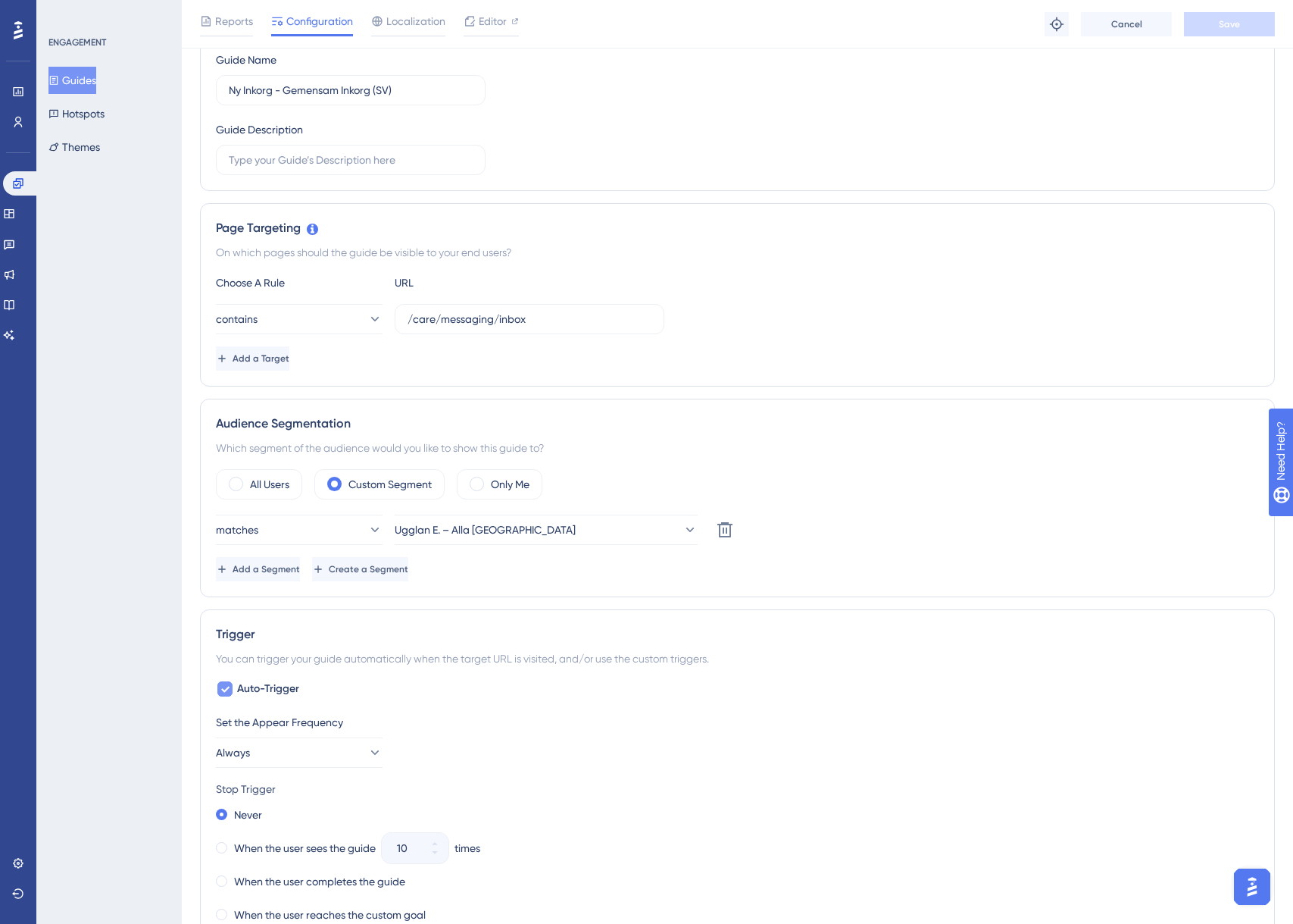
scroll to position [0, 0]
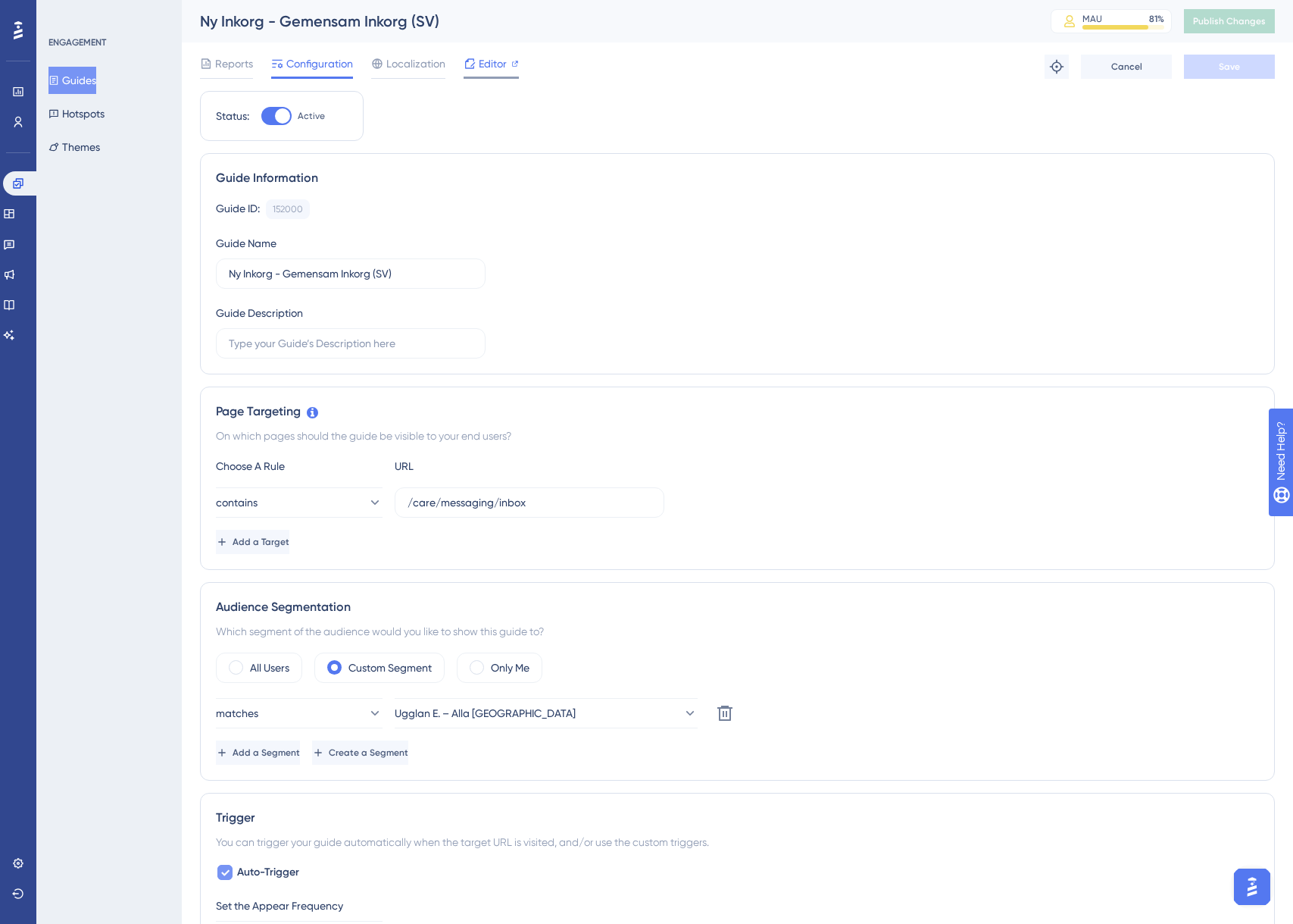
click at [506, 63] on div "Editor" at bounding box center [491, 63] width 55 height 18
click at [1235, 16] on span "Publish Changes" at bounding box center [1229, 22] width 72 height 12
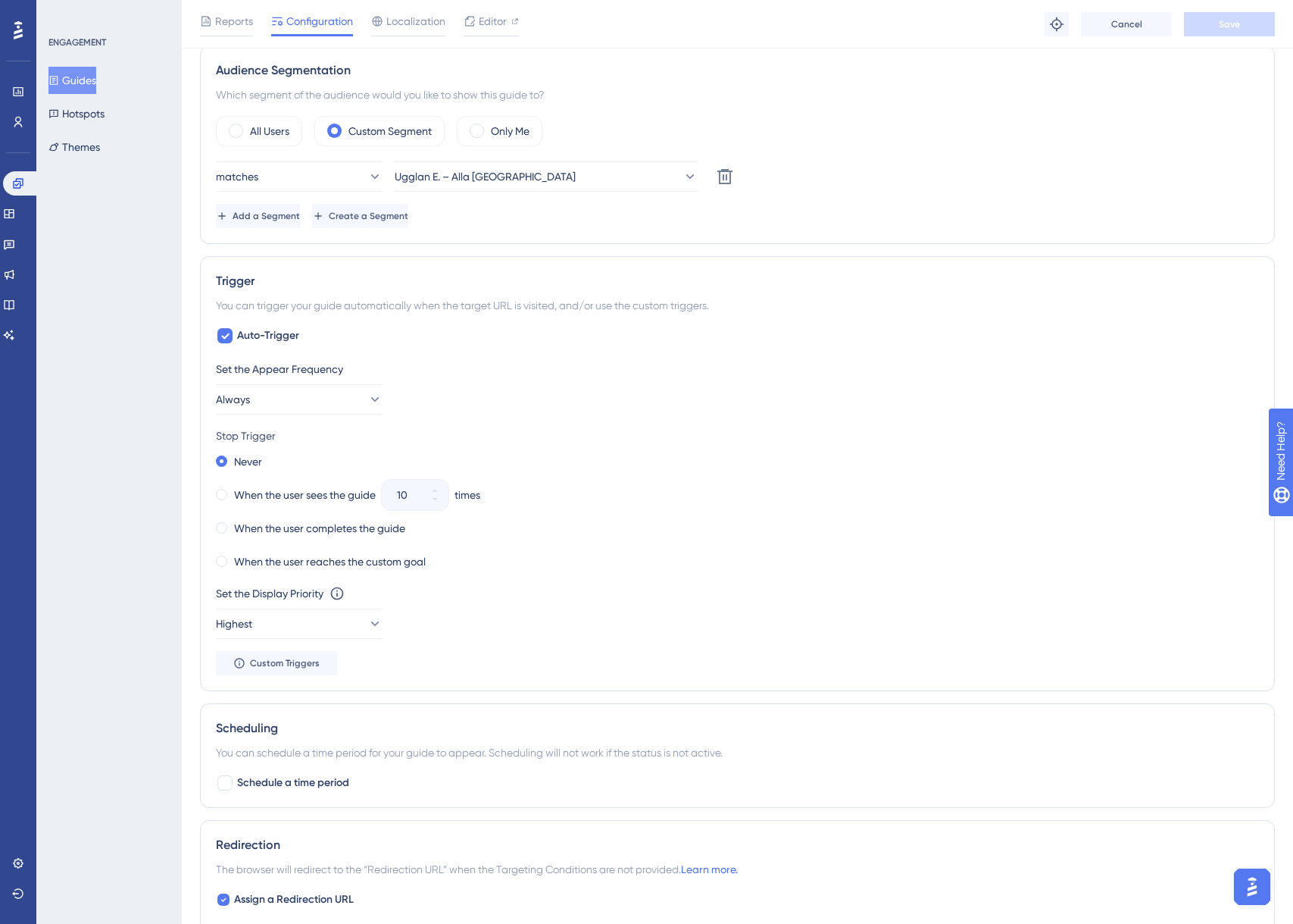
scroll to position [550, 0]
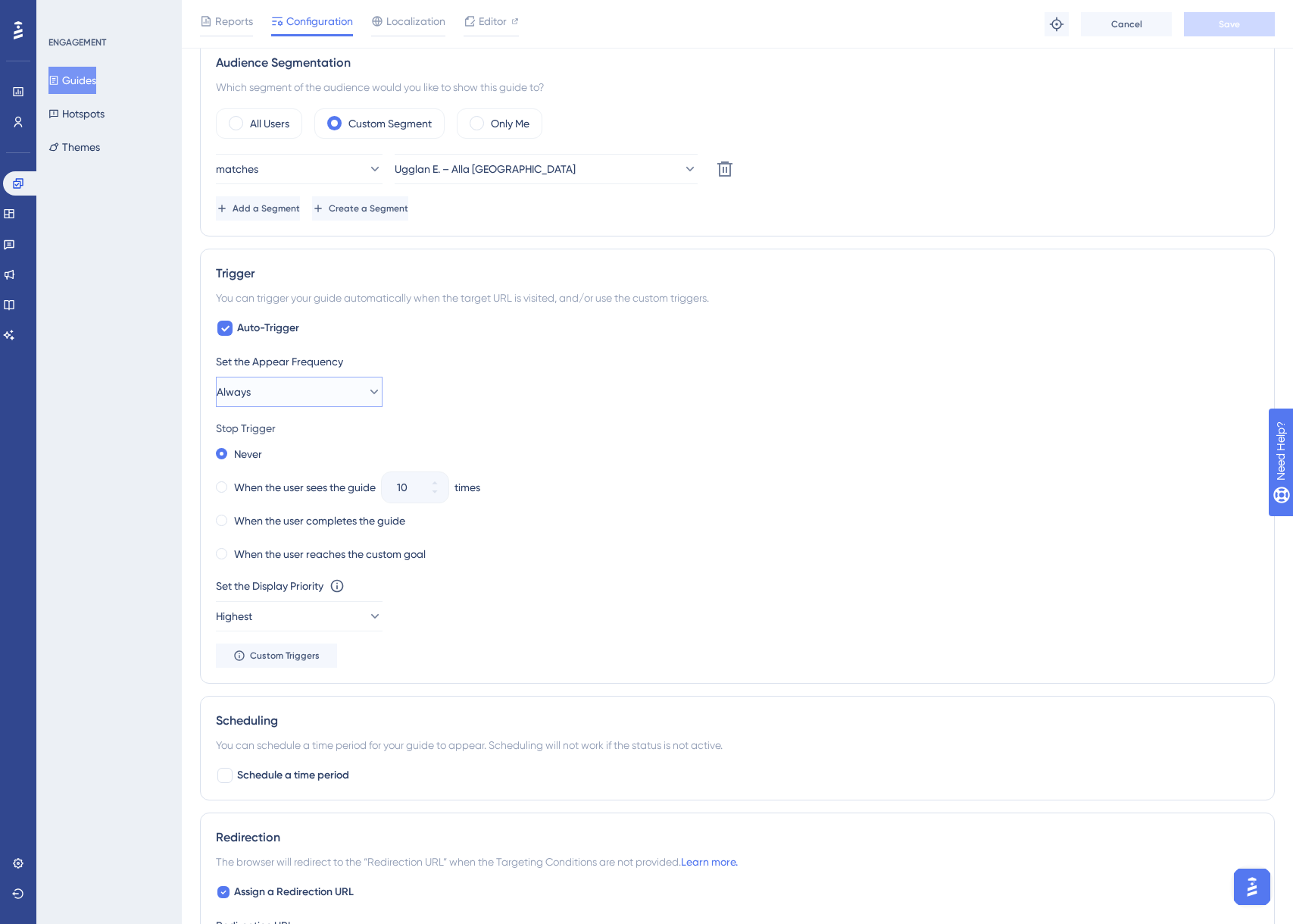
click at [250, 389] on span "Always" at bounding box center [234, 391] width 34 height 18
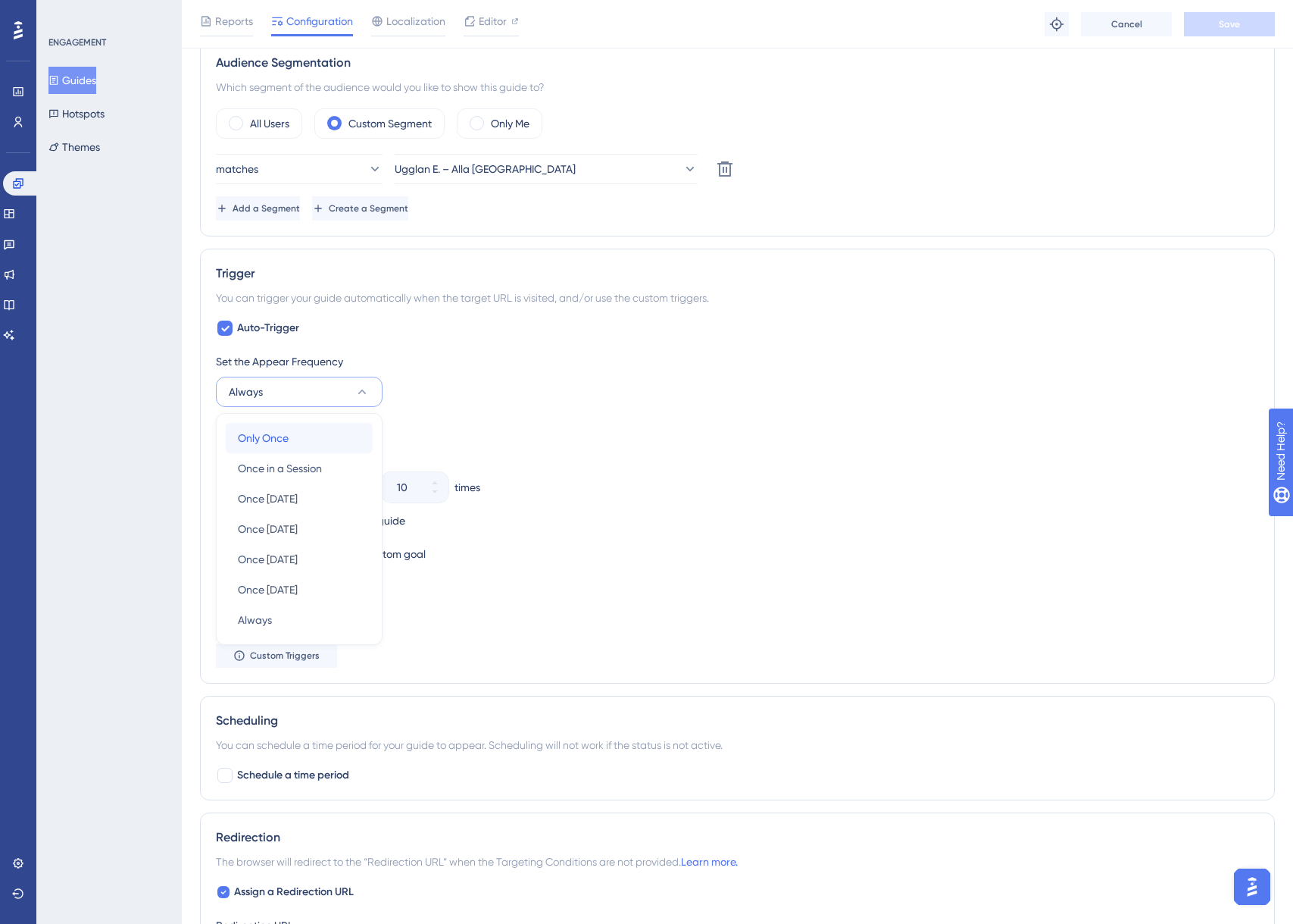
click at [255, 435] on span "Only Once" at bounding box center [263, 438] width 51 height 18
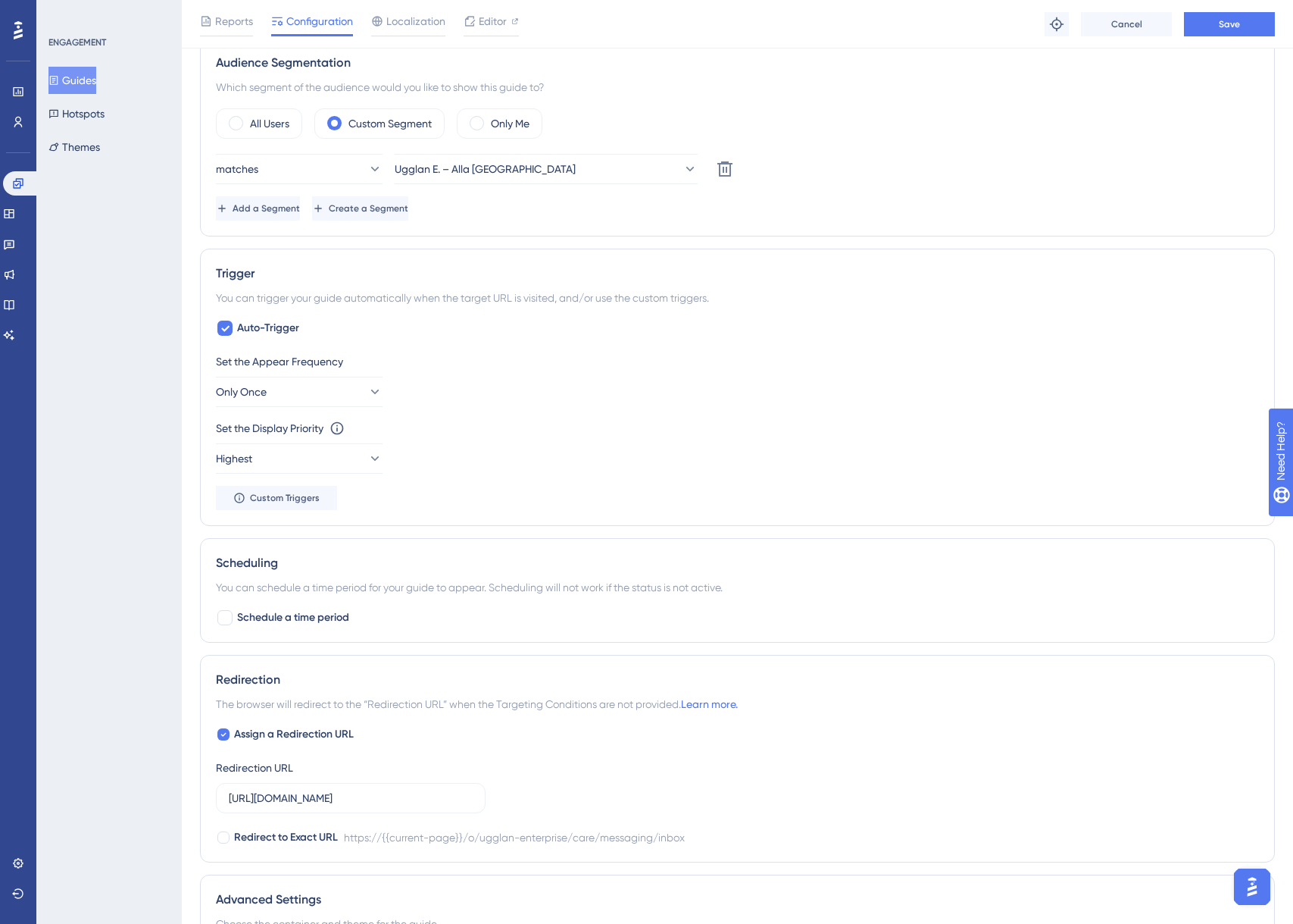
scroll to position [0, 0]
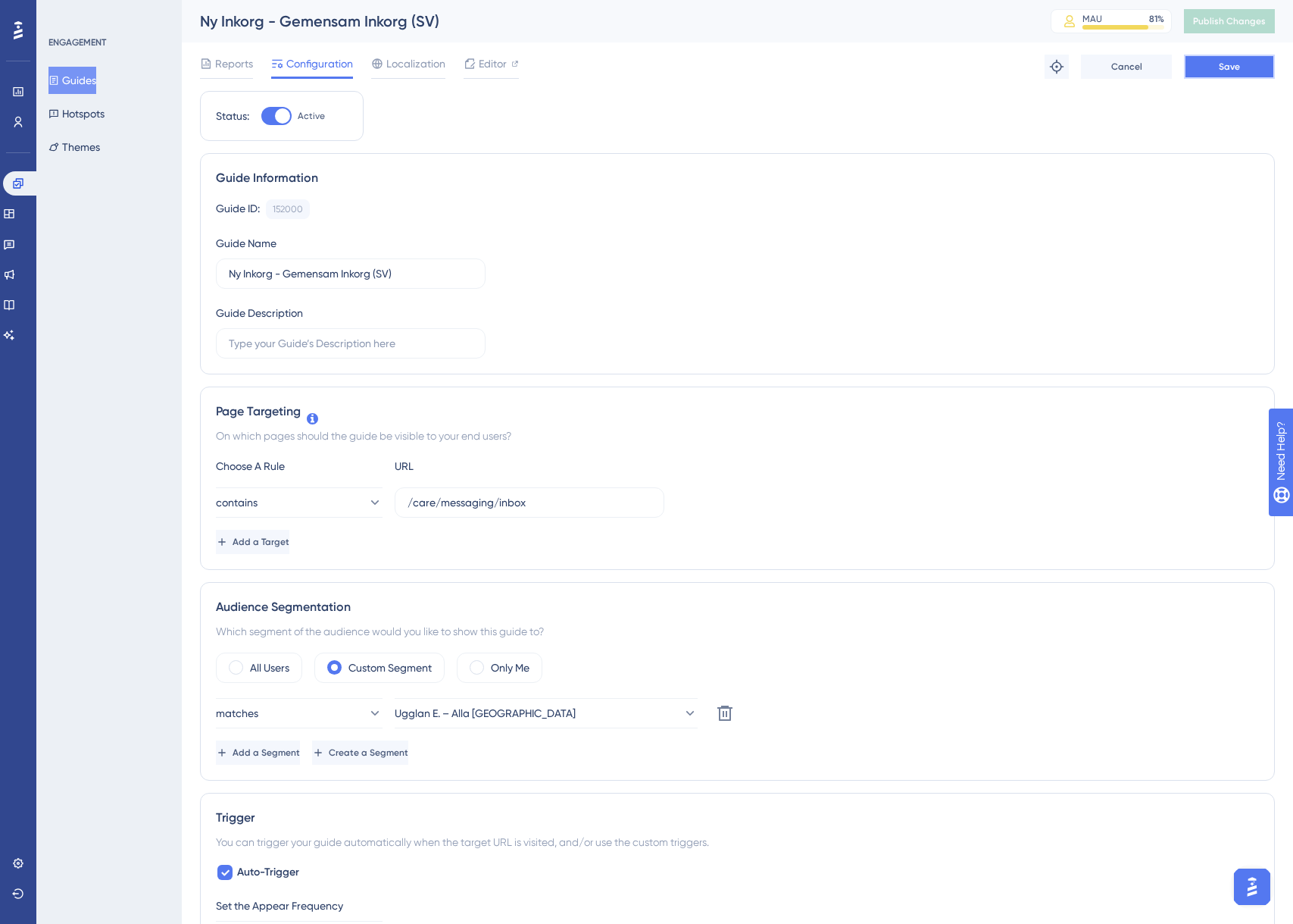
click at [1255, 67] on button "Save" at bounding box center [1229, 66] width 91 height 24
click at [1226, 28] on button "Publish Changes" at bounding box center [1229, 22] width 91 height 24
click at [1055, 68] on icon at bounding box center [1057, 67] width 16 height 16
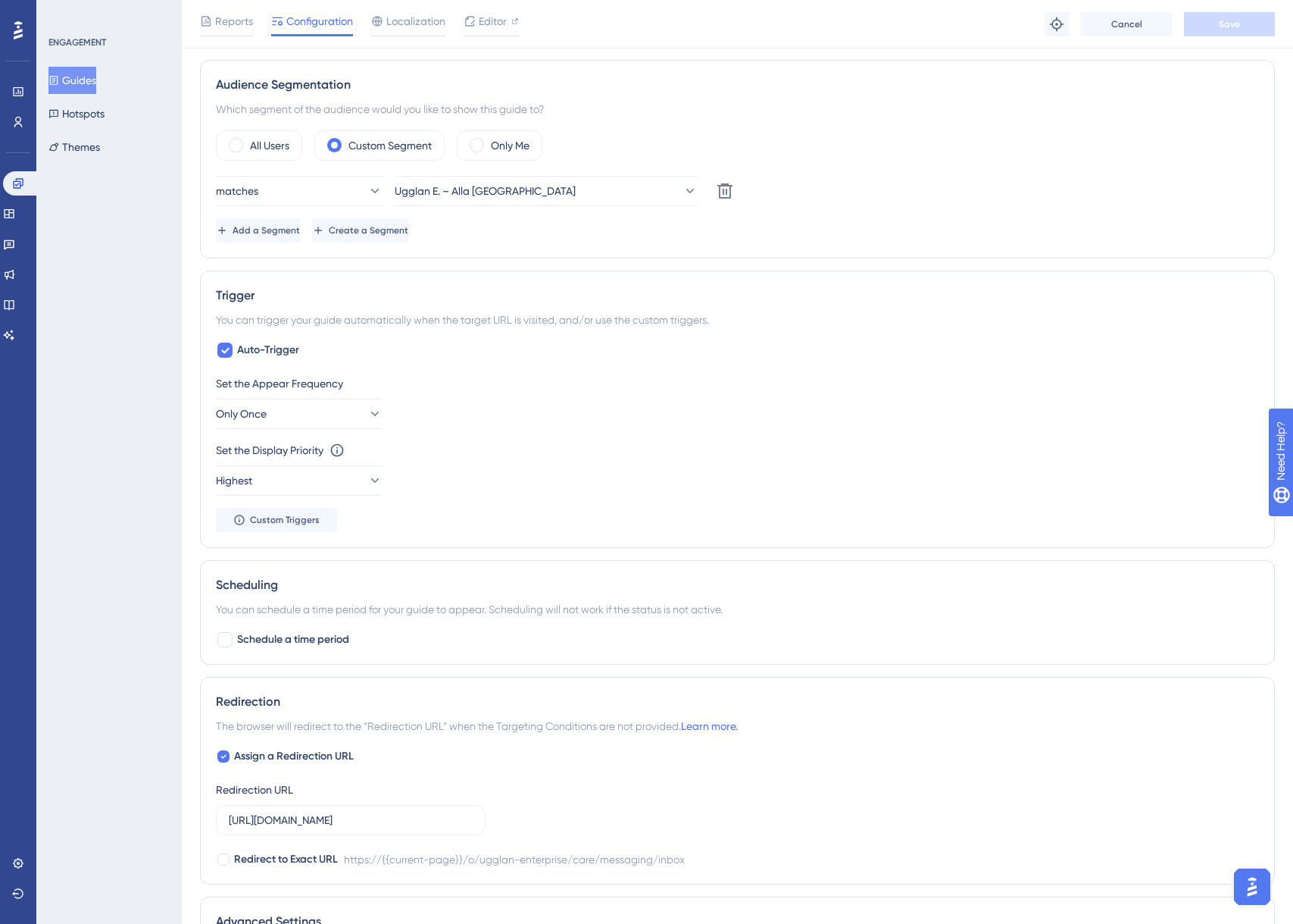
scroll to position [534, 0]
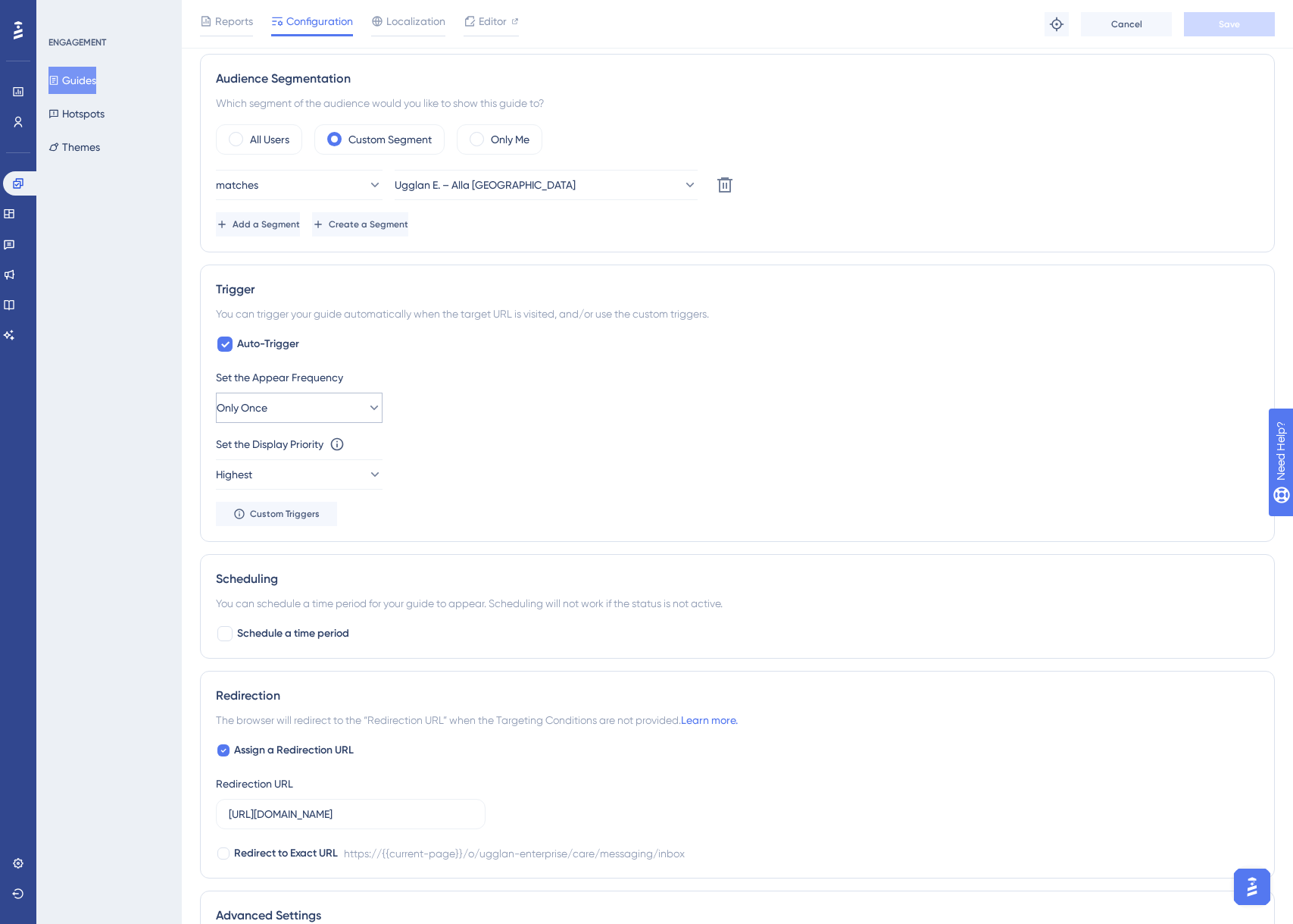
click at [290, 422] on div "Set the Appear Frequency Only Once Set the Display Priority This option will se…" at bounding box center [738, 446] width 1043 height 158
click at [291, 411] on button "Only Once" at bounding box center [299, 407] width 166 height 30
click at [284, 623] on div "Always Always" at bounding box center [299, 635] width 122 height 30
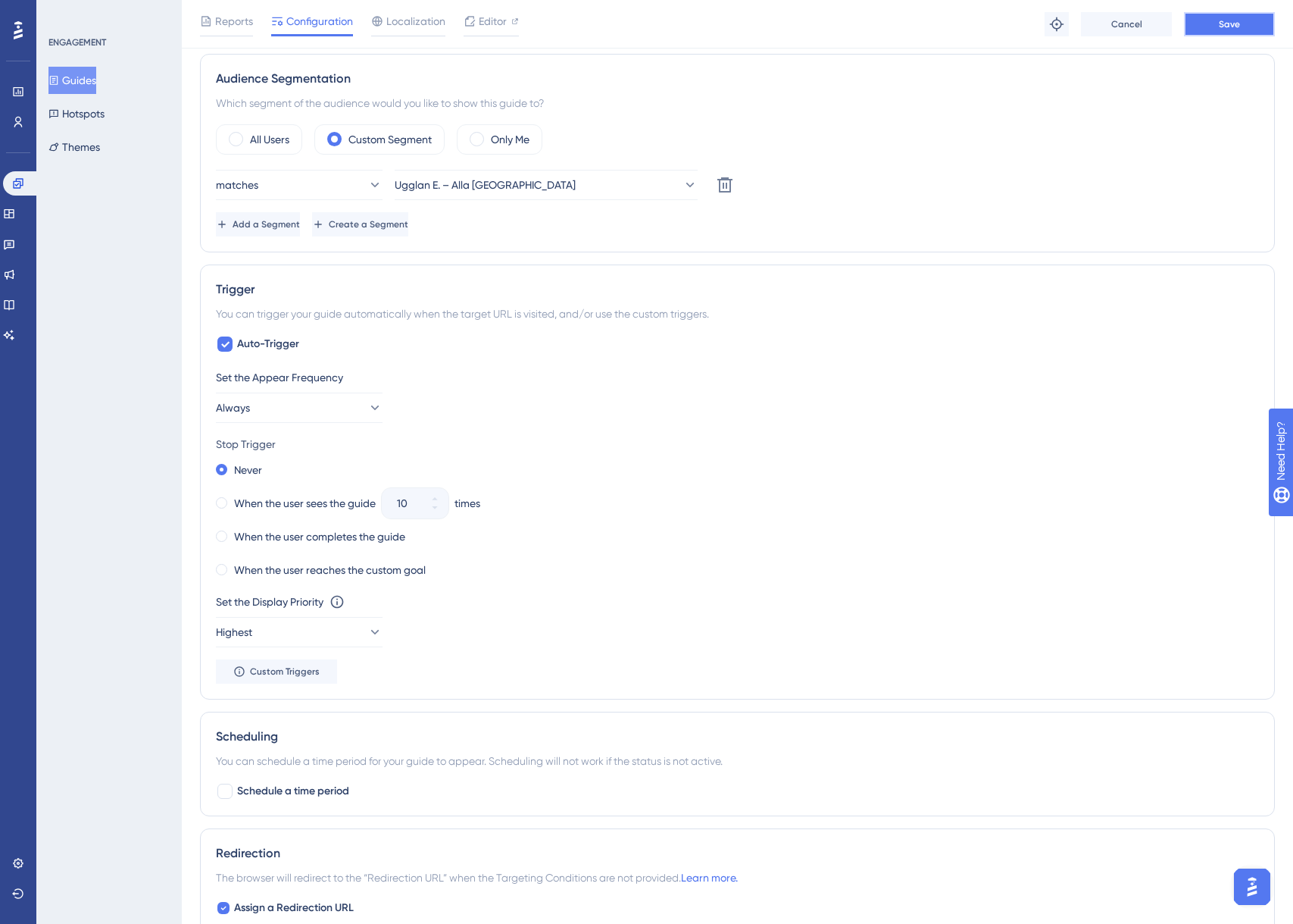
click at [1216, 24] on button "Save" at bounding box center [1229, 24] width 91 height 24
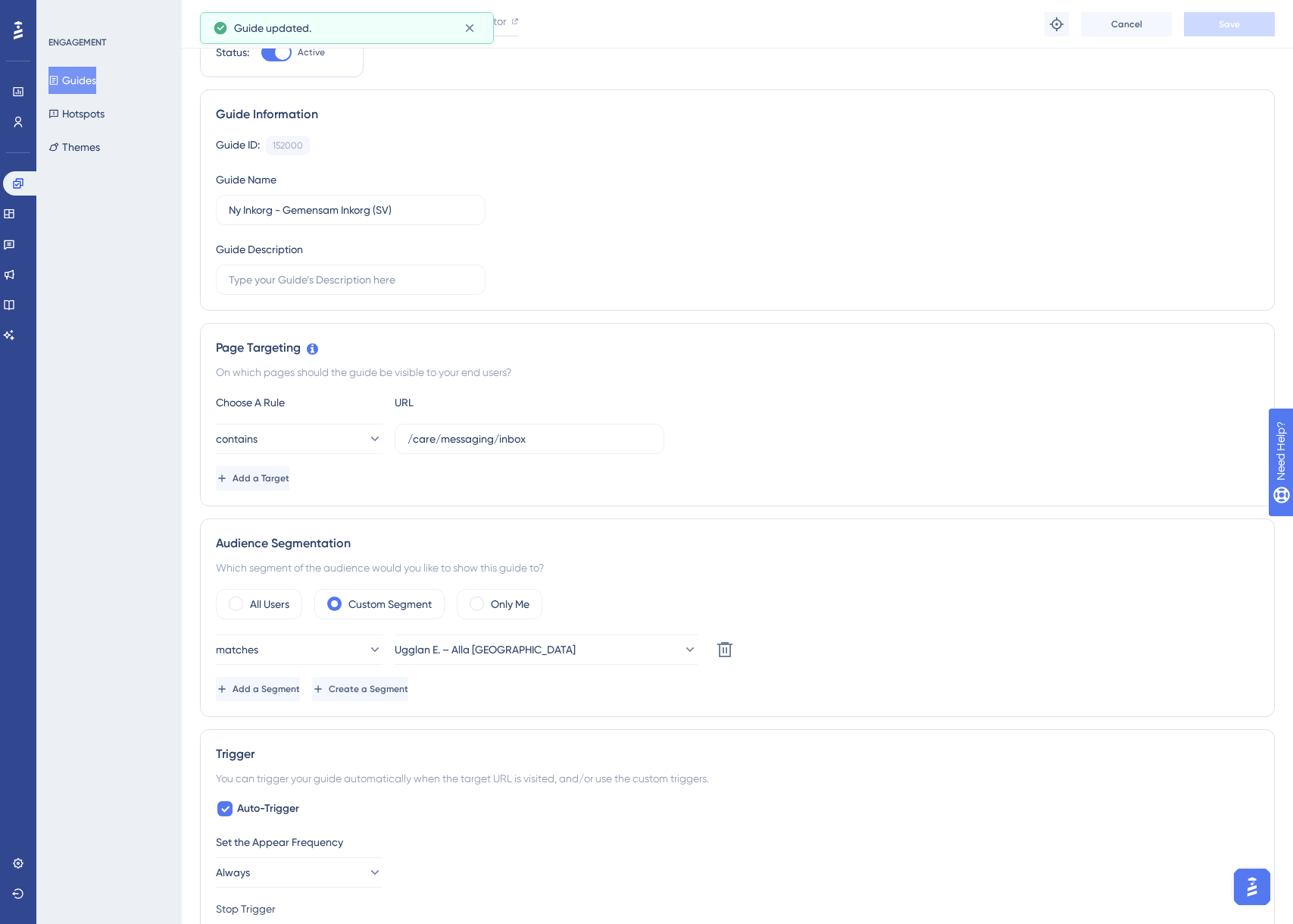
scroll to position [0, 0]
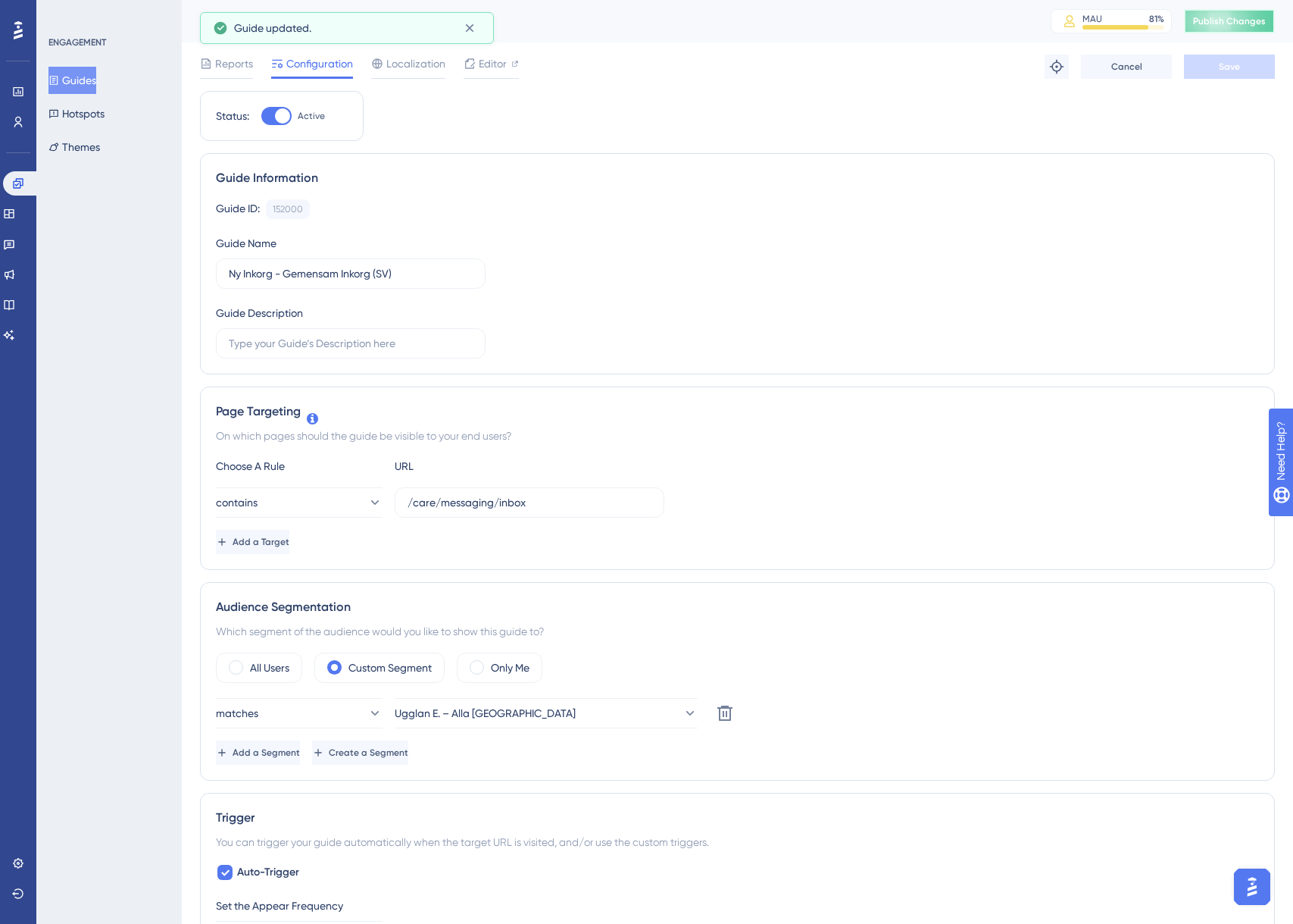
click at [1208, 32] on button "Publish Changes" at bounding box center [1229, 22] width 91 height 24
